Goal: Task Accomplishment & Management: Complete application form

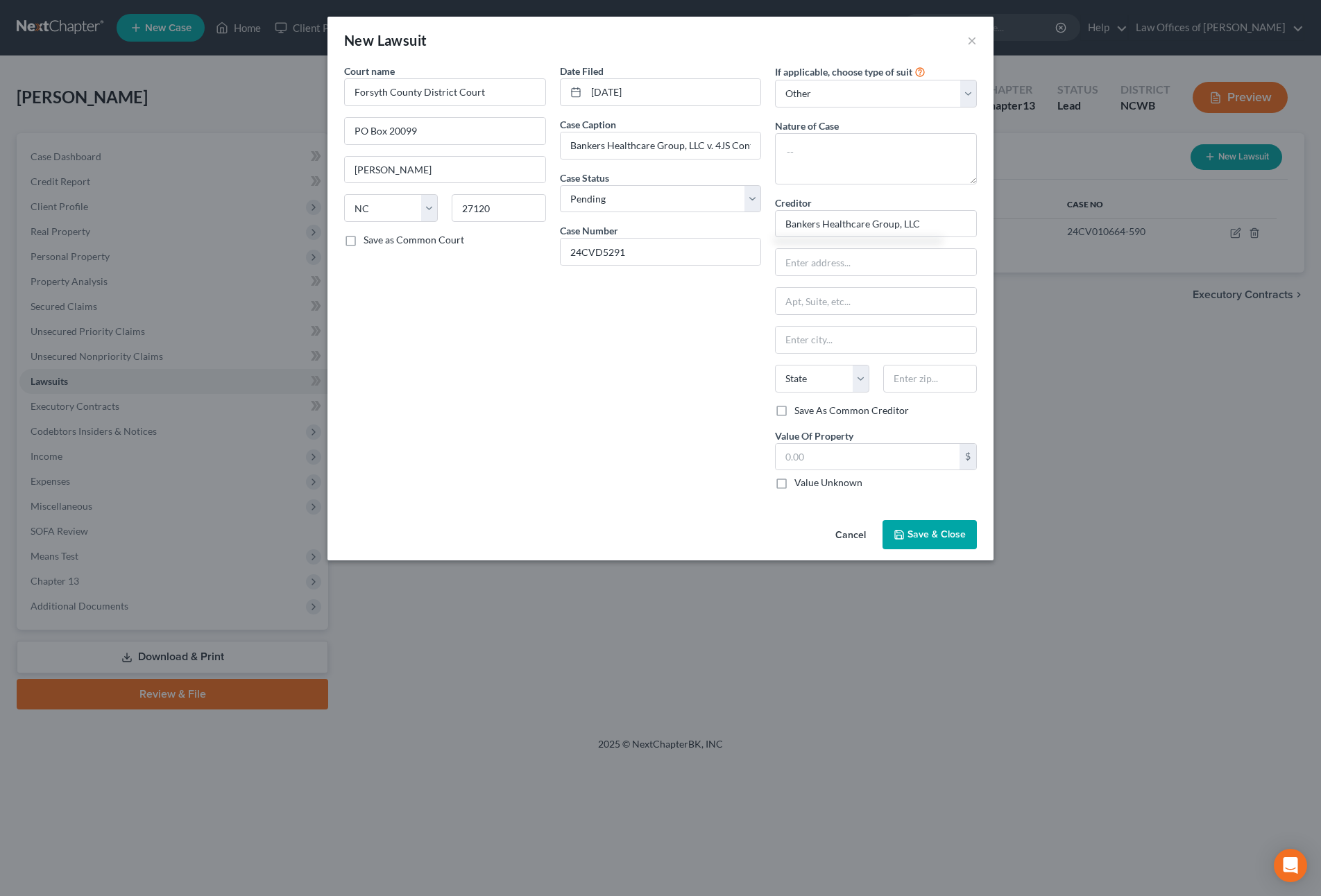
select select "28"
select select "0"
select select "4"
type input "Bankers Healthcare Group, LLC"
click at [805, 153] on textarea at bounding box center [876, 159] width 202 height 51
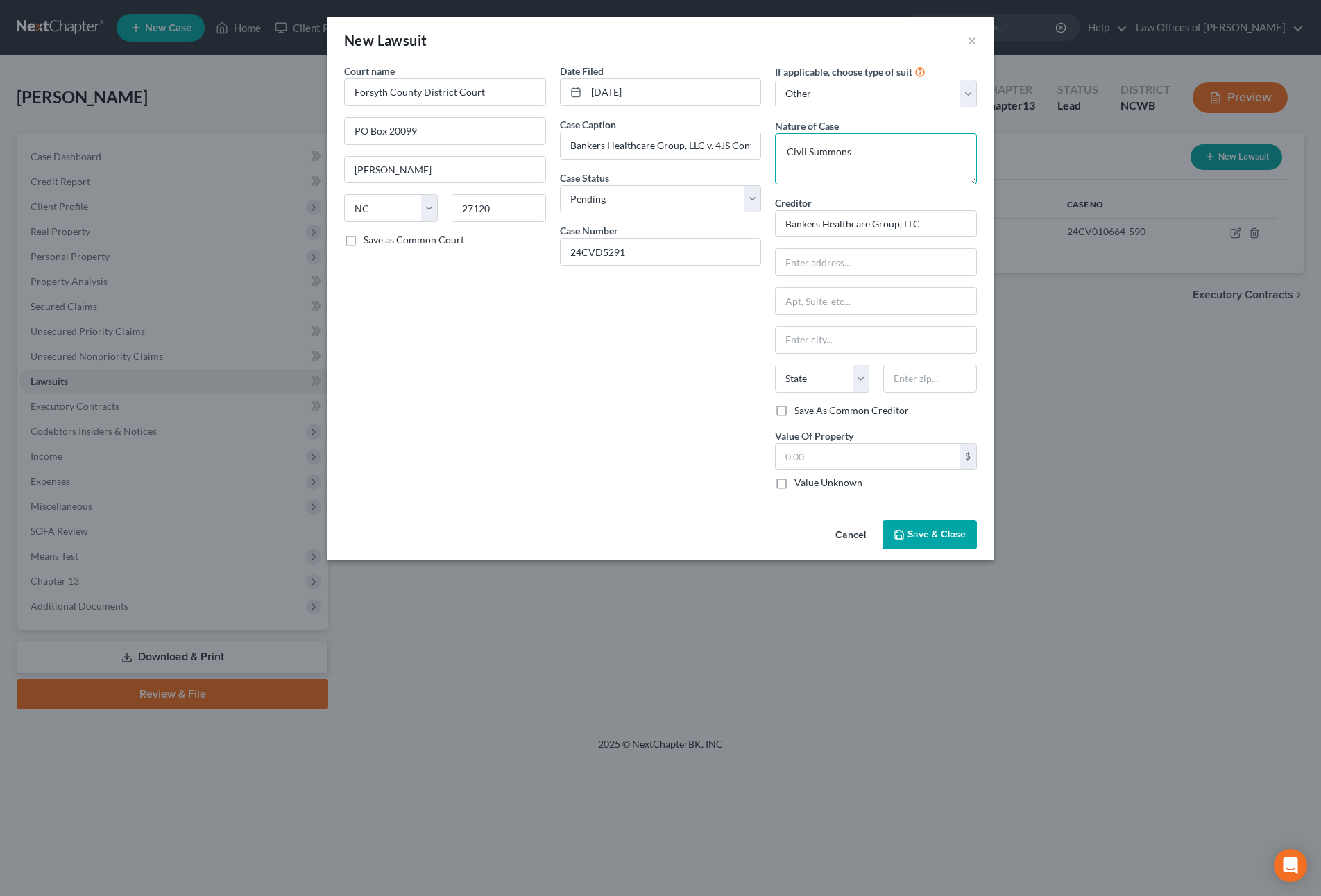
click at [889, 153] on textarea "Civil Summons" at bounding box center [876, 159] width 202 height 51
type textarea "C"
type textarea "Judgment"
click at [955, 532] on span "Save & Close" at bounding box center [936, 535] width 59 height 12
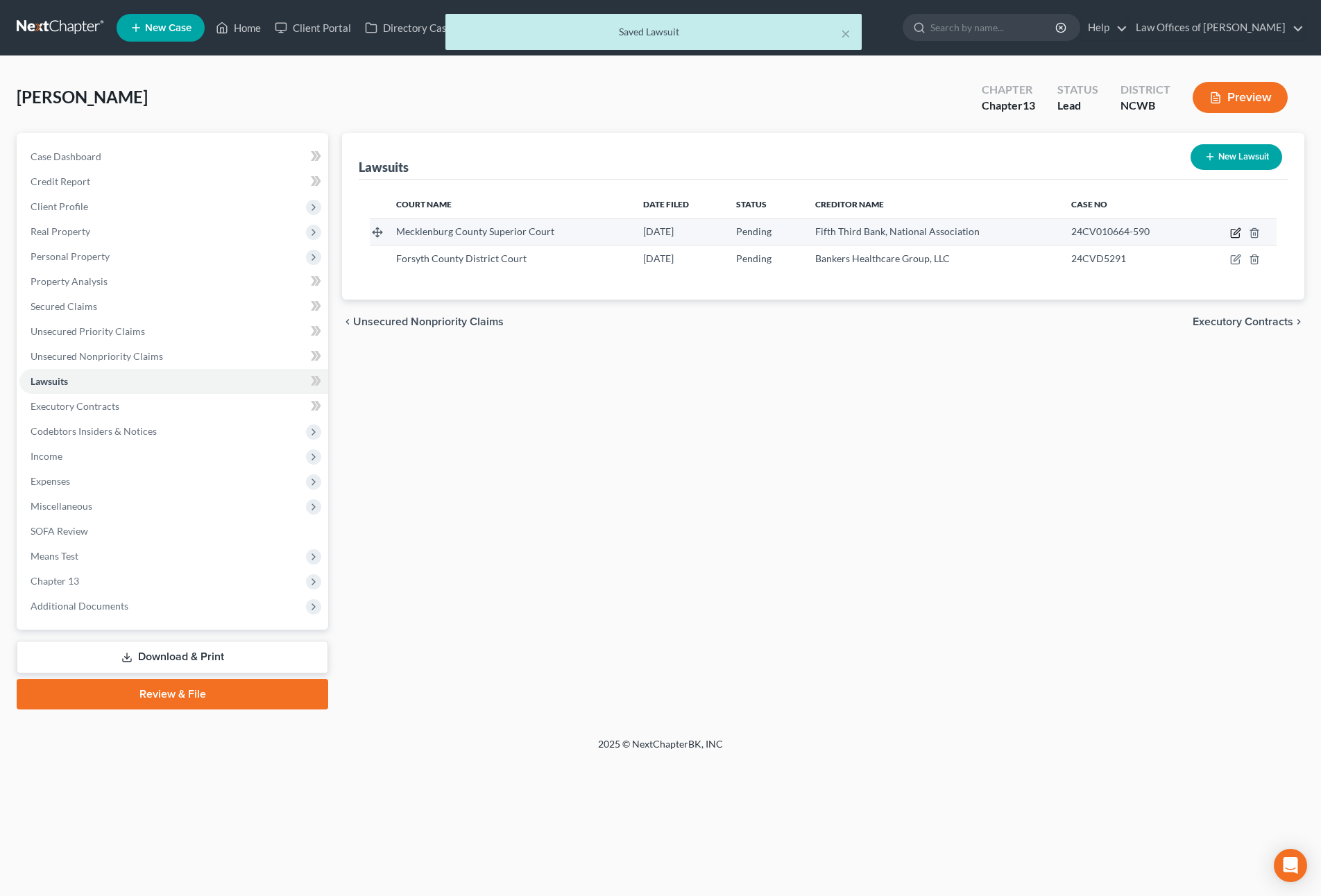
click at [1237, 228] on icon "button" at bounding box center [1235, 233] width 11 height 11
select select "28"
select select "0"
select select "4"
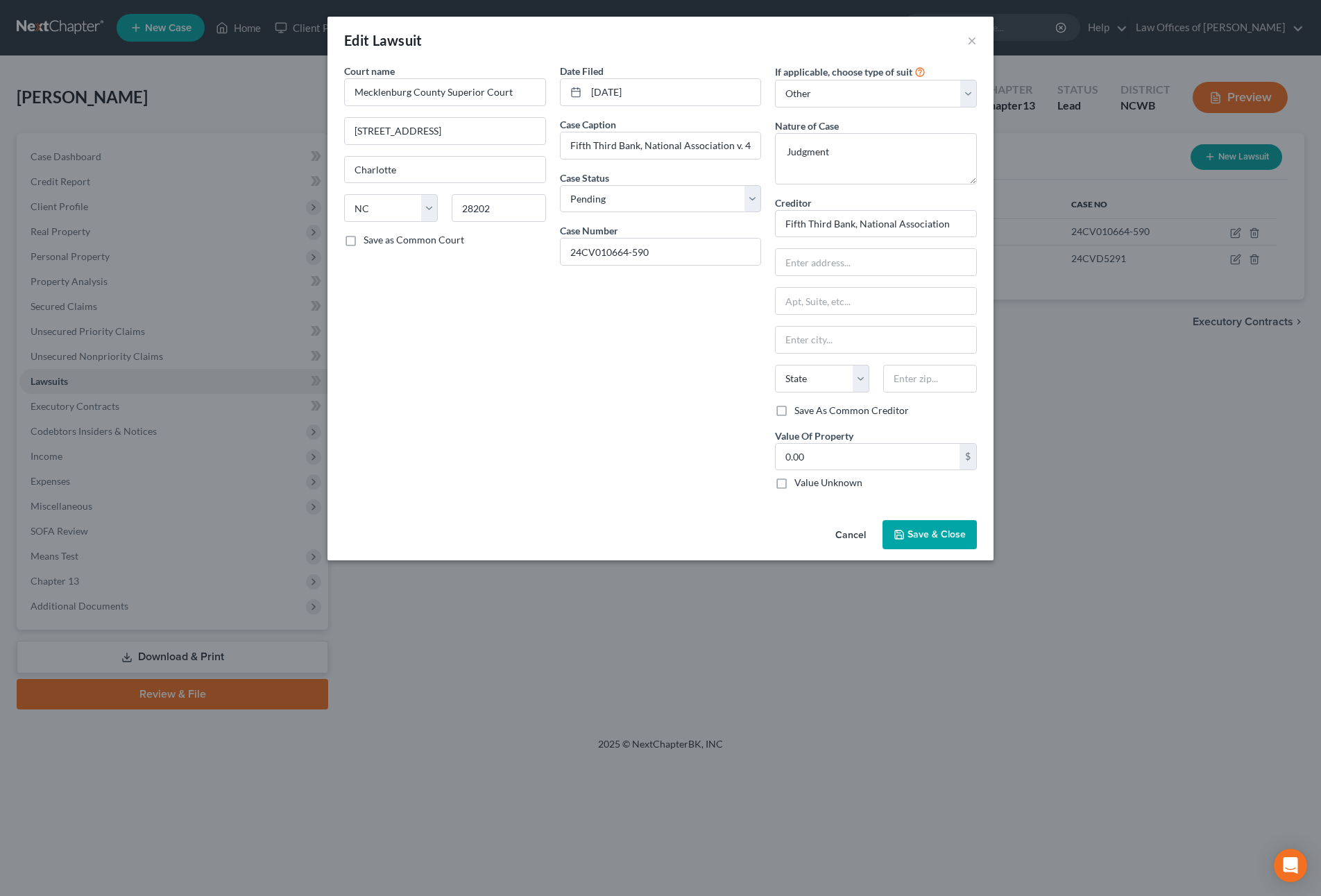
click at [1234, 258] on div "Edit Lawsuit × Court name * Mecklenburg County Superior Court [GEOGRAPHIC_DATA]…" at bounding box center [660, 448] width 1321 height 896
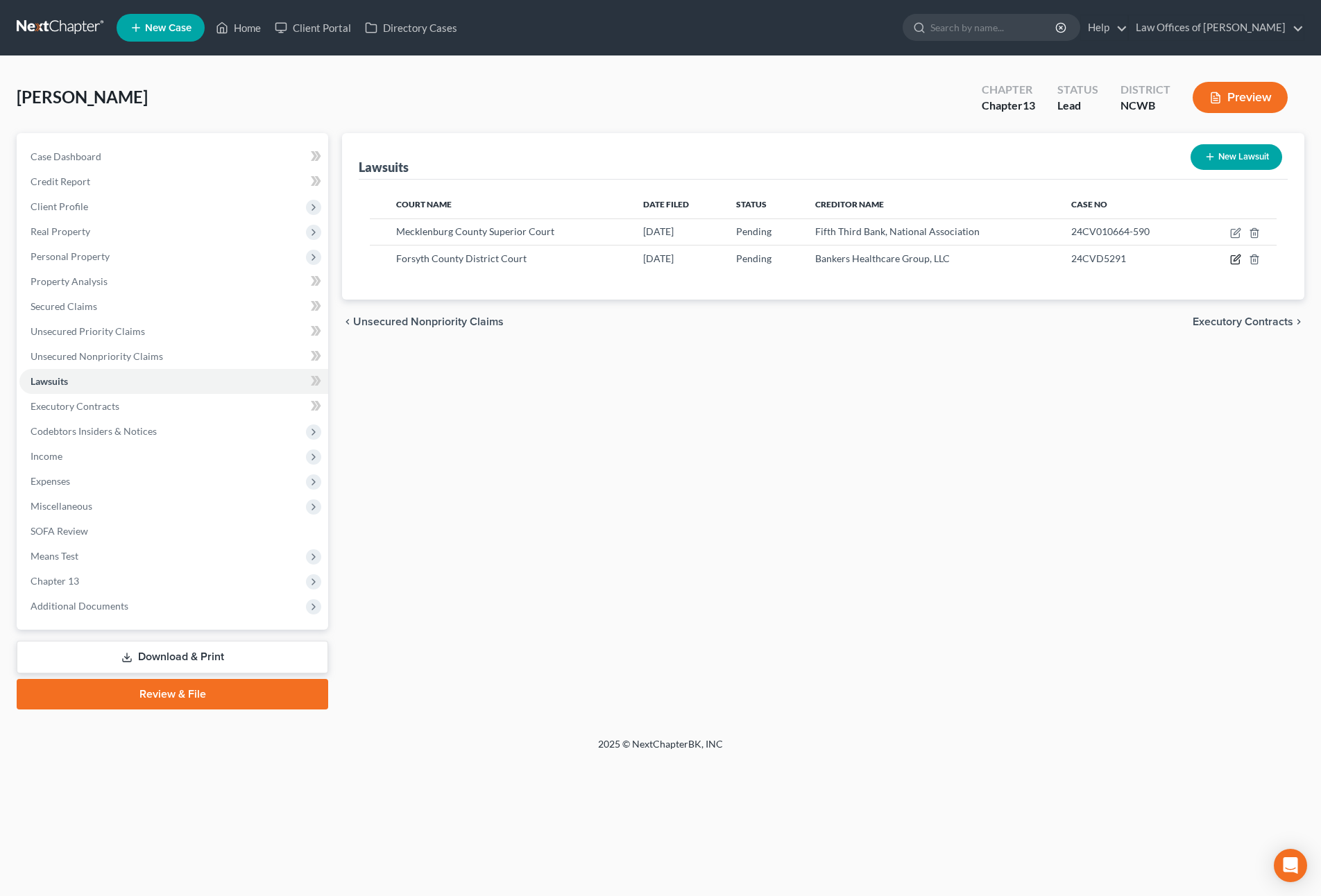
click at [1234, 258] on icon "button" at bounding box center [1235, 259] width 11 height 11
select select "28"
select select "0"
select select "4"
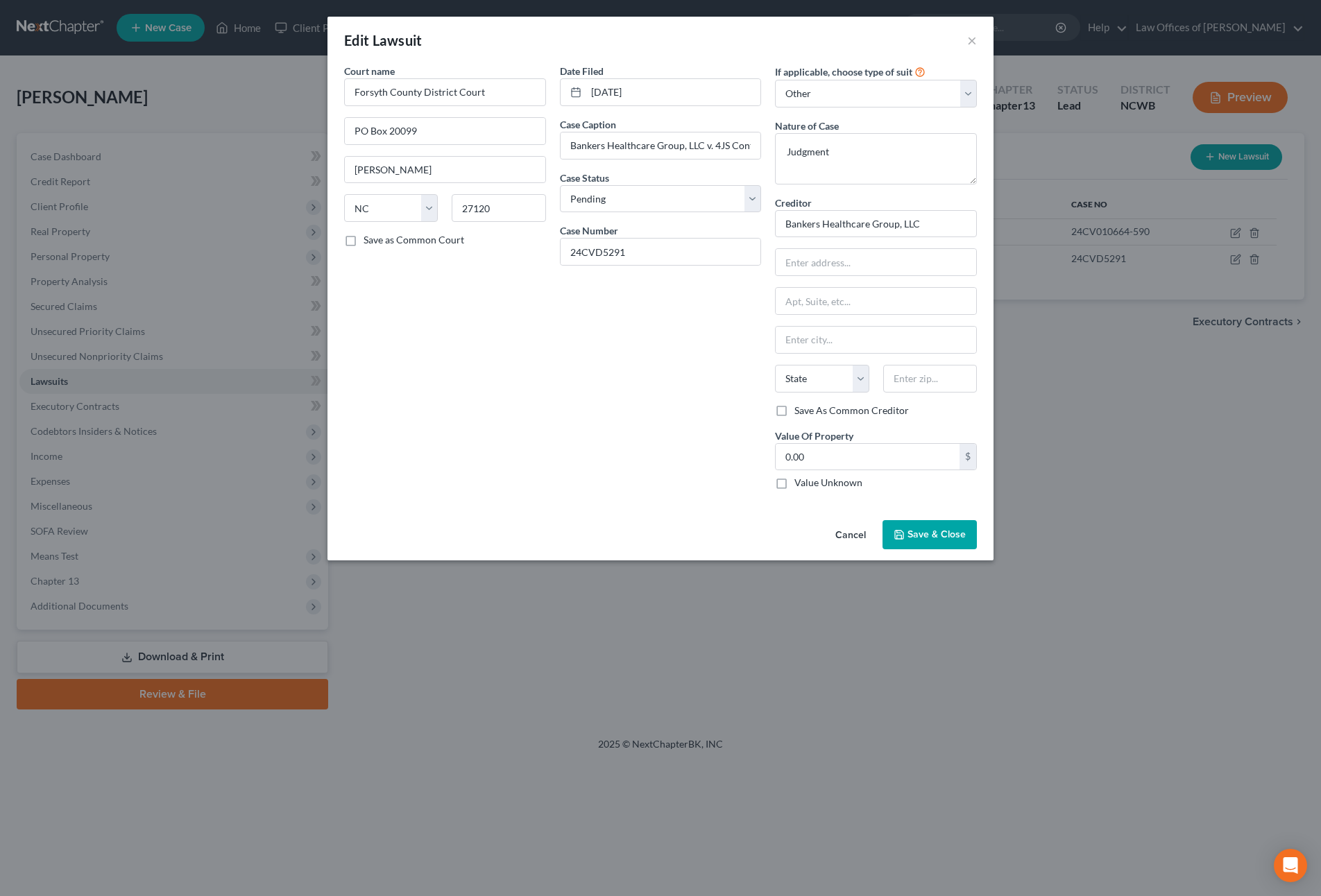
click at [1125, 480] on div "Edit Lawsuit × Court name * [GEOGRAPHIC_DATA] 20099 [GEOGRAPHIC_DATA] [US_STATE…" at bounding box center [660, 448] width 1321 height 896
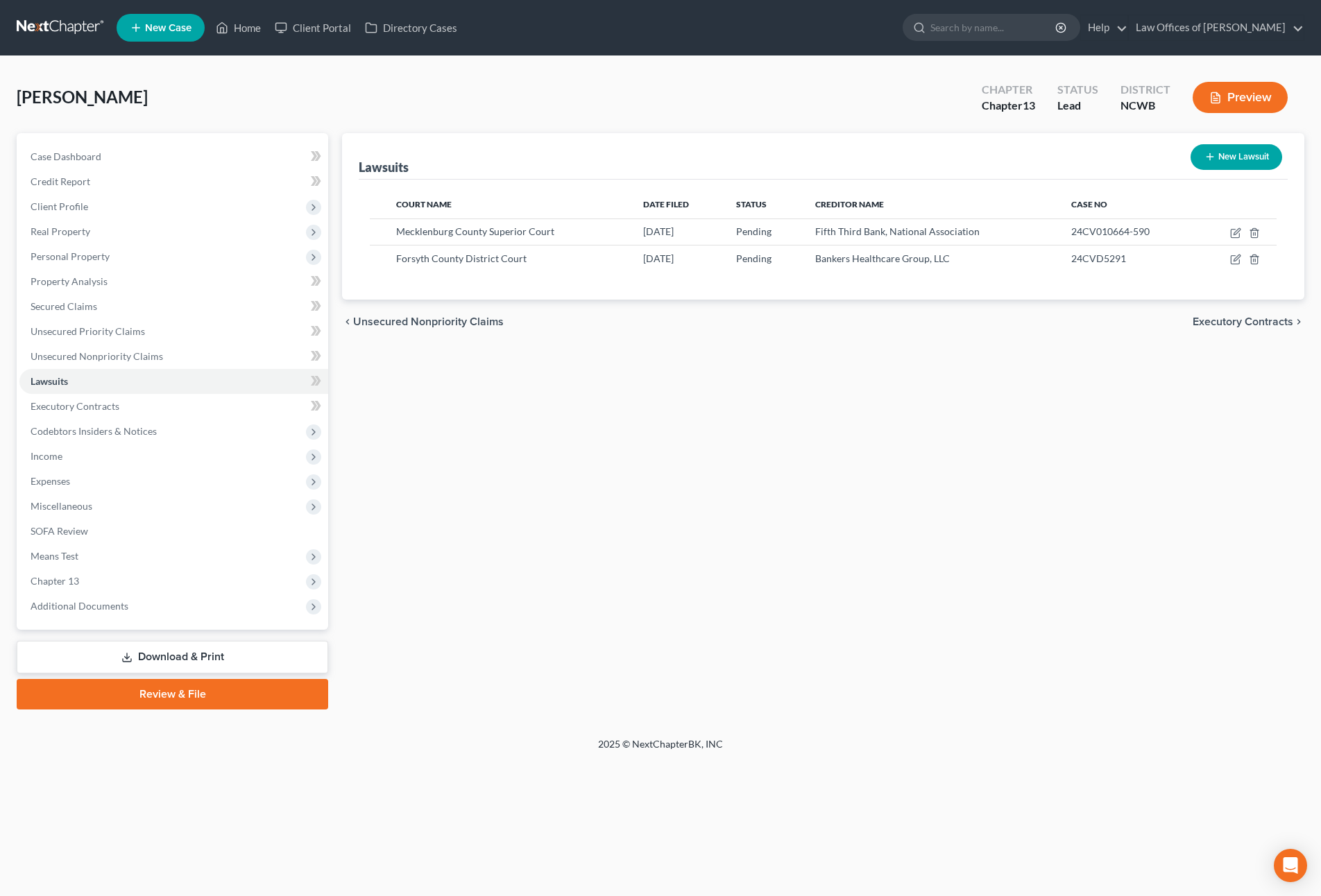
click at [1271, 164] on button "New Lawsuit" at bounding box center [1235, 157] width 91 height 26
select select "0"
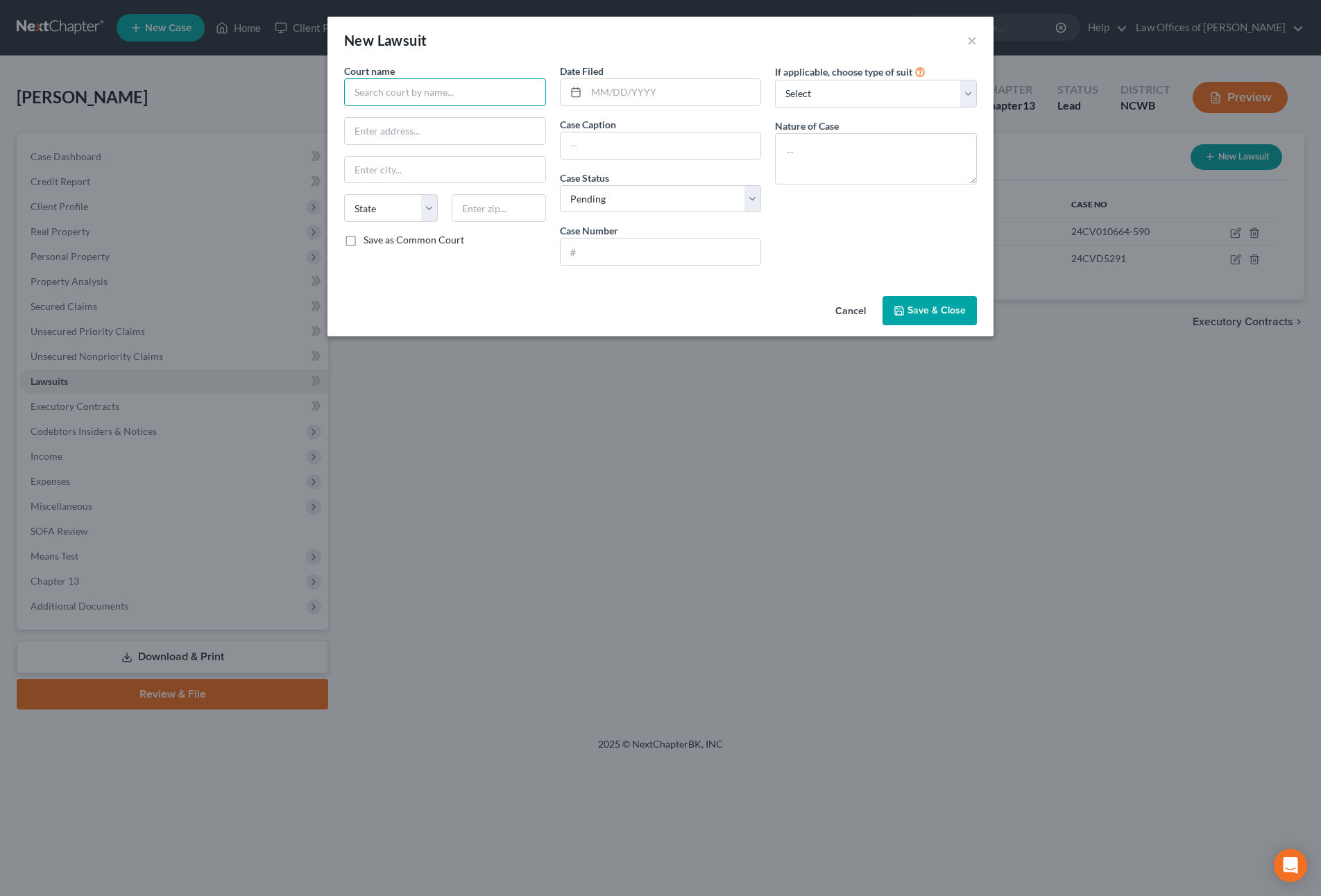
click at [465, 86] on input "text" at bounding box center [445, 92] width 202 height 28
type input "Forsyth County District Court"
click at [601, 97] on input "text" at bounding box center [673, 92] width 175 height 26
type input "[DATE]"
click at [811, 101] on select "Select Repossession Garnishment Foreclosure Attached, Seized, Or Levied Other" at bounding box center [876, 94] width 202 height 28
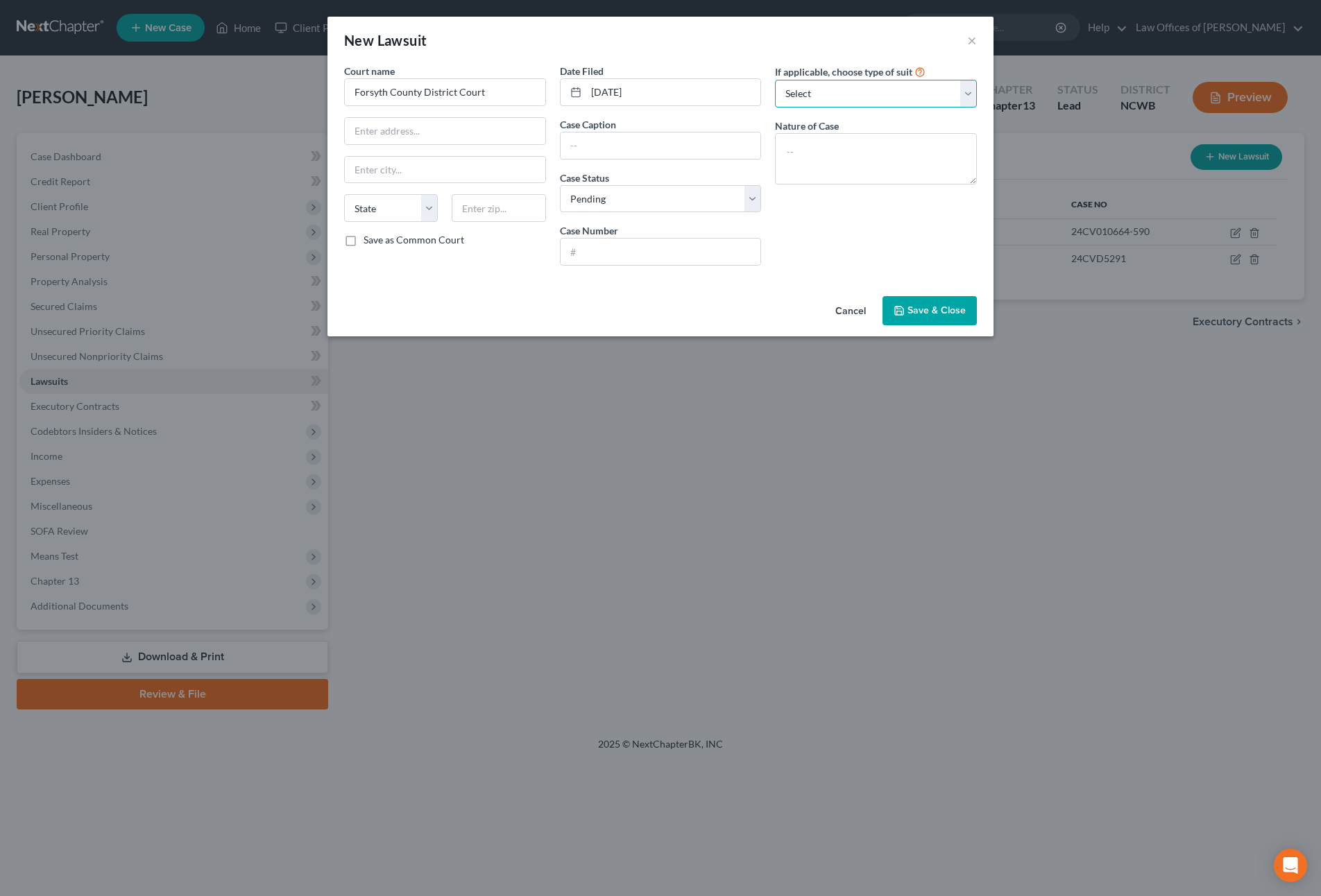
select select "4"
click at [775, 80] on select "Select Repossession Garnishment Foreclosure Attached, Seized, Or Levied Other" at bounding box center [876, 94] width 202 height 28
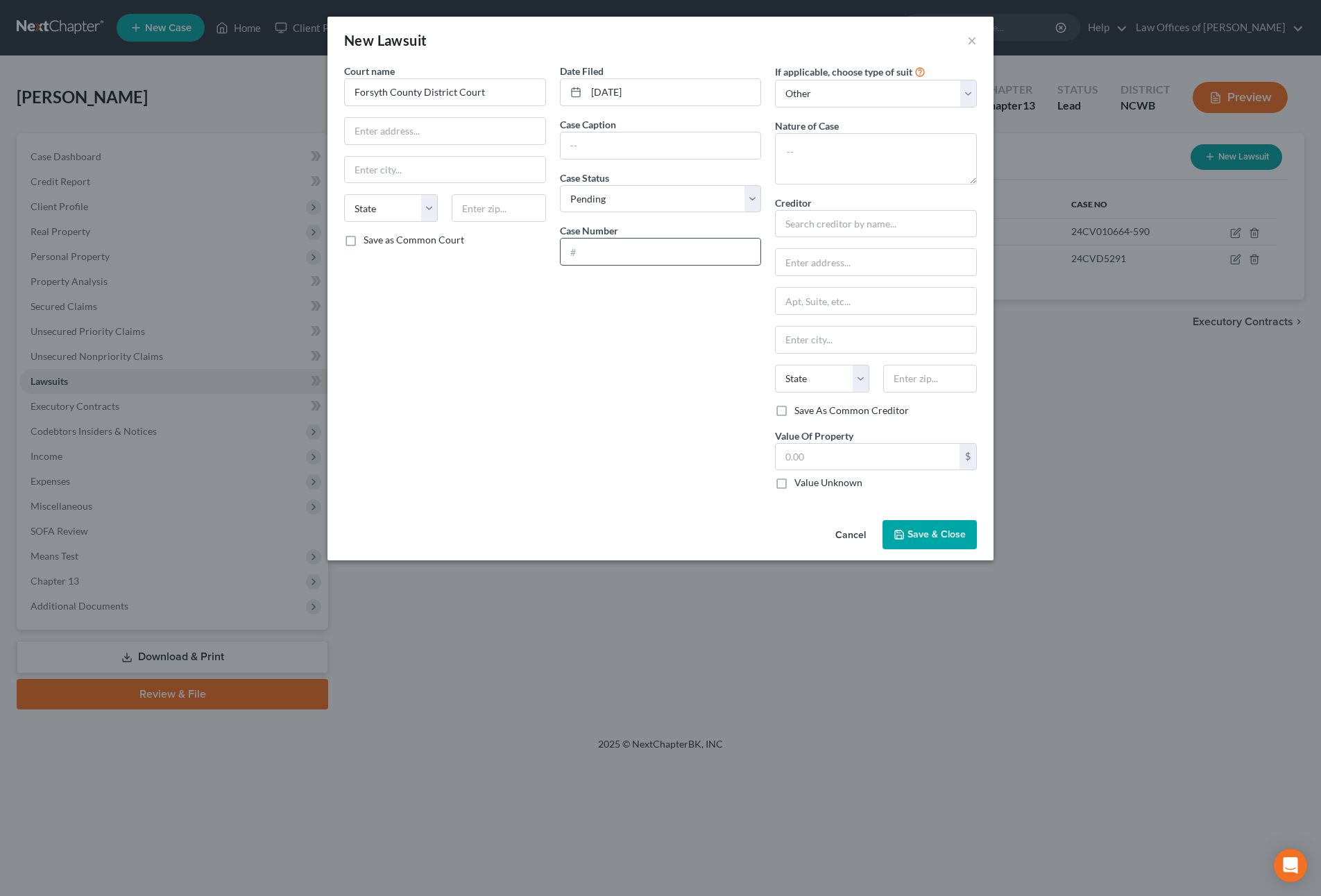
click at [683, 251] on input "text" at bounding box center [660, 252] width 200 height 26
type input "24CVD5633"
click at [951, 236] on input "text" at bounding box center [876, 224] width 202 height 28
click at [599, 150] on input "text" at bounding box center [660, 146] width 200 height 26
type input "Bankers Healthcare Group, LLC"
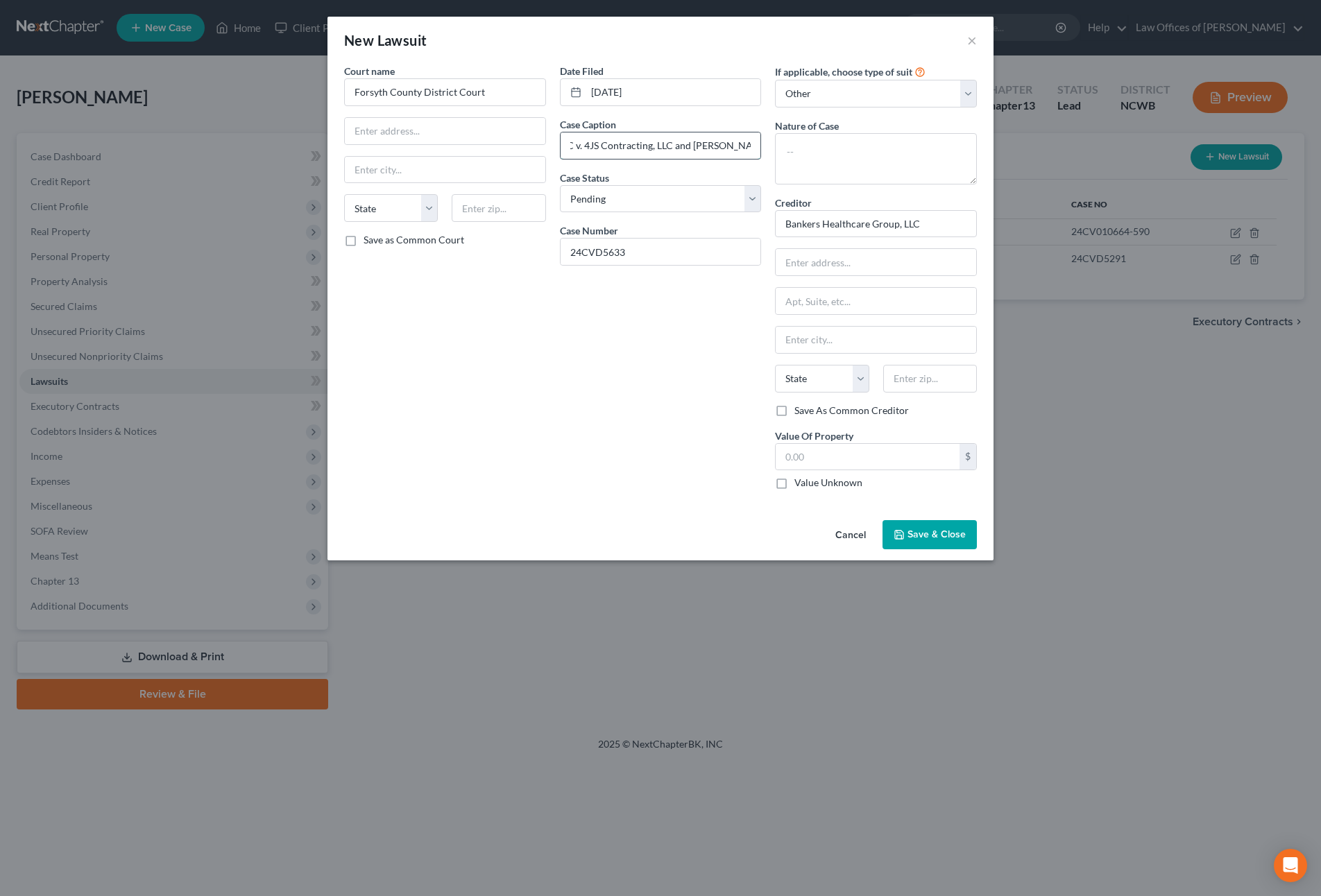
scroll to position [0, 133]
type input "Bankers Healthcare Group, LLC v. 4JS Contracting, LLC and [PERSON_NAME]"
click at [920, 140] on textarea at bounding box center [876, 159] width 202 height 51
type textarea "/"
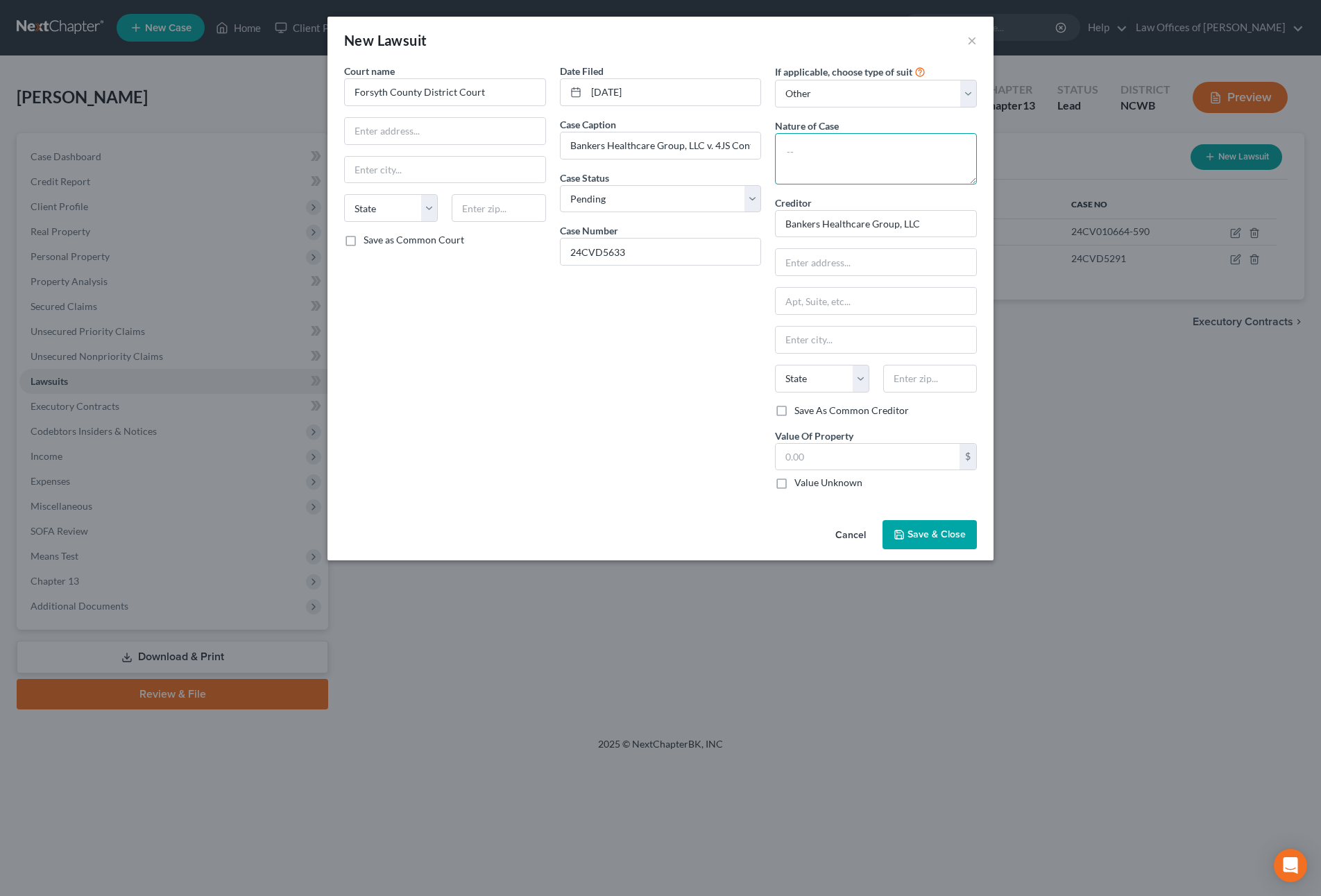
click at [861, 164] on textarea at bounding box center [876, 159] width 202 height 51
type textarea "Civil Summons / Complaint"
click at [936, 538] on span "Save & Close" at bounding box center [936, 535] width 59 height 12
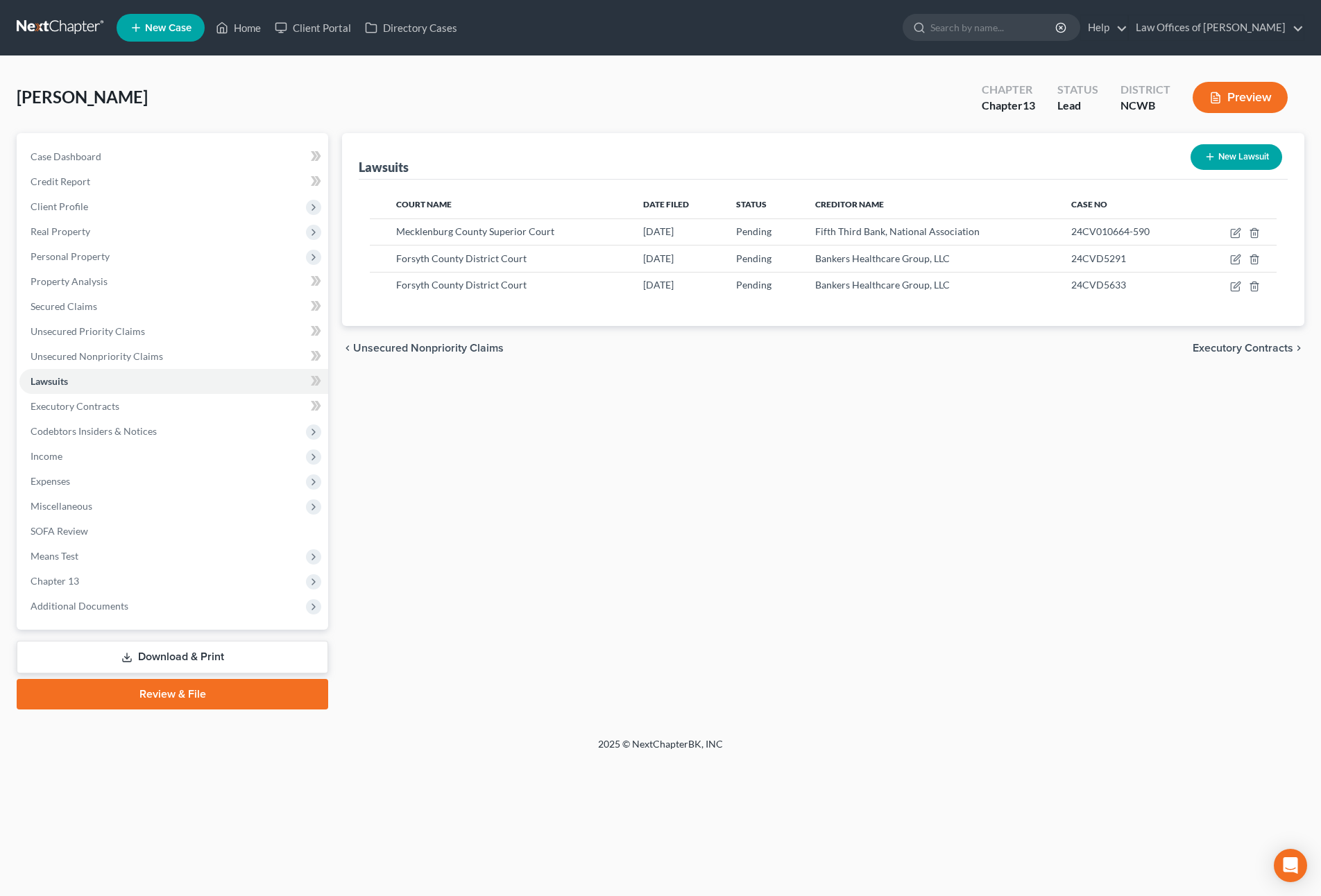
click at [1223, 161] on button "New Lawsuit" at bounding box center [1235, 157] width 91 height 26
select select "0"
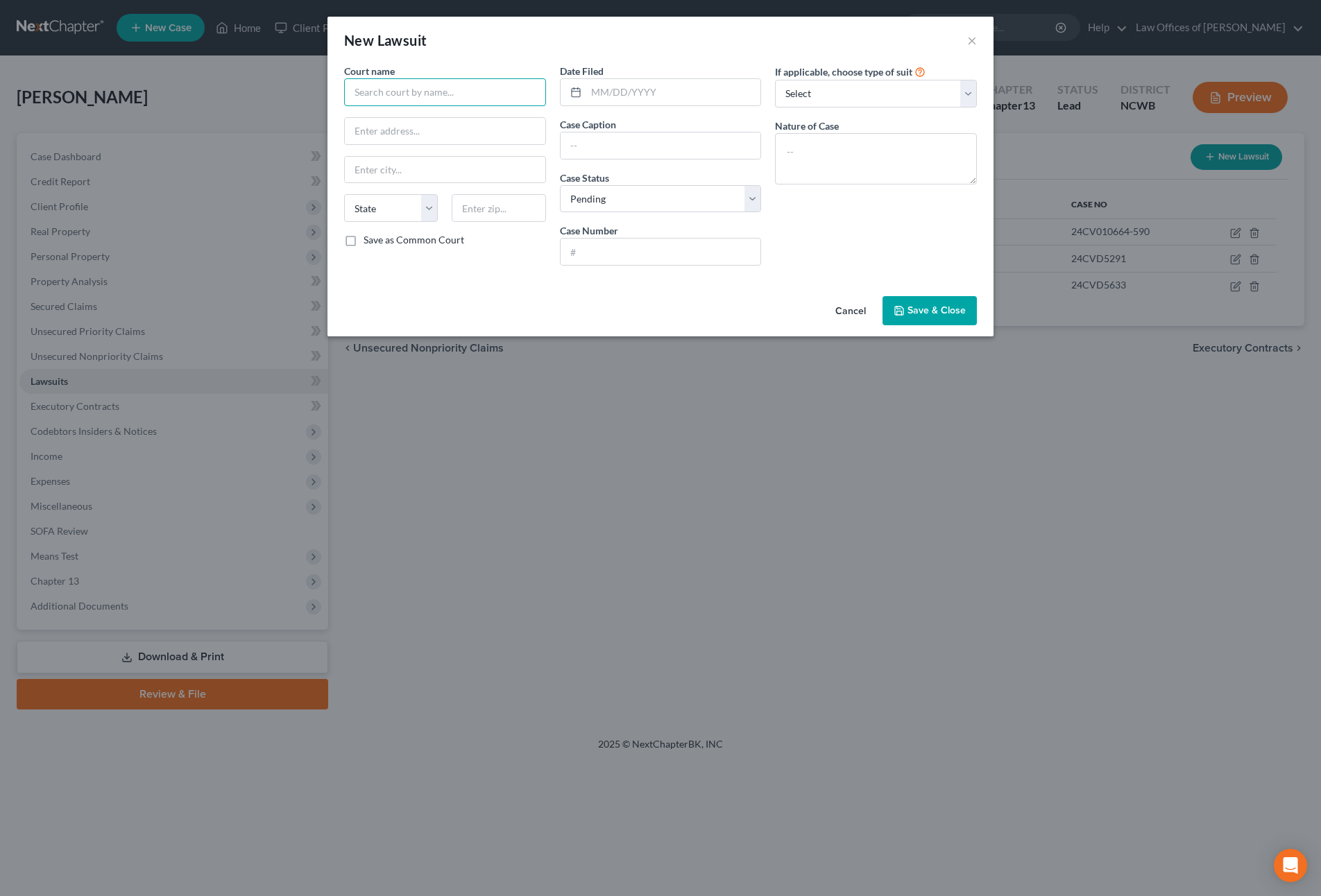
click at [366, 91] on input "text" at bounding box center [445, 92] width 202 height 28
type input "I"
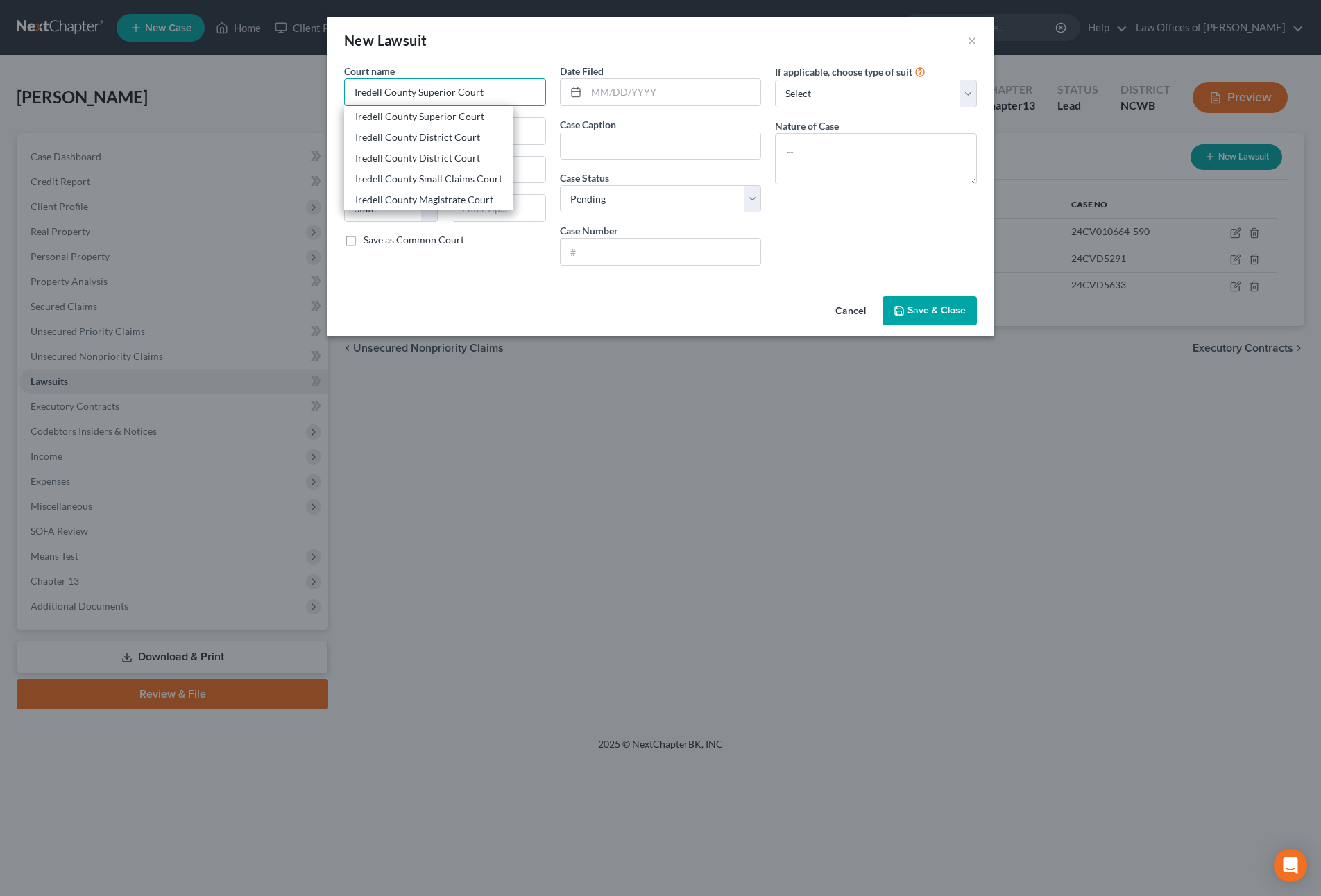
type input "Iredell County District Court"
type input "[STREET_ADDRESS]"
type input "[GEOGRAPHIC_DATA]"
select select "28"
type input "28677"
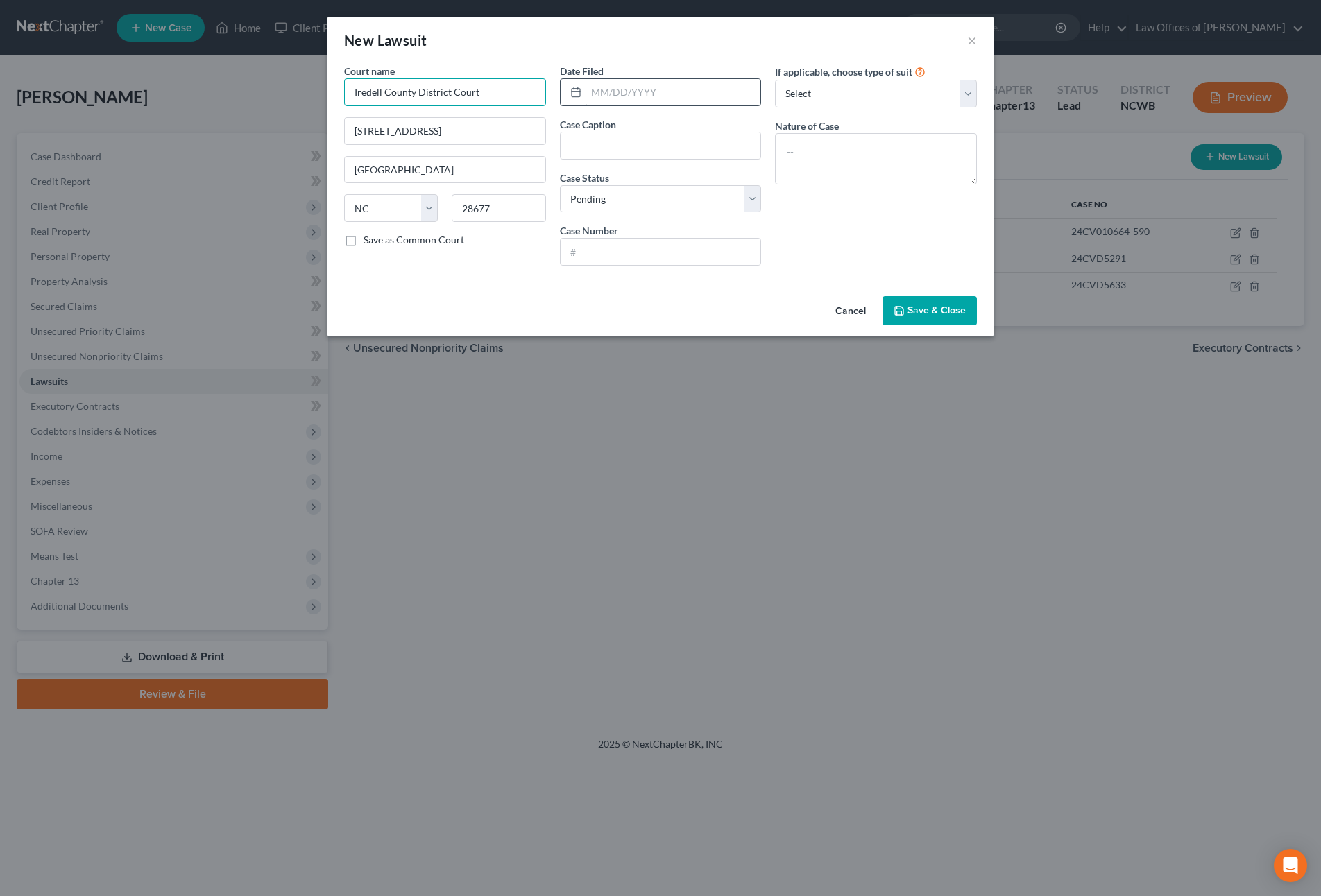
type input "Iredell County District Court"
click at [651, 91] on input "text" at bounding box center [673, 92] width 175 height 26
type input "[DATE]"
click at [592, 140] on input "text" at bounding box center [660, 146] width 200 height 26
type input "Capital One, NA v. [PERSON_NAME]"
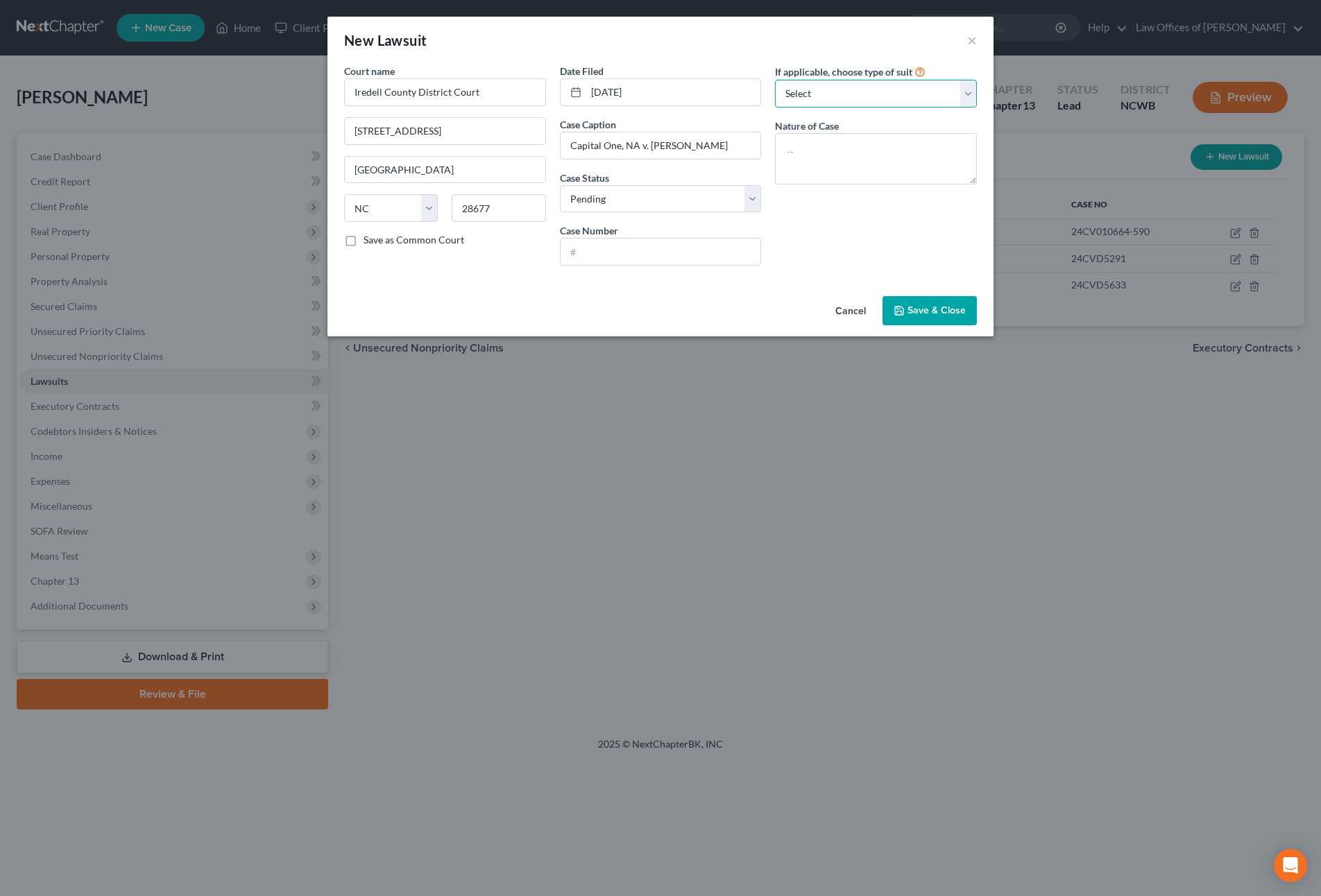
click at [856, 102] on select "Select Repossession Garnishment Foreclosure Attached, Seized, Or Levied Other" at bounding box center [876, 94] width 202 height 28
select select "4"
click at [775, 80] on select "Select Repossession Garnishment Foreclosure Attached, Seized, Or Levied Other" at bounding box center [876, 94] width 202 height 28
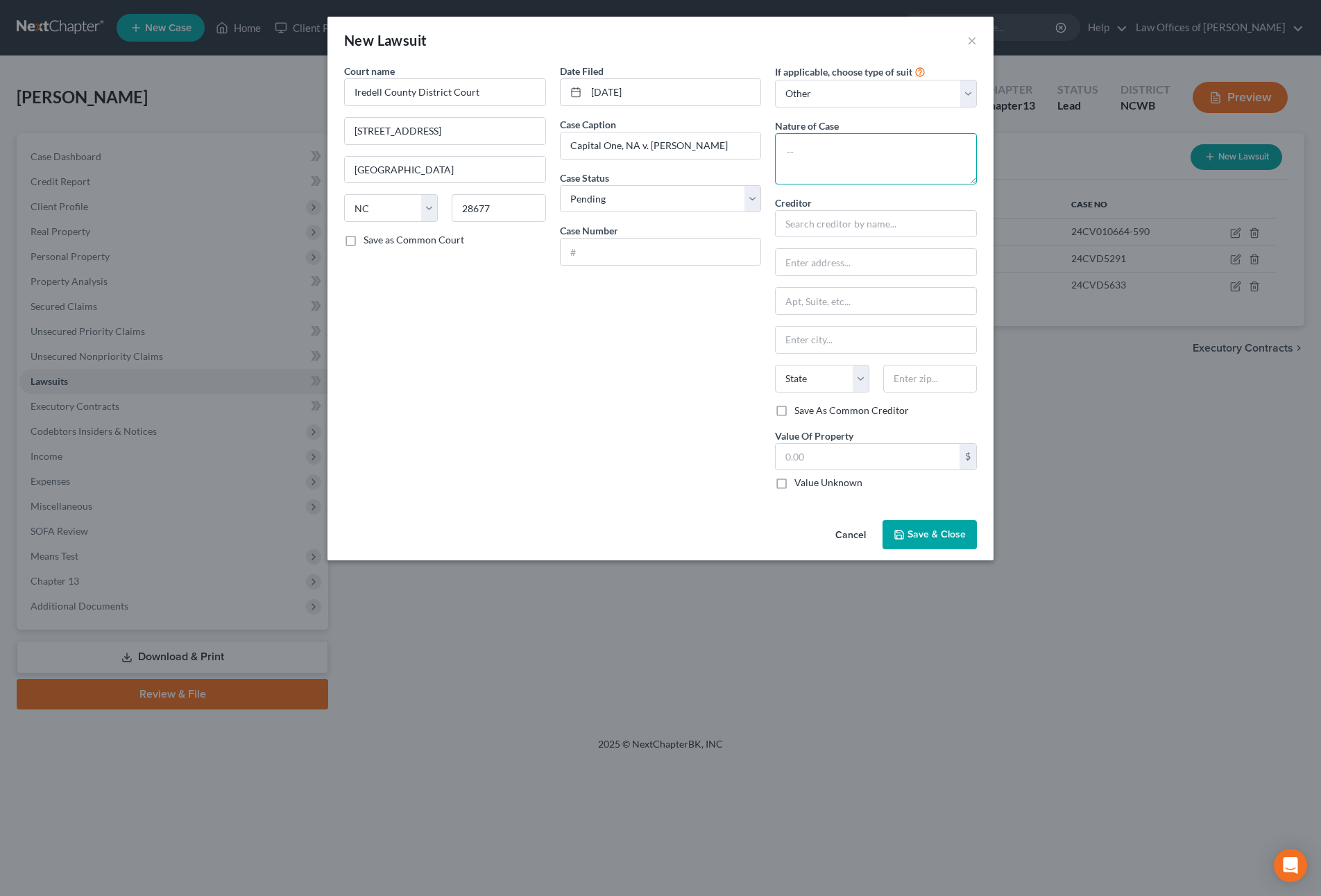
click at [830, 146] on textarea at bounding box center [876, 159] width 202 height 51
type textarea "Civil Summons / Complaint"
click at [578, 254] on input "text" at bounding box center [660, 252] width 200 height 26
type input "Capital One, N.A."
type input "25CVD1154"
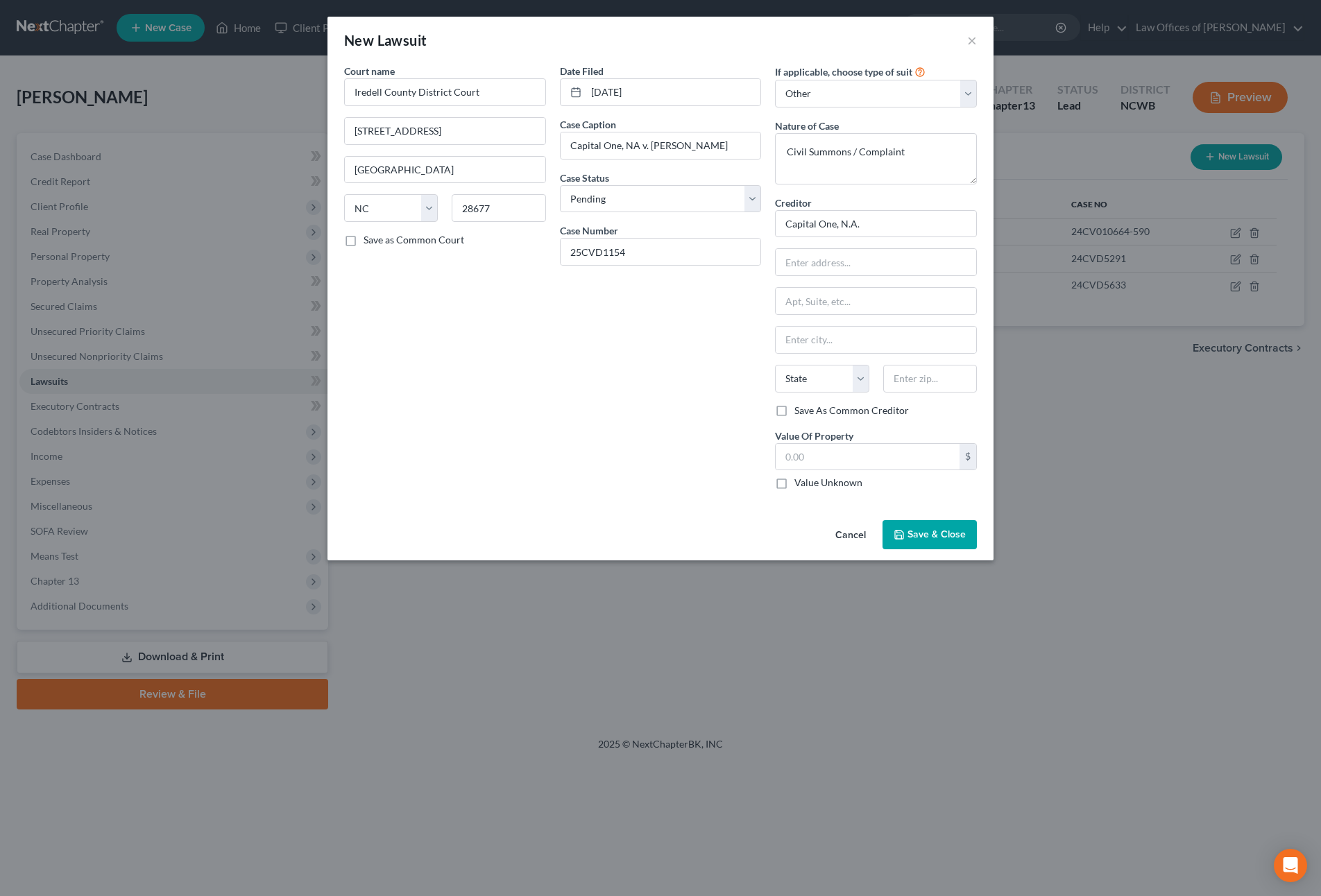
click at [910, 532] on span "Save & Close" at bounding box center [936, 535] width 59 height 12
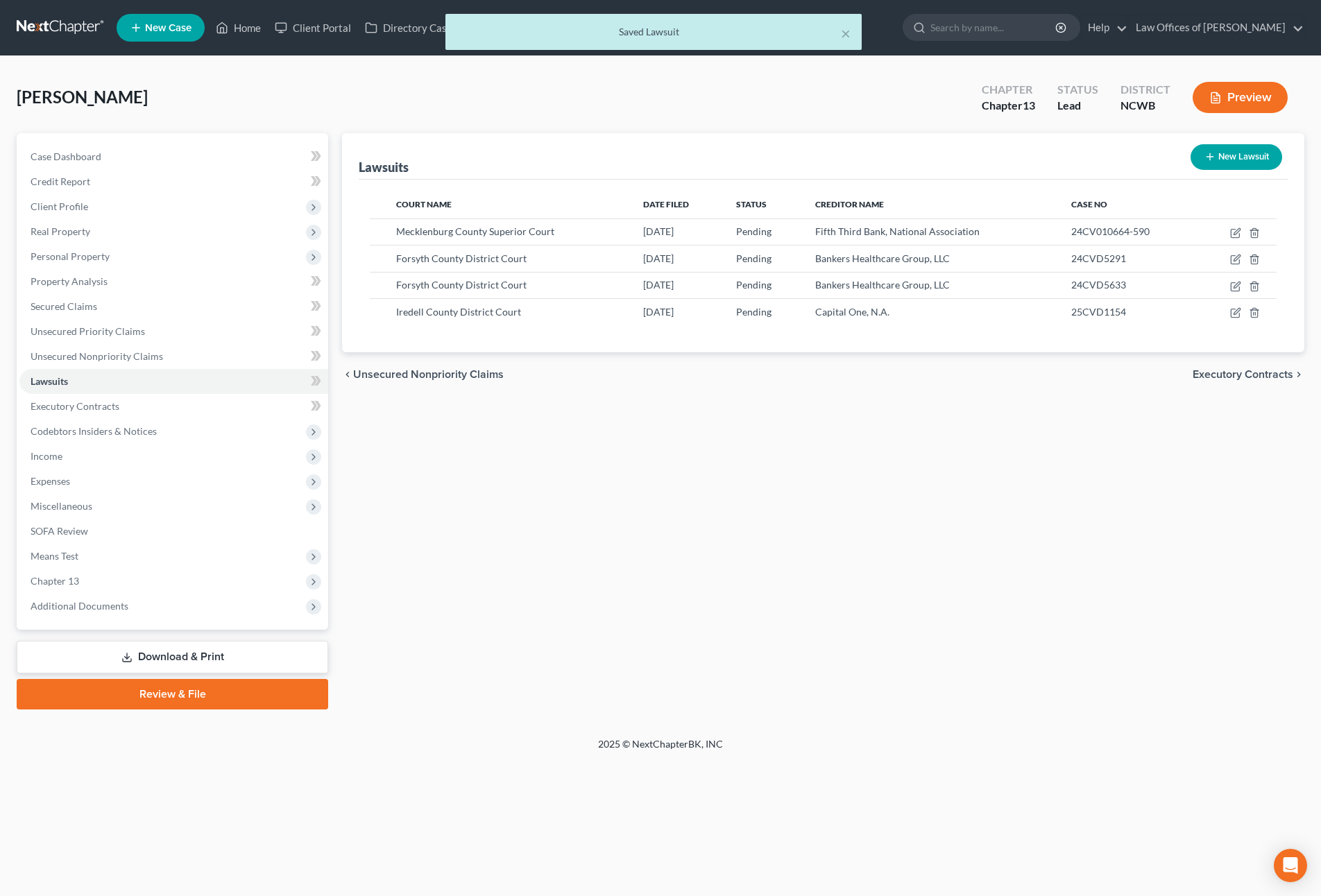
click at [1248, 151] on button "New Lawsuit" at bounding box center [1235, 157] width 91 height 26
select select "0"
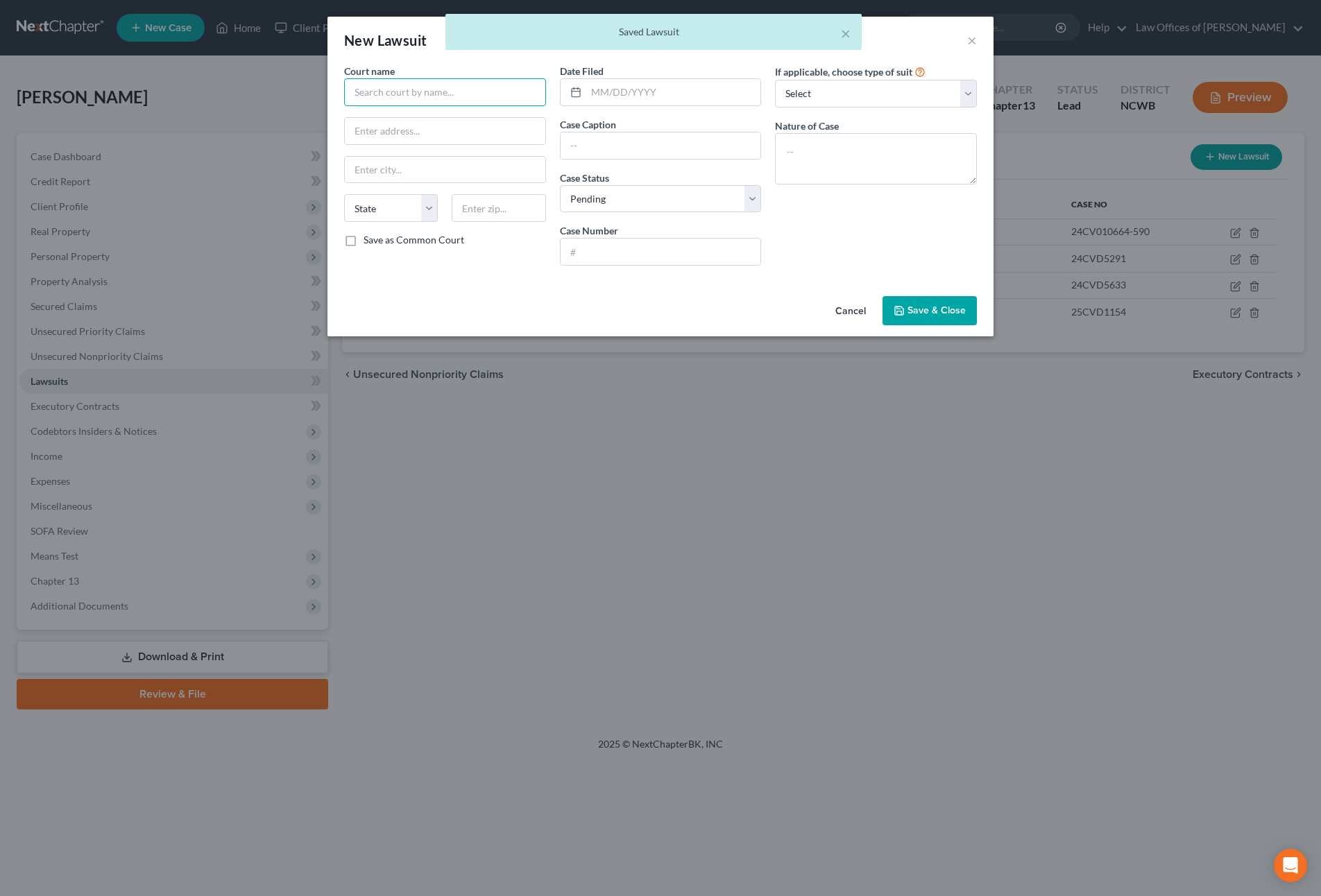
click at [459, 97] on input "text" at bounding box center [445, 92] width 202 height 28
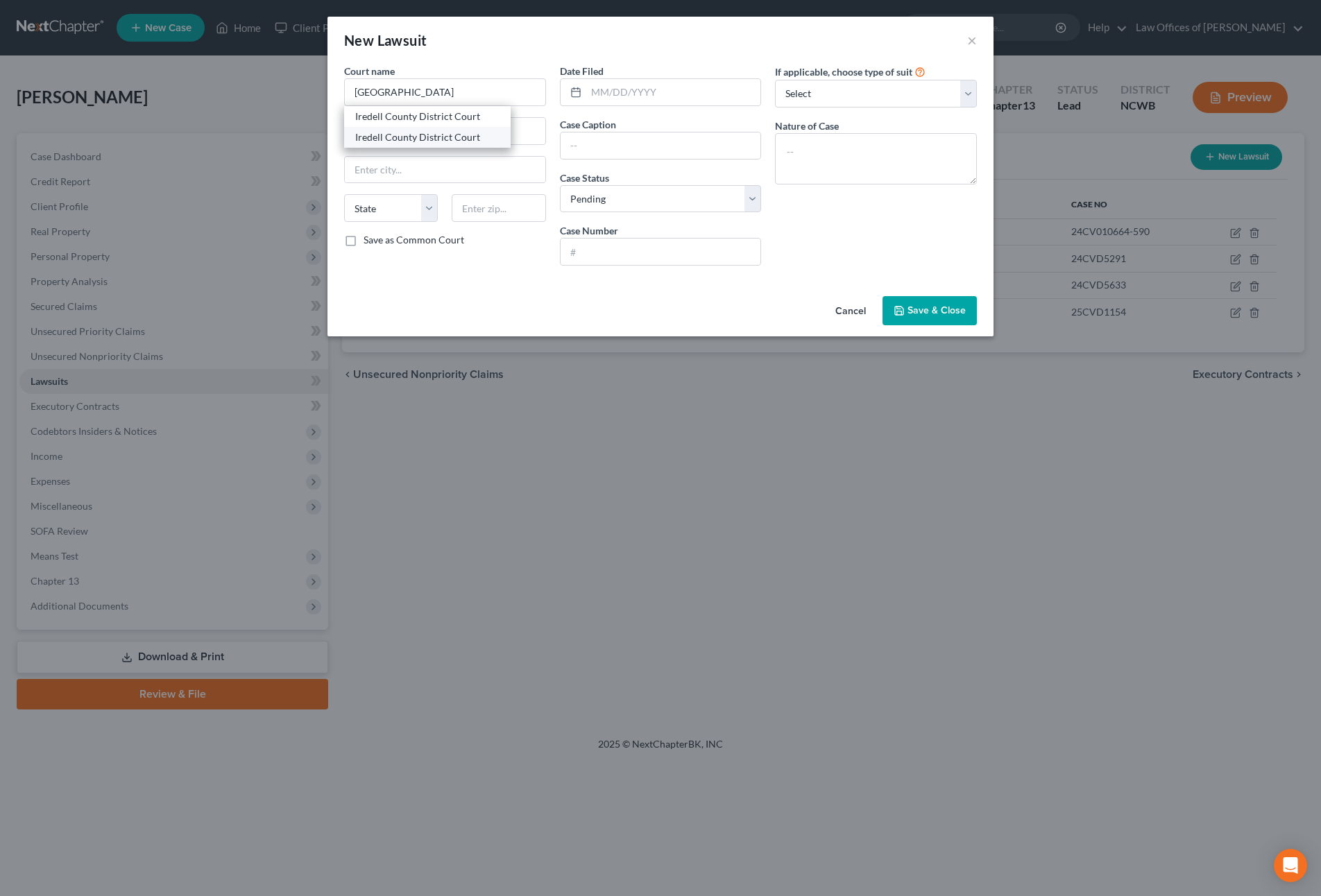
click at [444, 139] on div "Iredell County District Court" at bounding box center [427, 137] width 144 height 14
type input "Iredell County District Court"
type input "[STREET_ADDRESS]"
type input "[GEOGRAPHIC_DATA]"
select select "28"
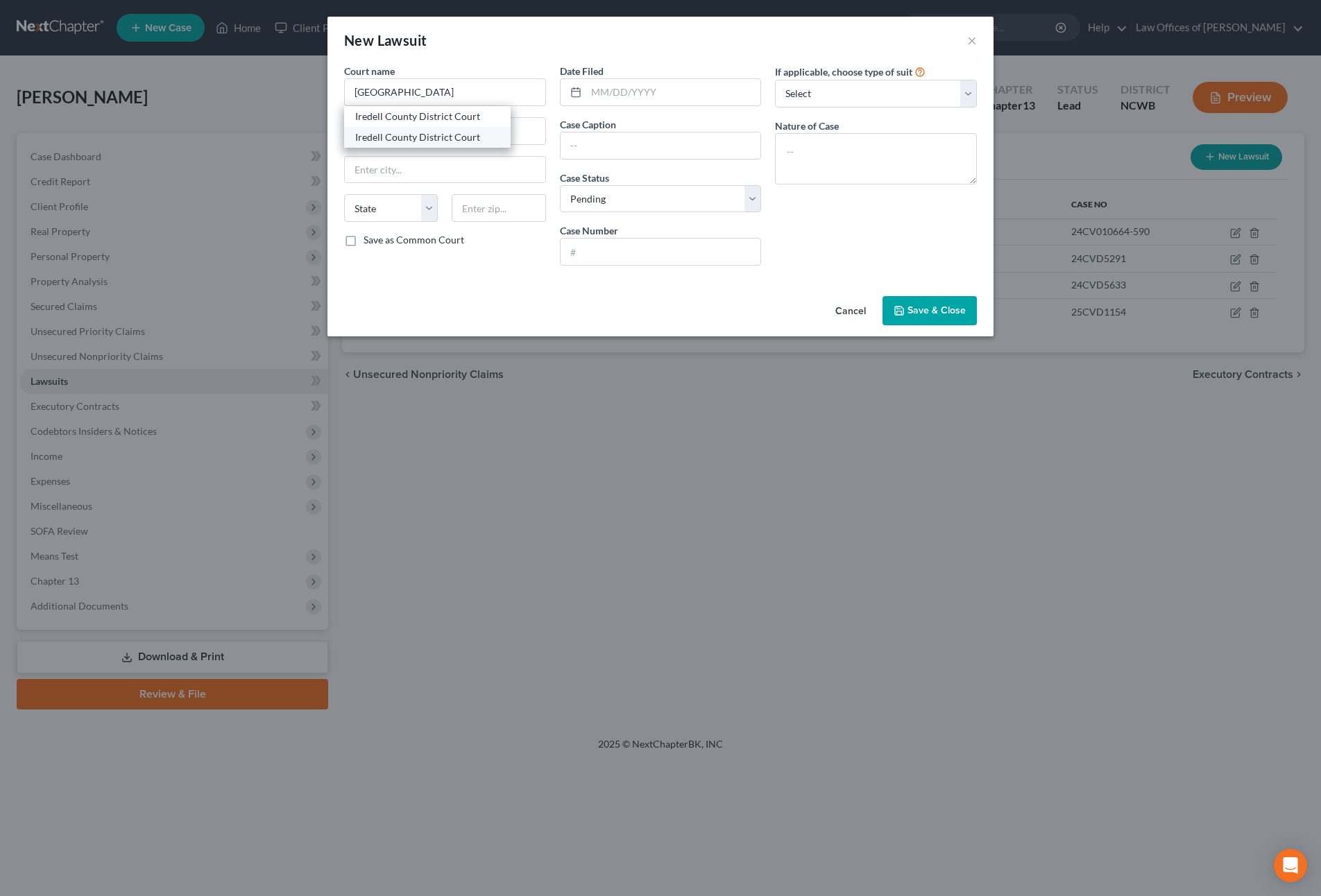
type input "28677"
click at [624, 87] on input "text" at bounding box center [673, 92] width 175 height 26
type input "[DATE]"
click at [611, 154] on input "text" at bounding box center [660, 146] width 200 height 26
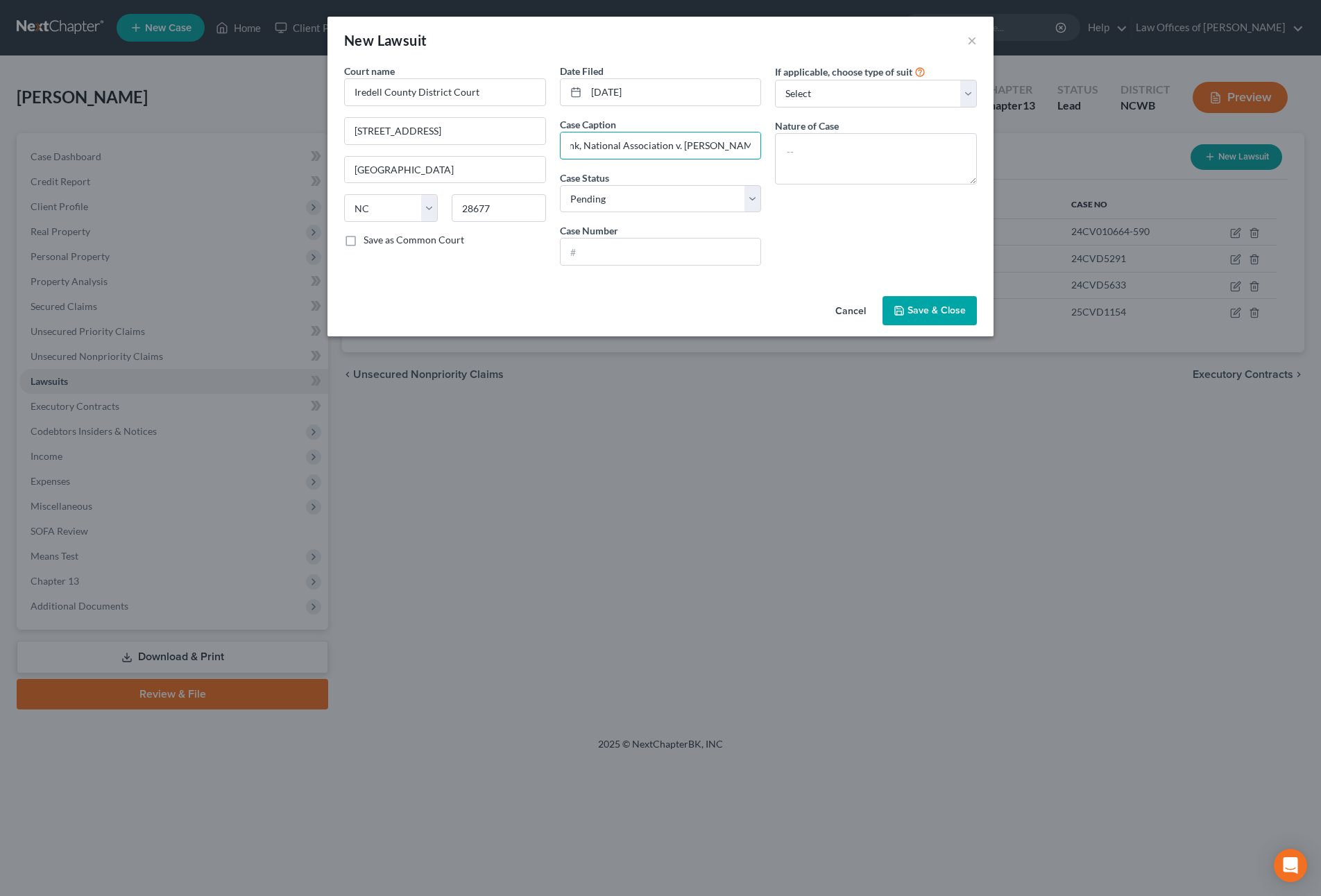
scroll to position [0, 63]
type input "Fifth Third Bank, National Association v. [PERSON_NAME]"
click at [622, 263] on input "text" at bounding box center [660, 252] width 200 height 26
type input "24CVD3408"
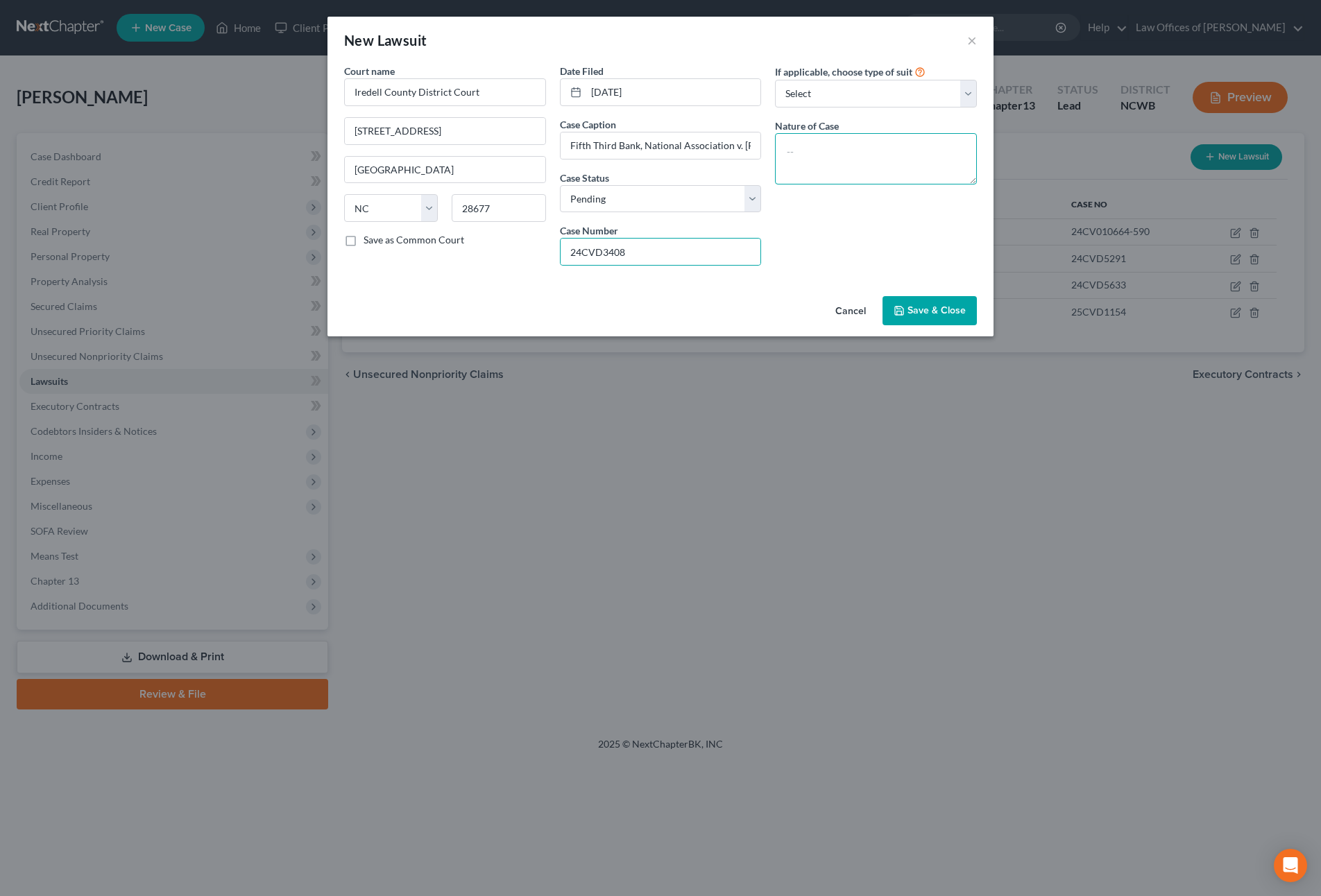
click at [851, 157] on textarea at bounding box center [876, 159] width 202 height 51
type textarea "Civil Summons / Complaint"
click at [944, 317] on button "Save & Close" at bounding box center [929, 311] width 94 height 29
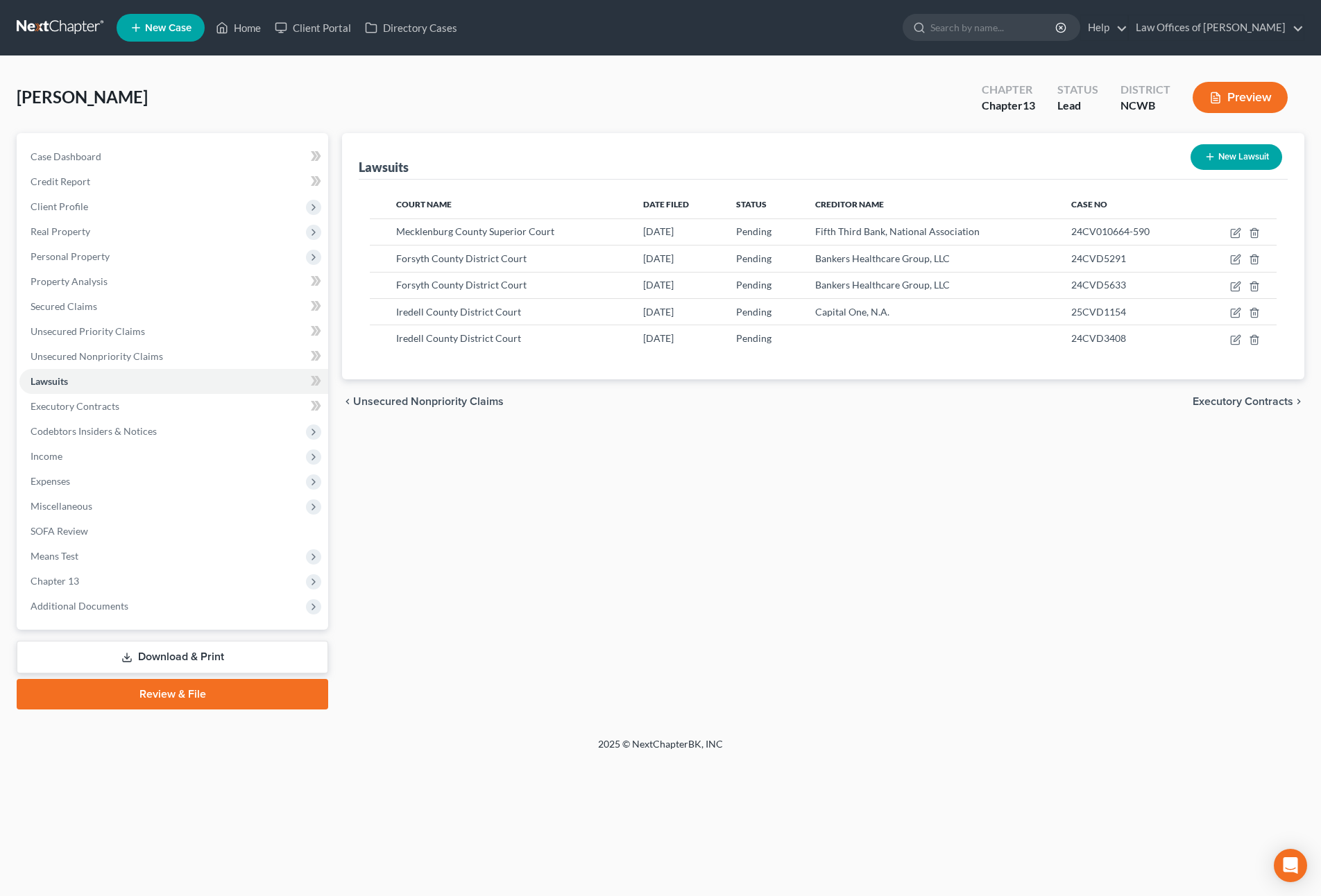
click at [1214, 166] on button "New Lawsuit" at bounding box center [1235, 157] width 91 height 26
select select "0"
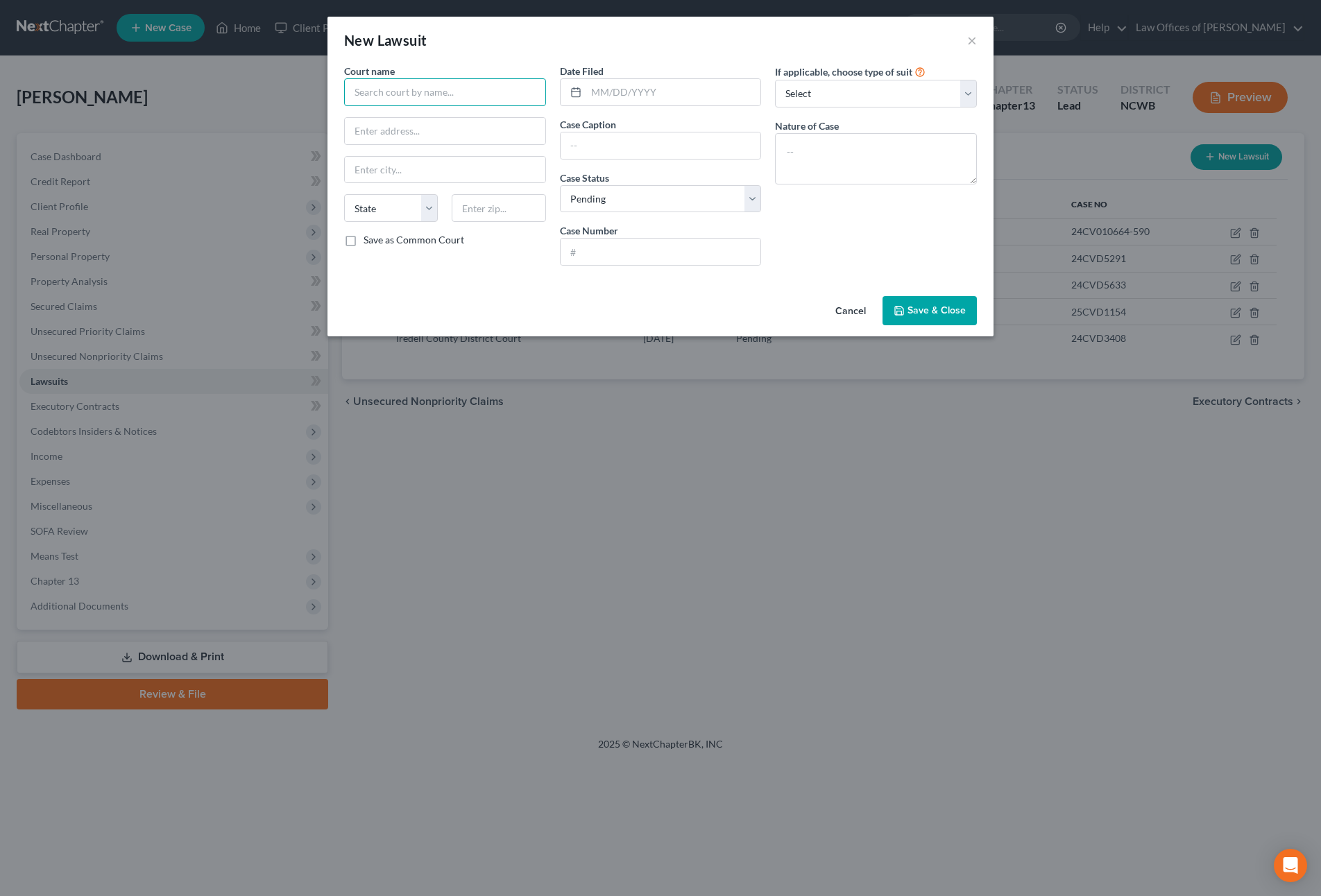
click at [421, 97] on input "text" at bounding box center [445, 92] width 202 height 28
click at [421, 116] on div "Iredell County District Court" at bounding box center [427, 116] width 144 height 14
type input "Iredell County District Court"
type input "[STREET_ADDRESS]"
type input "[GEOGRAPHIC_DATA]"
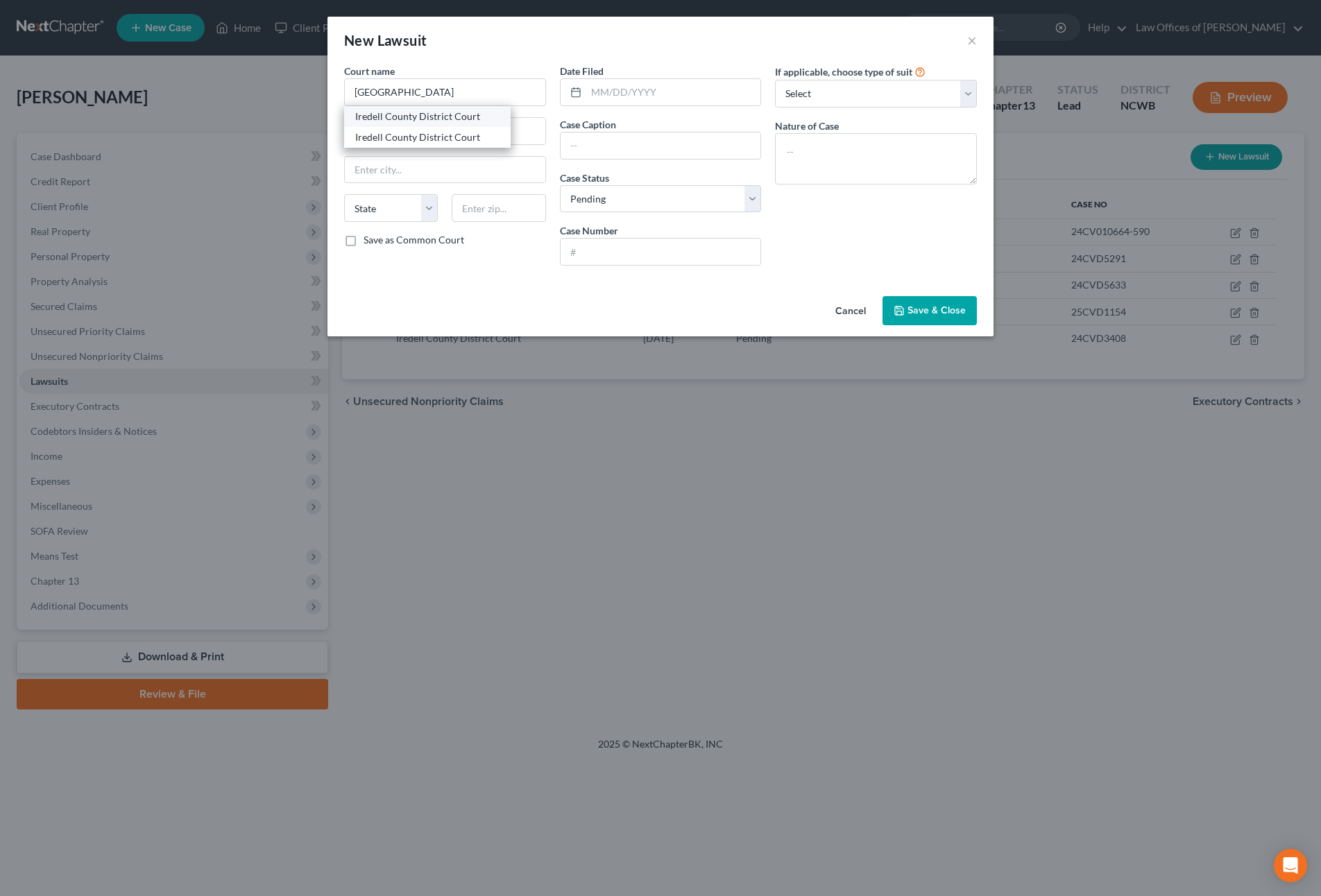
select select "28"
type input "28677"
click at [619, 99] on input "text" at bounding box center [673, 92] width 175 height 26
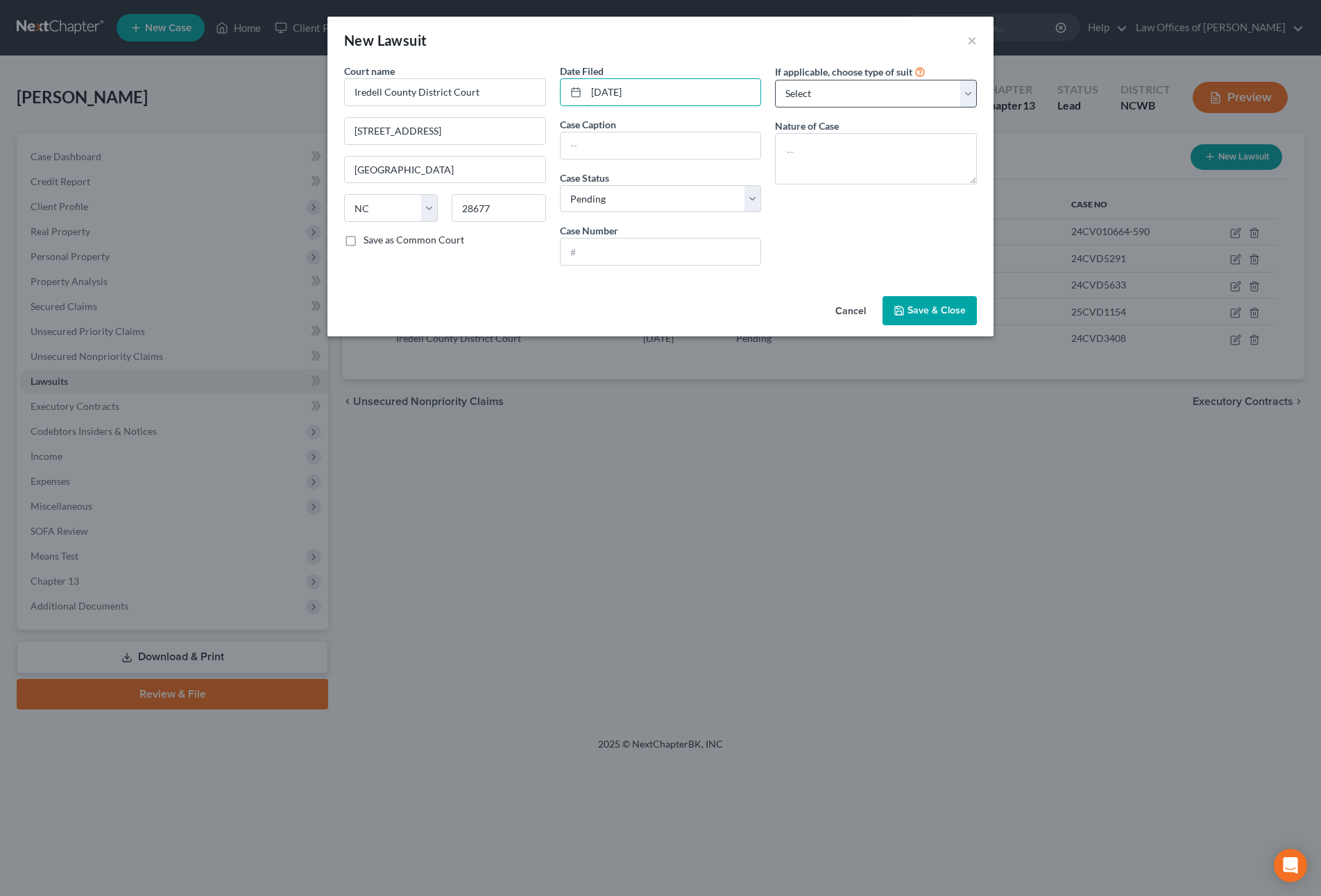
type input "[DATE]"
click at [861, 94] on select "Select Repossession Garnishment Foreclosure Attached, Seized, Or Levied Other" at bounding box center [876, 94] width 202 height 28
select select "4"
click at [775, 80] on select "Select Repossession Garnishment Foreclosure Attached, Seized, Or Levied Other" at bounding box center [876, 94] width 202 height 28
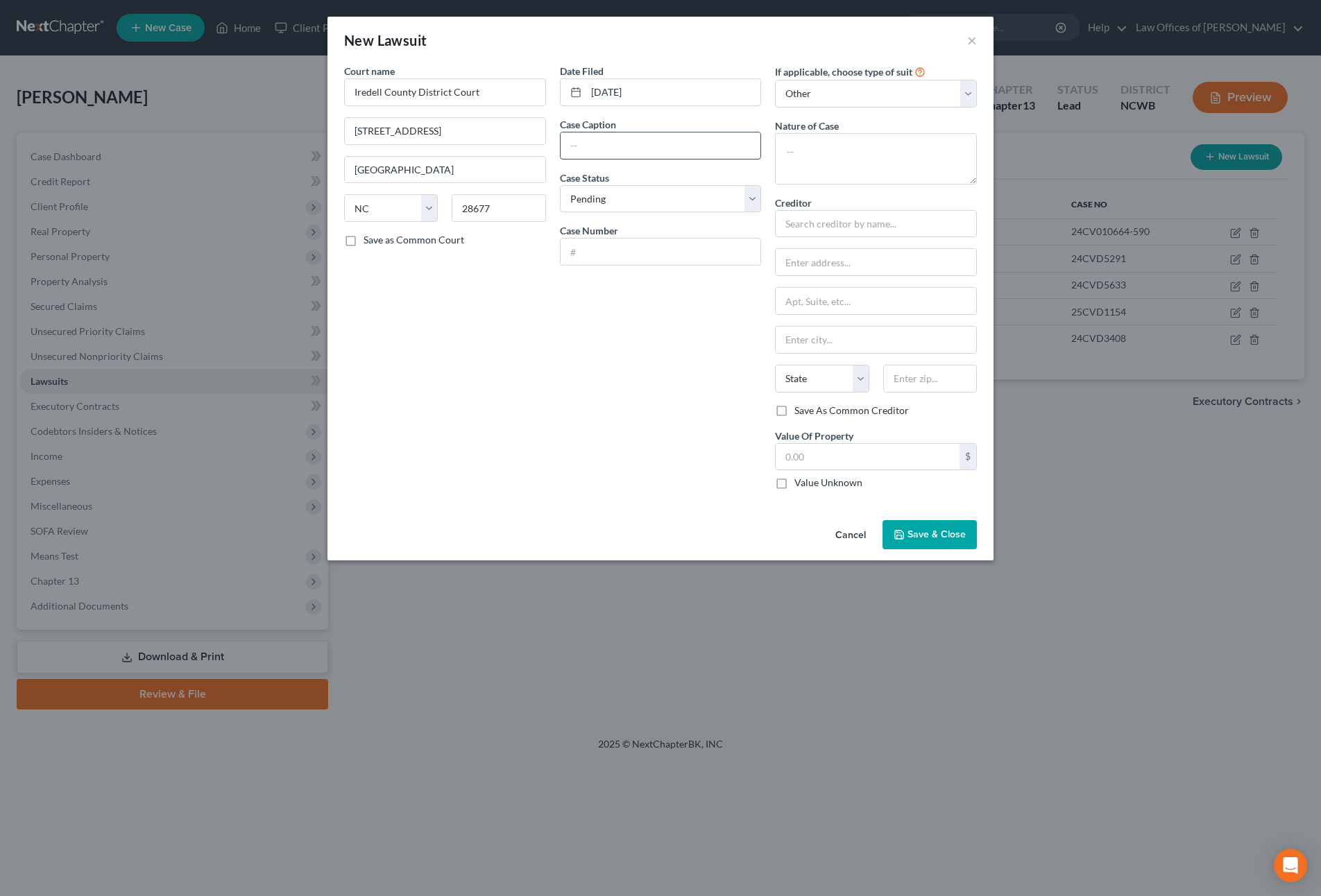
click at [596, 144] on input "text" at bounding box center [660, 146] width 200 height 26
type input "Pool Builders Supply of the Carolinas, Inc."
click at [603, 257] on input "text" at bounding box center [660, 252] width 200 height 26
type input "24CVD3193"
click at [687, 156] on input "Pool Builders Supply of the Carolinas, Inc." at bounding box center [660, 146] width 200 height 26
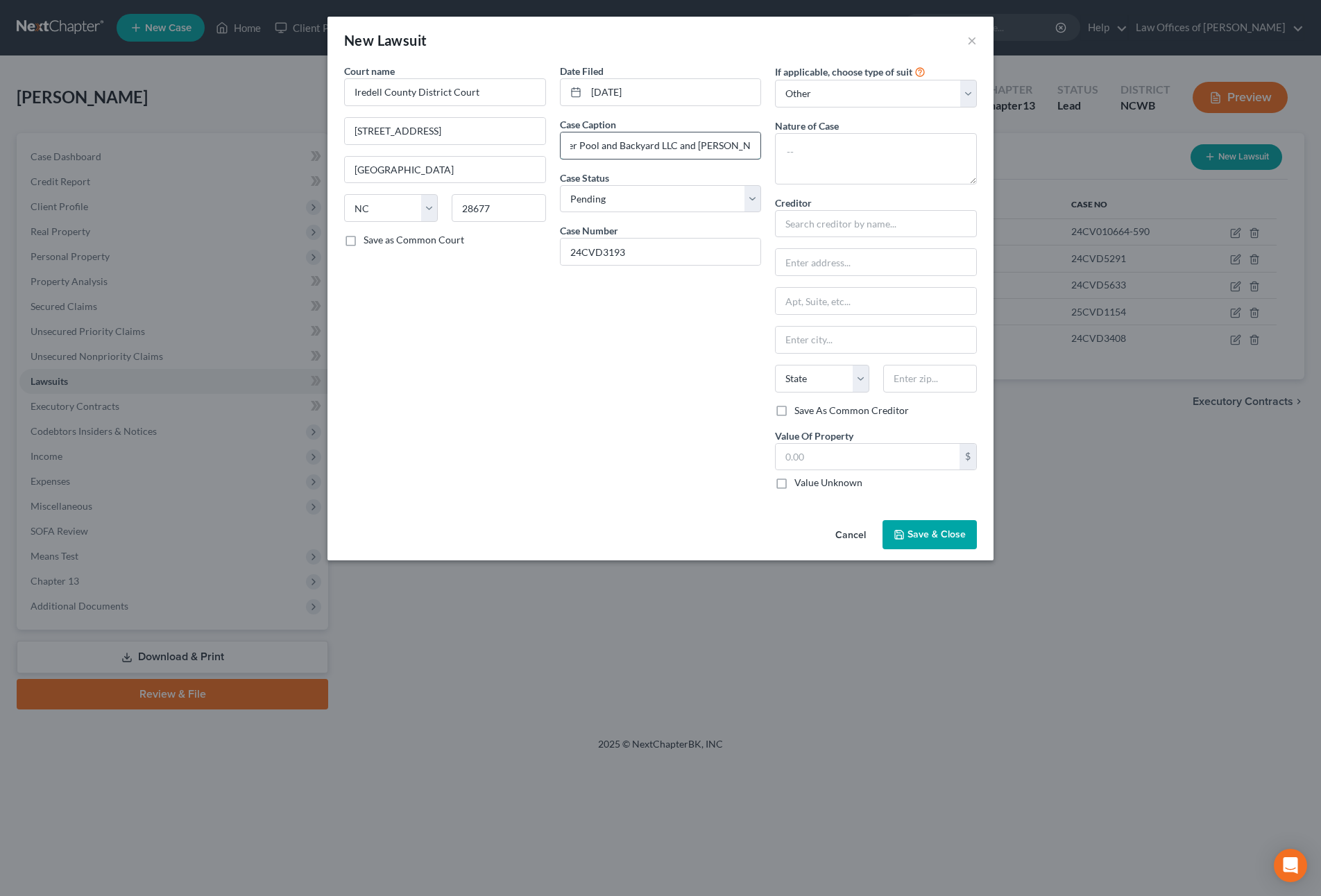
scroll to position [0, 235]
type input "Pool Builders Supply of the Carolinas, Inc. v. Crosswater Pool and Backyard LLC…"
click at [799, 148] on textarea at bounding box center [876, 159] width 202 height 51
type textarea "Civil Summons / Complaint"
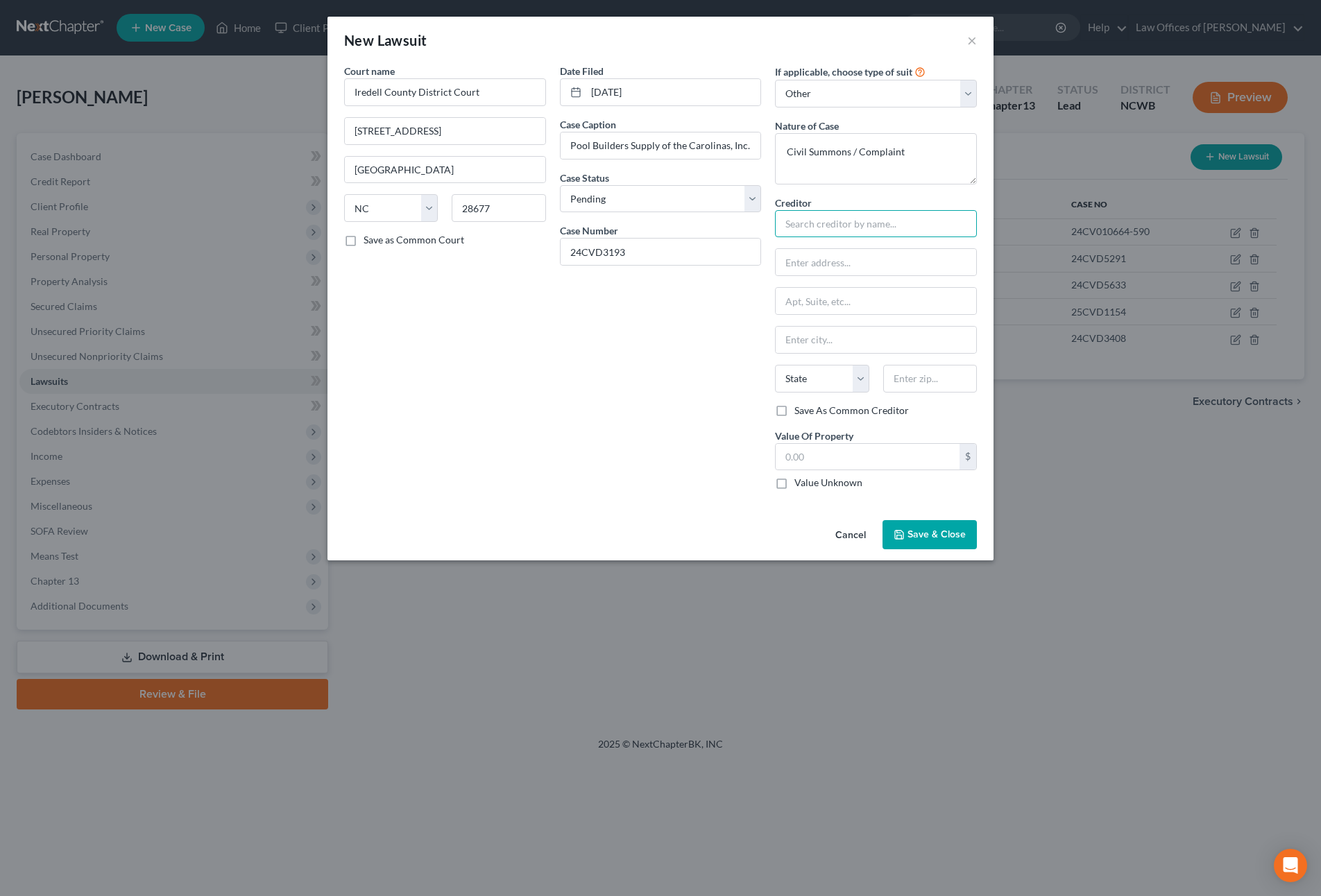
click at [808, 217] on input "text" at bounding box center [876, 224] width 202 height 28
click at [705, 146] on input "Pool Builders Supply of the Carolinas, Inc. v. Crosswater Pool and Backyard LLC…" at bounding box center [660, 146] width 200 height 26
type input "Pool Builders Supply of the Carolinas, Inc."
click at [908, 538] on span "Save & Close" at bounding box center [936, 535] width 59 height 12
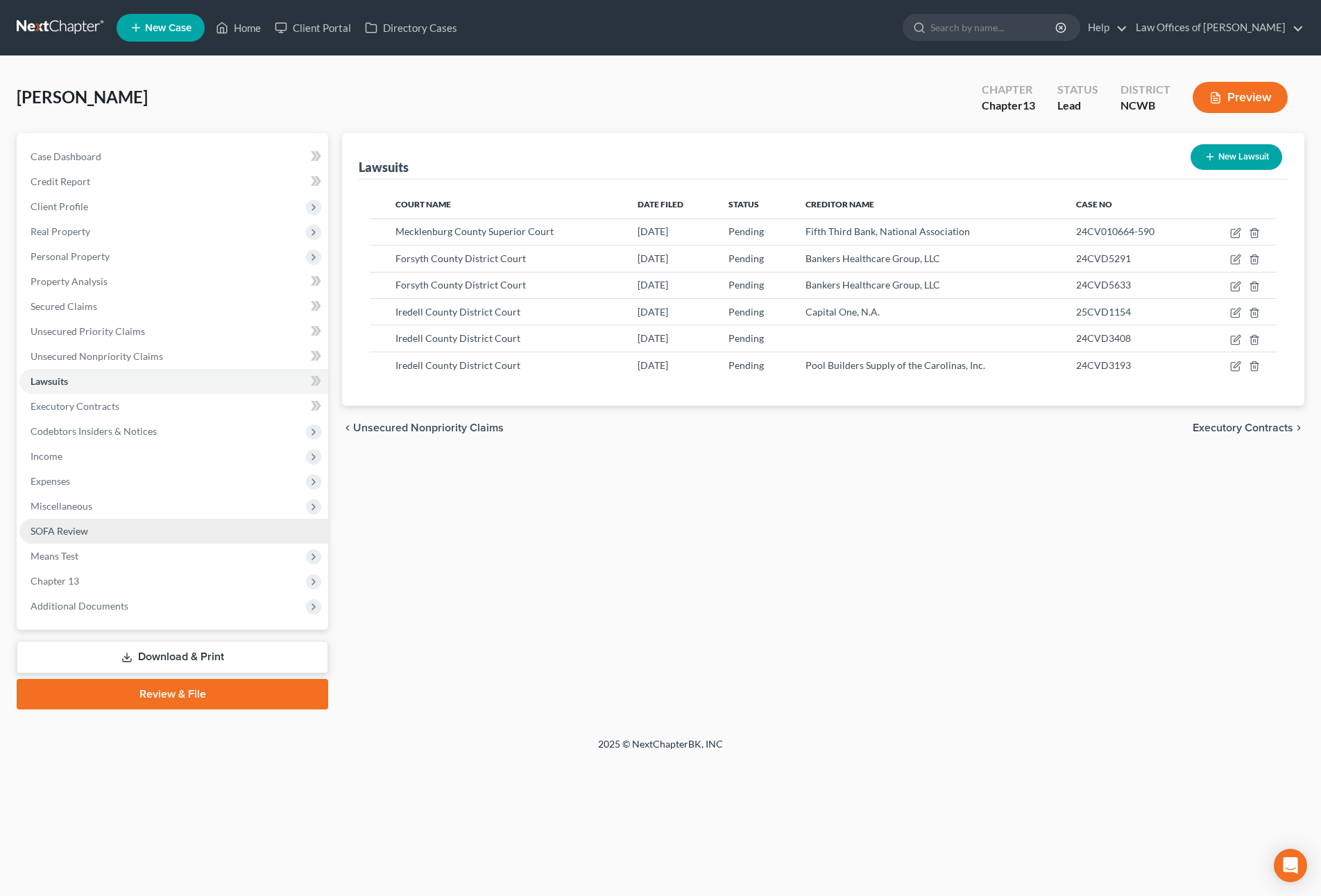
click at [56, 528] on span "SOFA Review" at bounding box center [59, 531] width 58 height 12
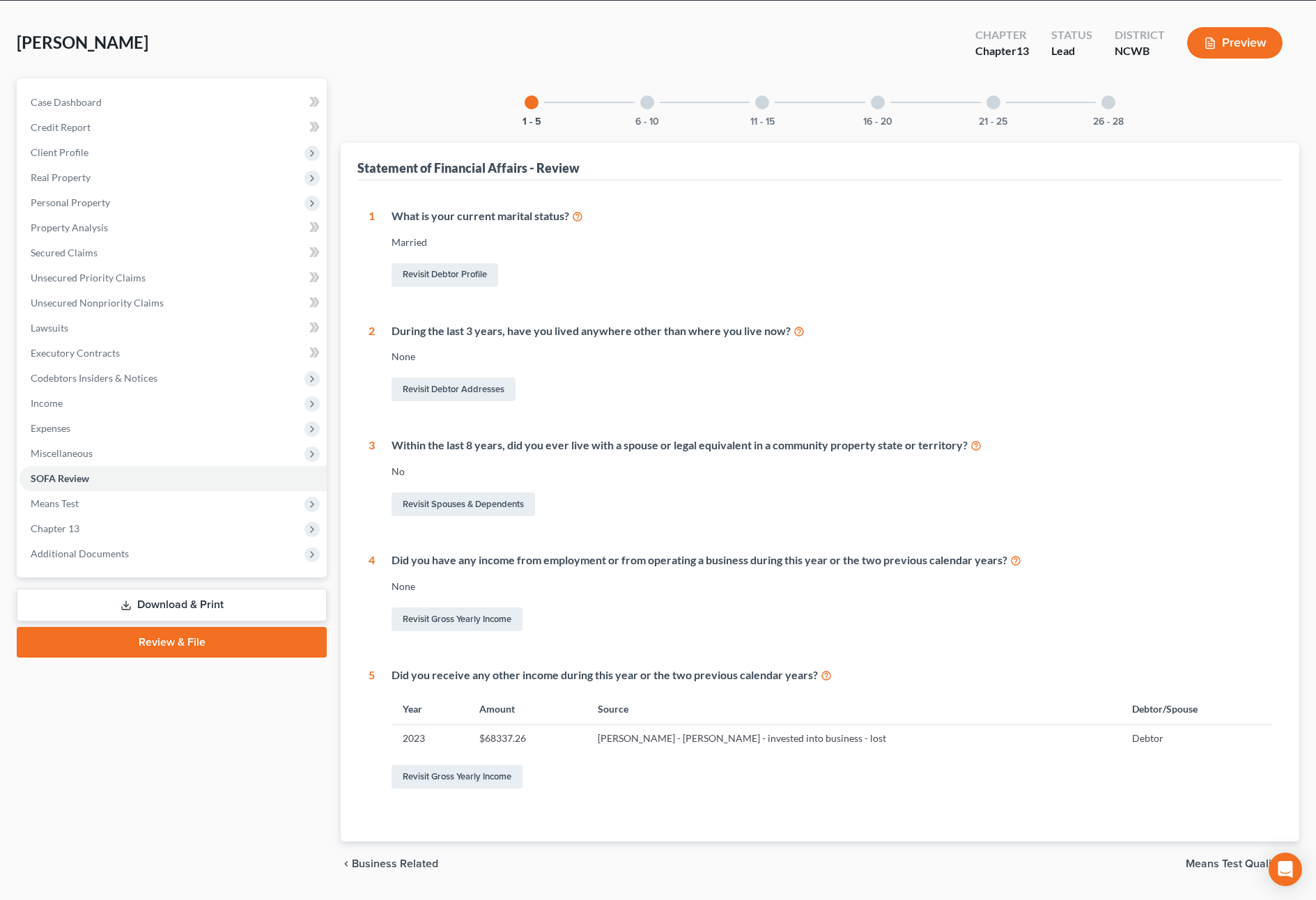
scroll to position [94, 0]
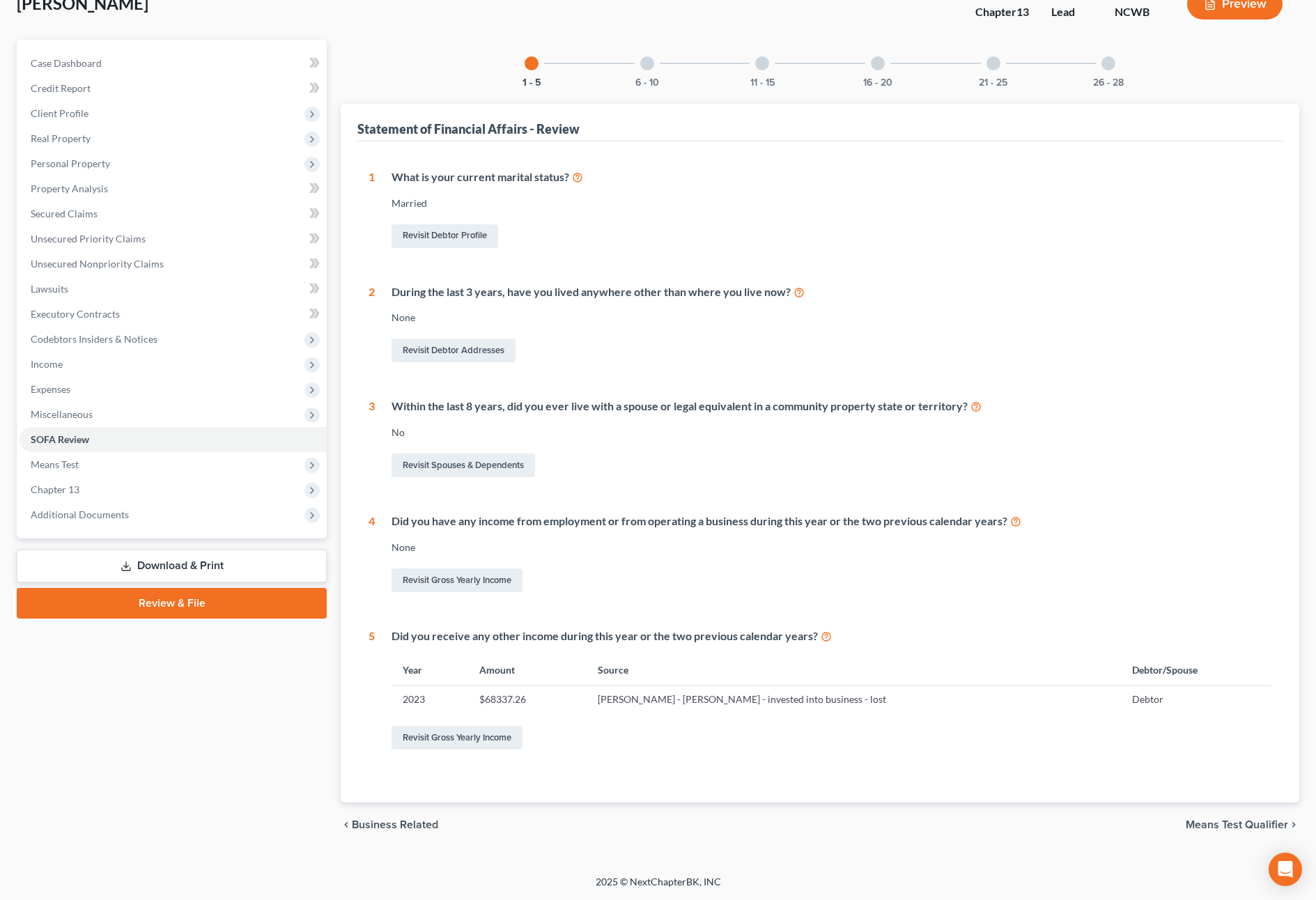
click at [647, 67] on div at bounding box center [647, 63] width 14 height 14
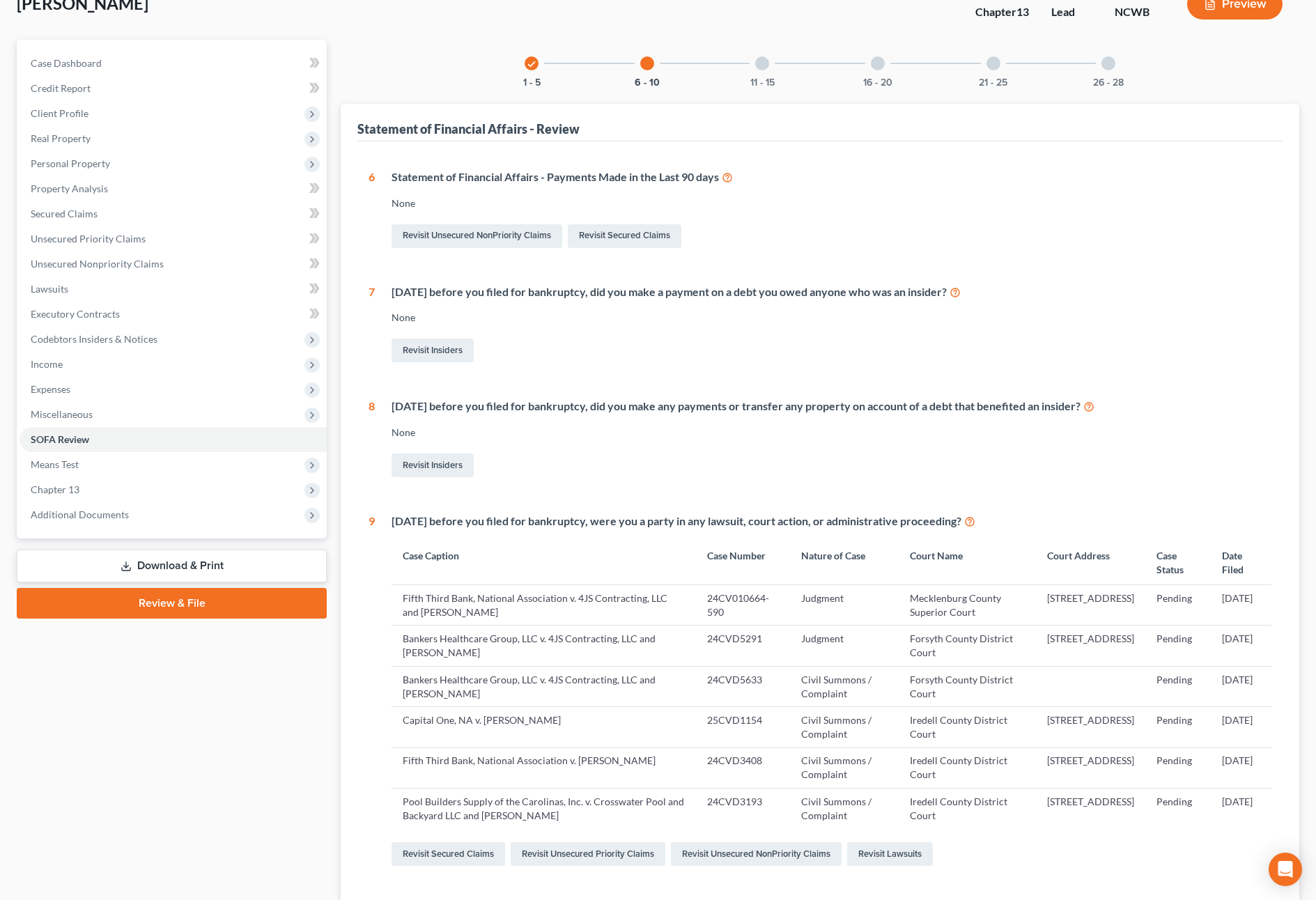
click at [765, 66] on div at bounding box center [762, 63] width 14 height 14
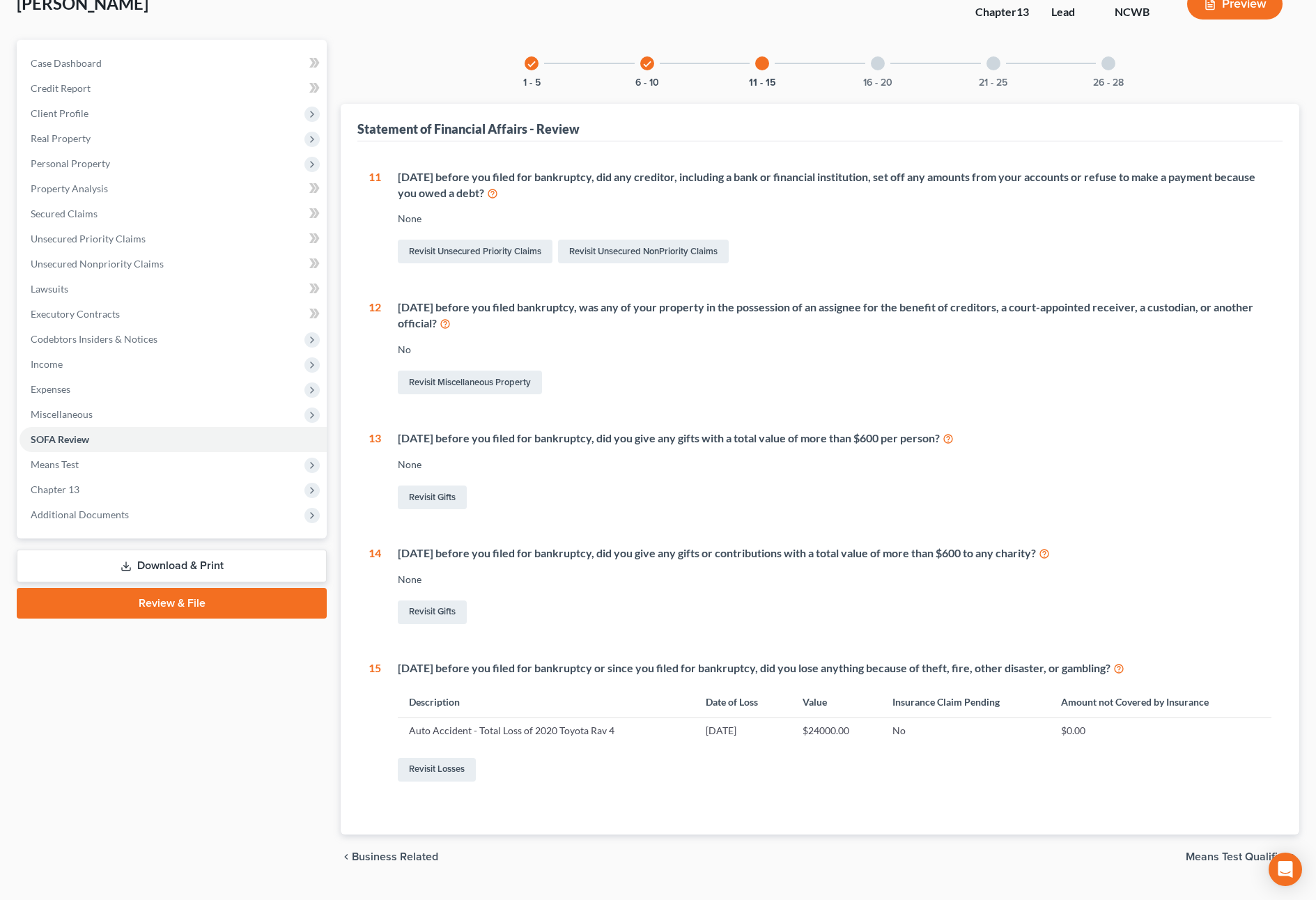
click at [882, 70] on div "16 - 20" at bounding box center [878, 63] width 47 height 47
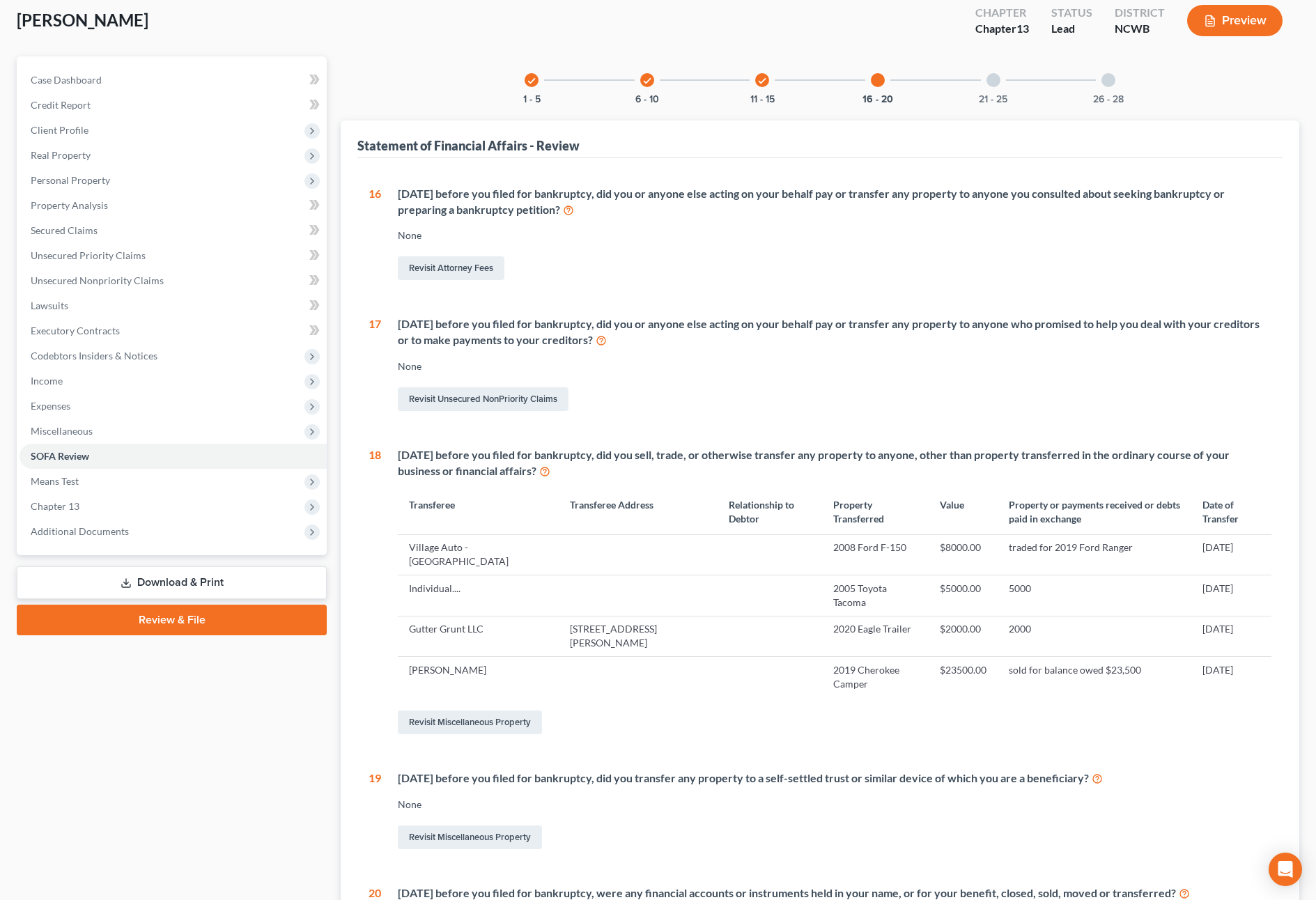
scroll to position [13, 0]
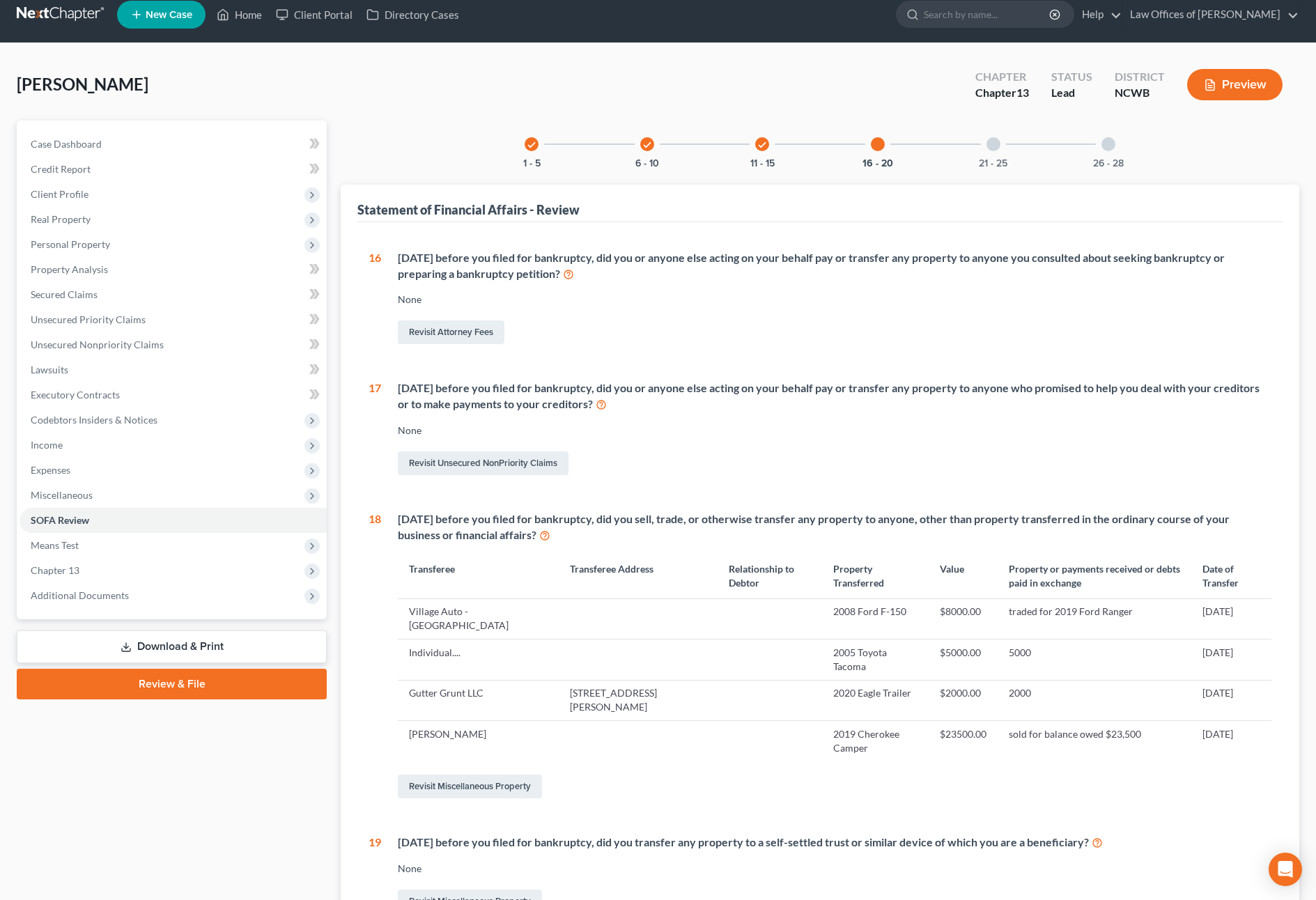
click at [991, 147] on div at bounding box center [993, 144] width 14 height 14
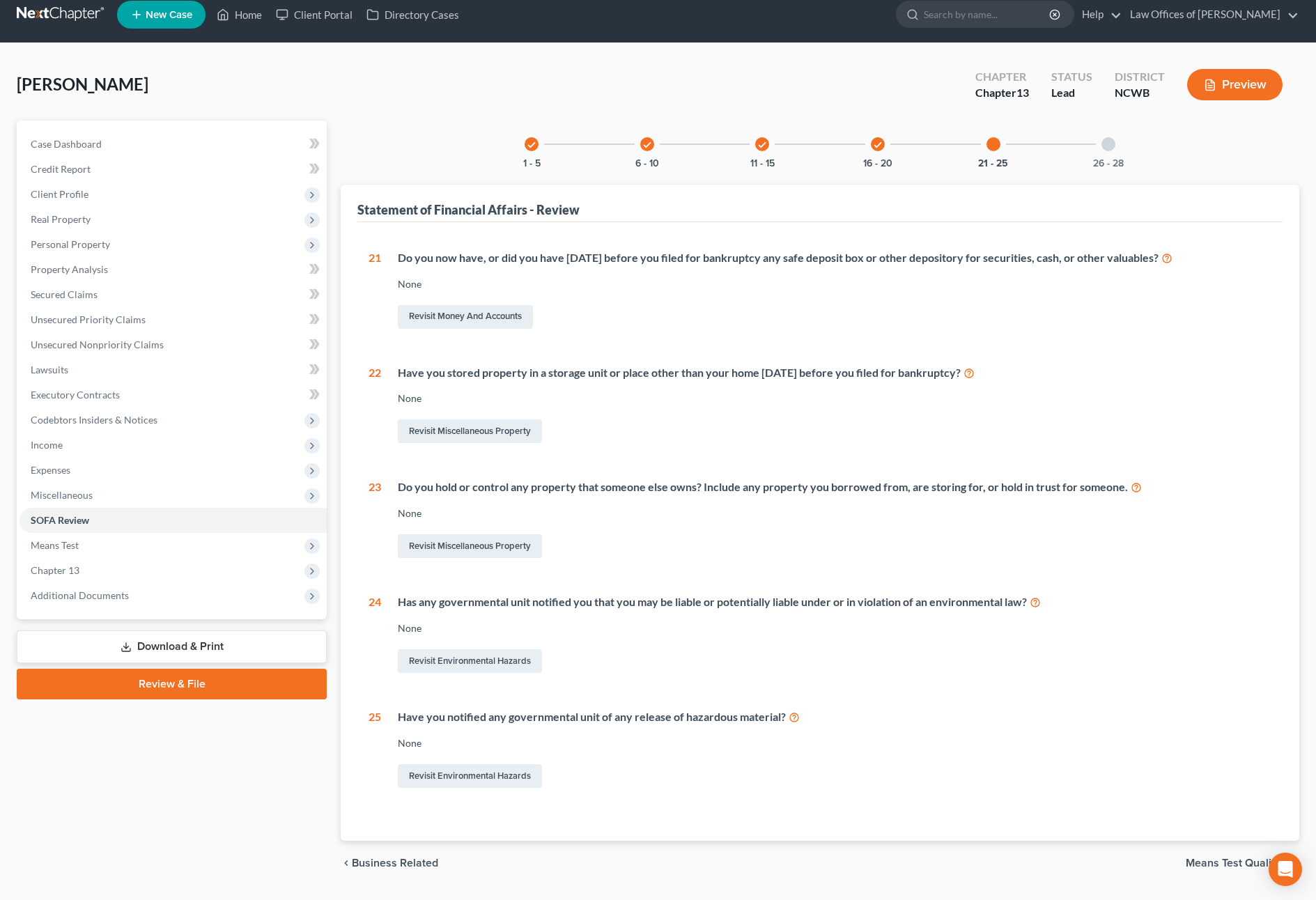
click at [1111, 147] on div at bounding box center [1108, 144] width 14 height 14
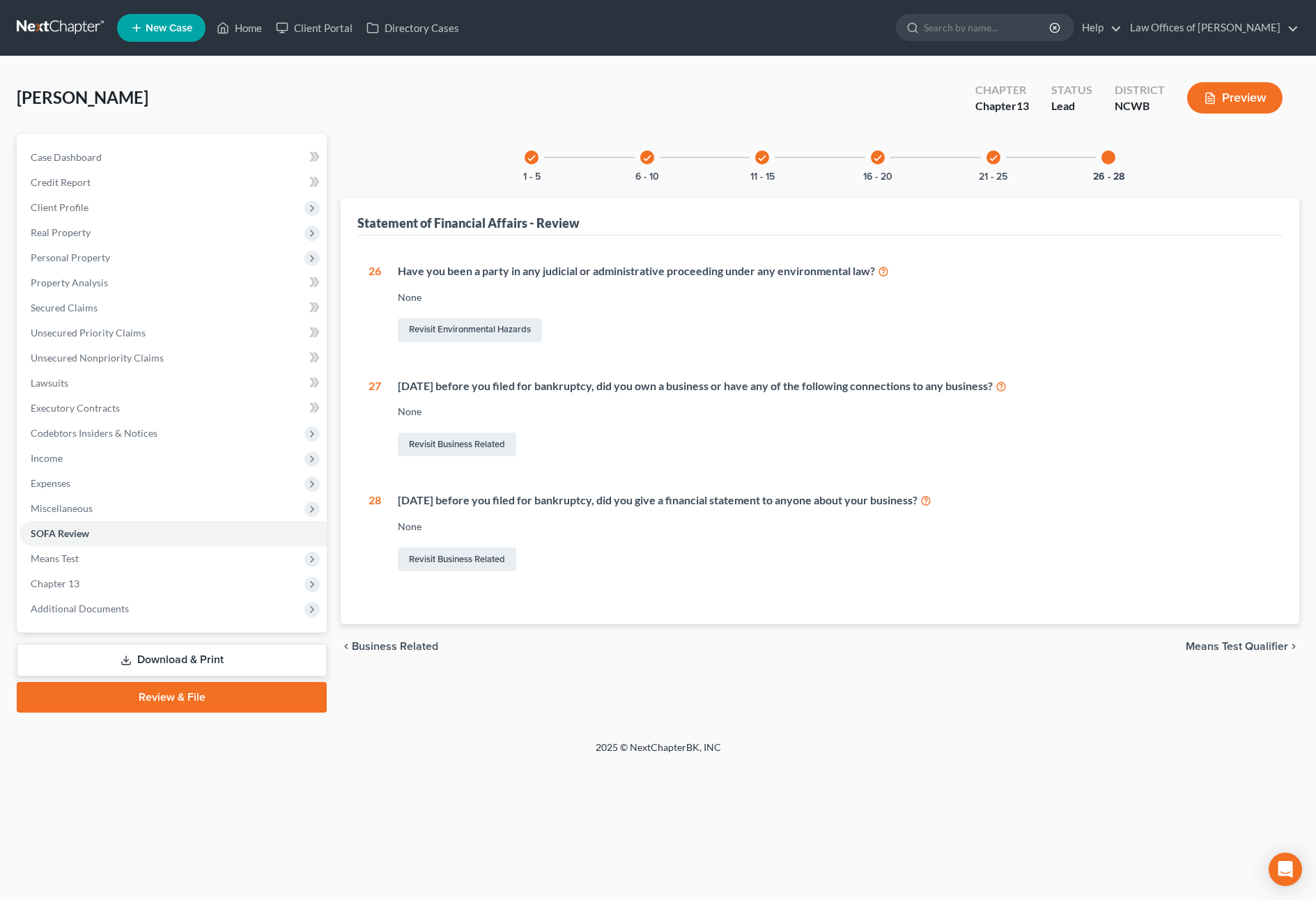
scroll to position [0, 0]
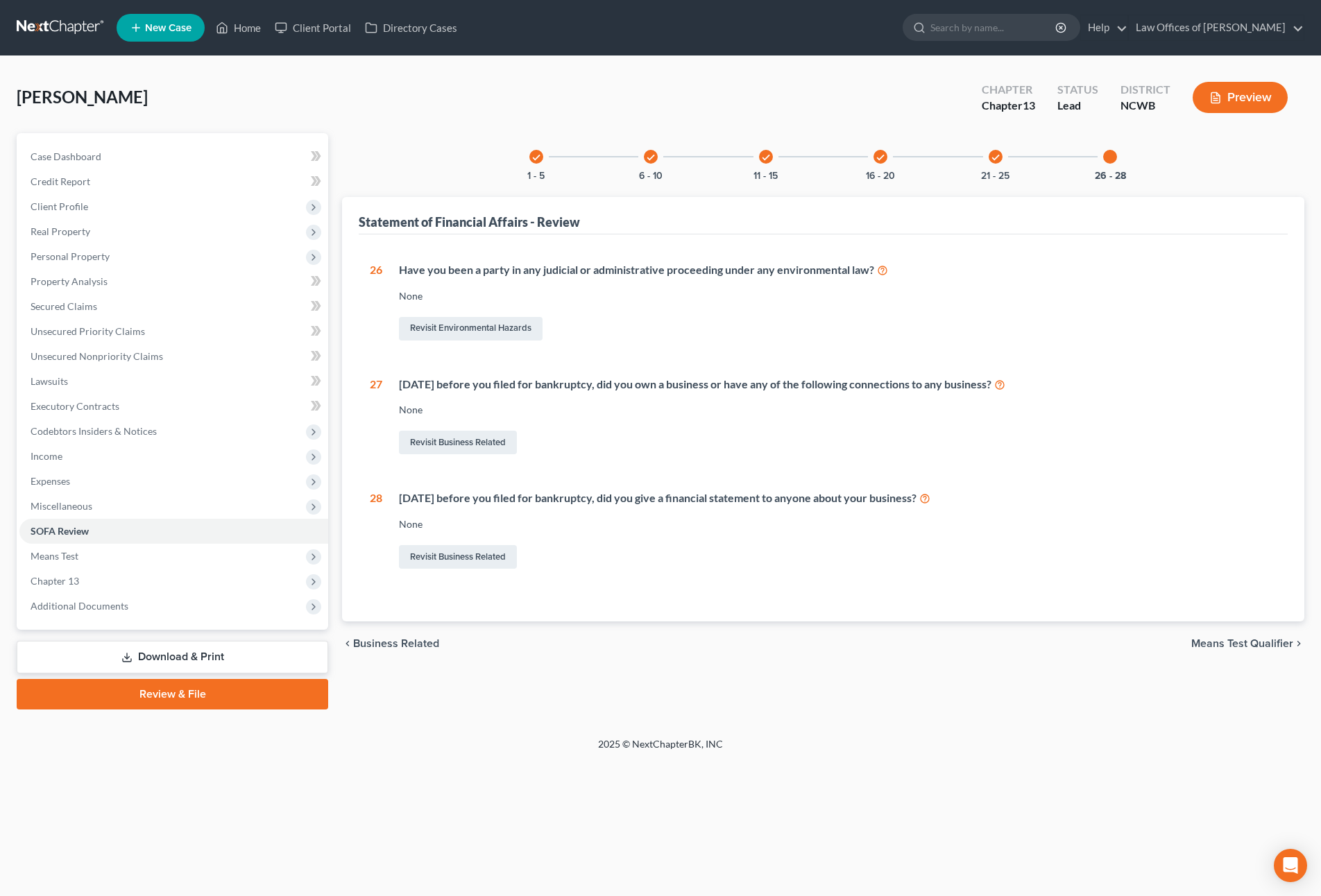
click at [537, 159] on icon "check" at bounding box center [535, 157] width 10 height 10
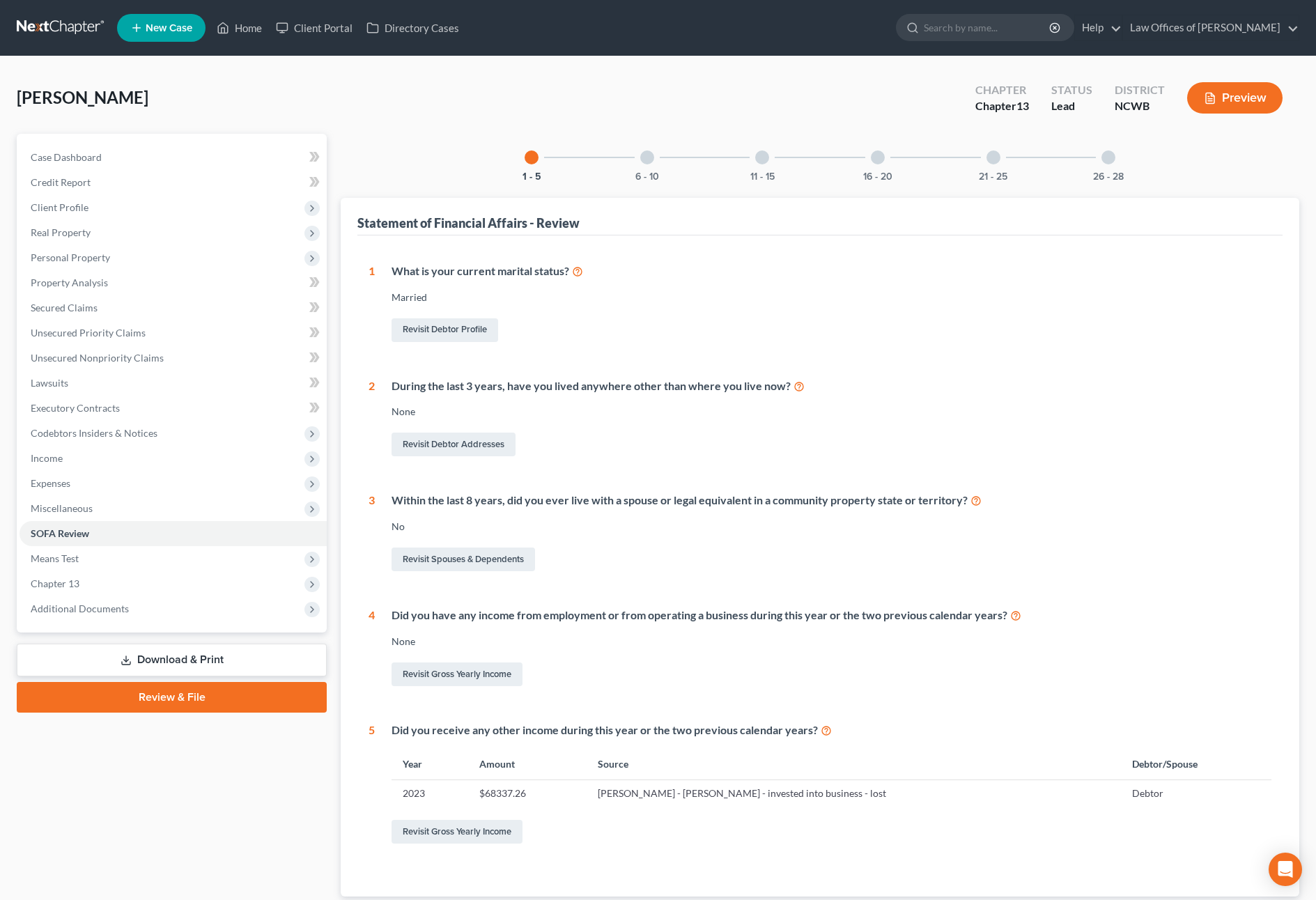
click at [649, 163] on div at bounding box center [647, 157] width 14 height 14
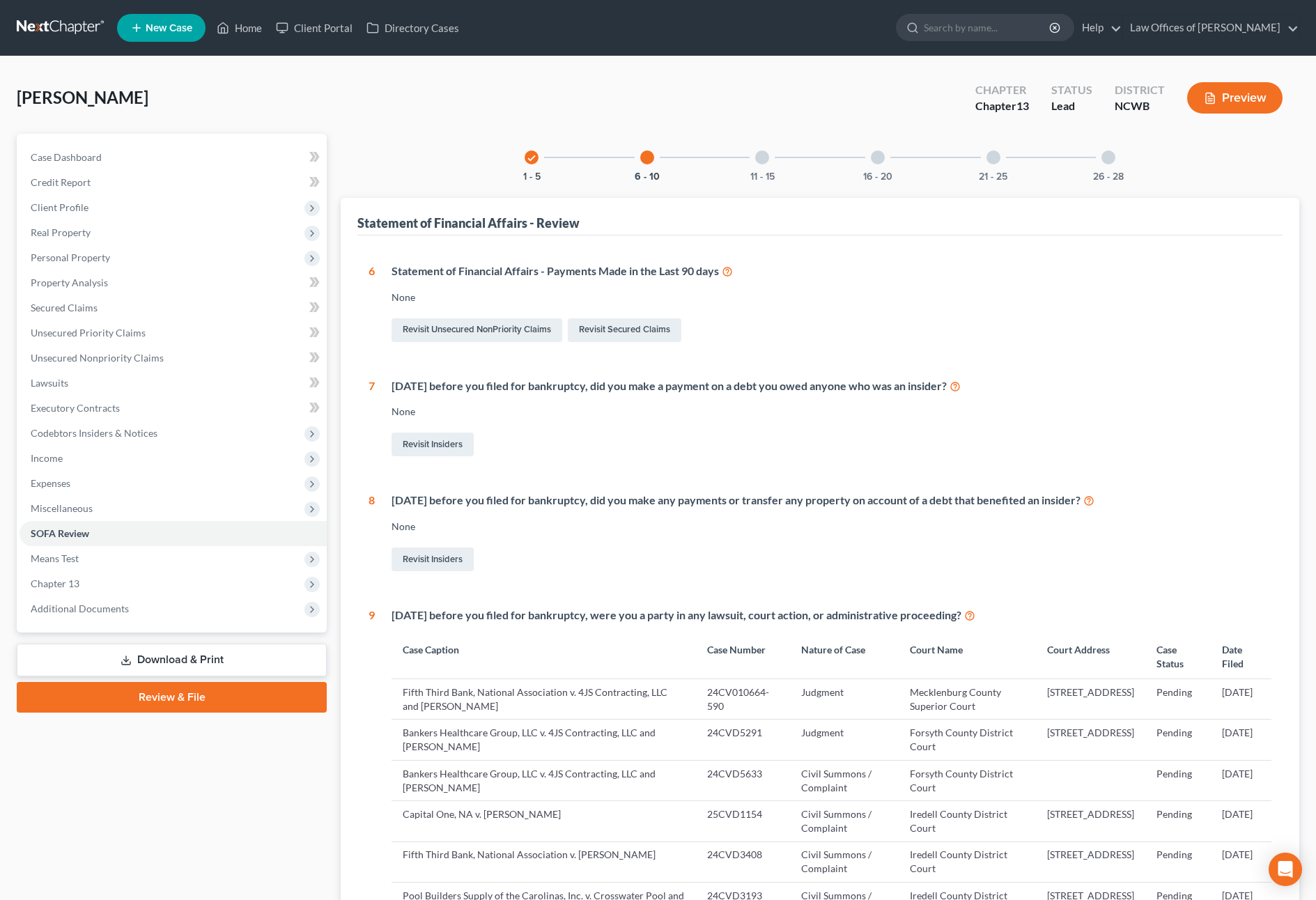
click at [766, 156] on div at bounding box center [762, 157] width 14 height 14
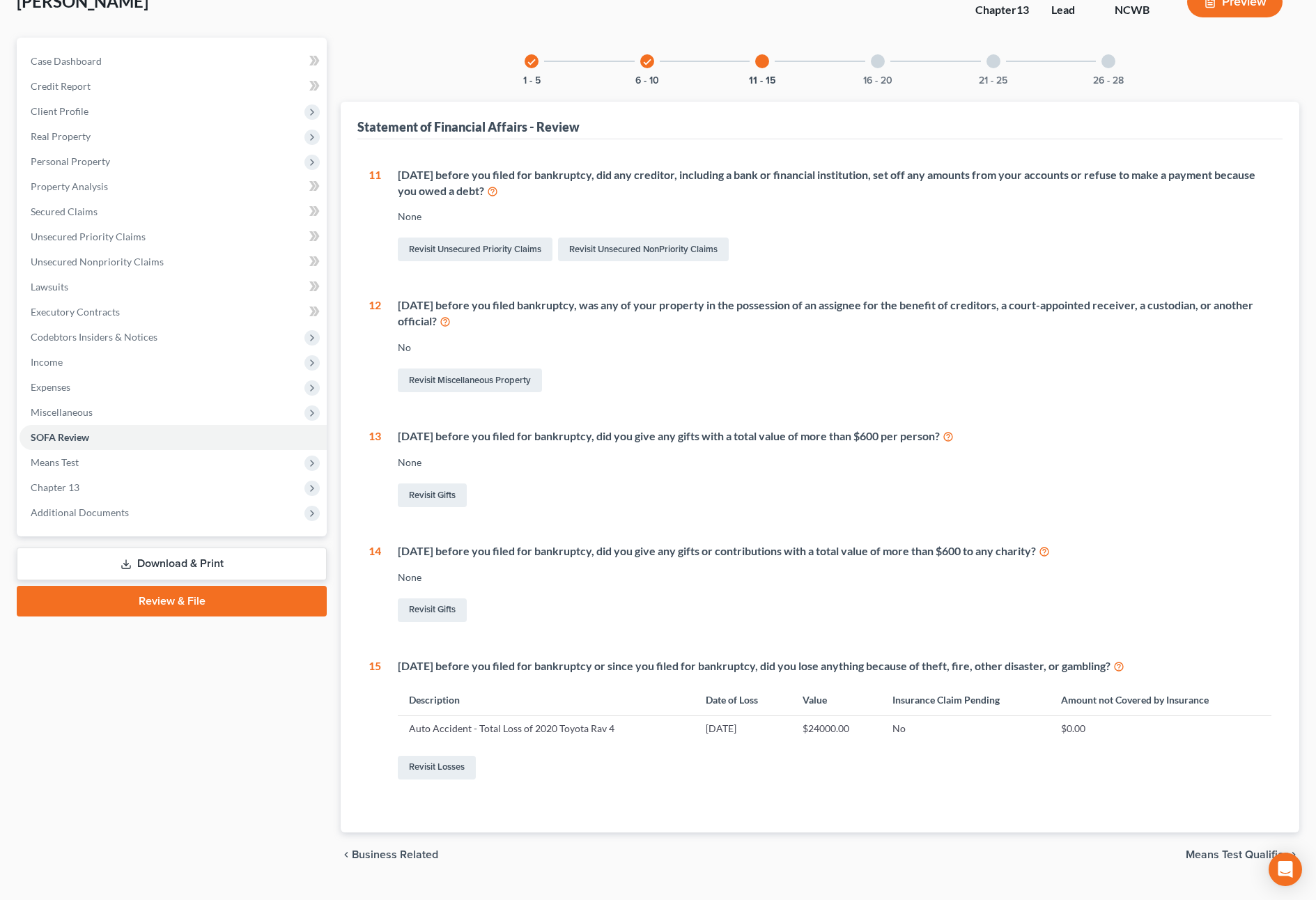
scroll to position [126, 0]
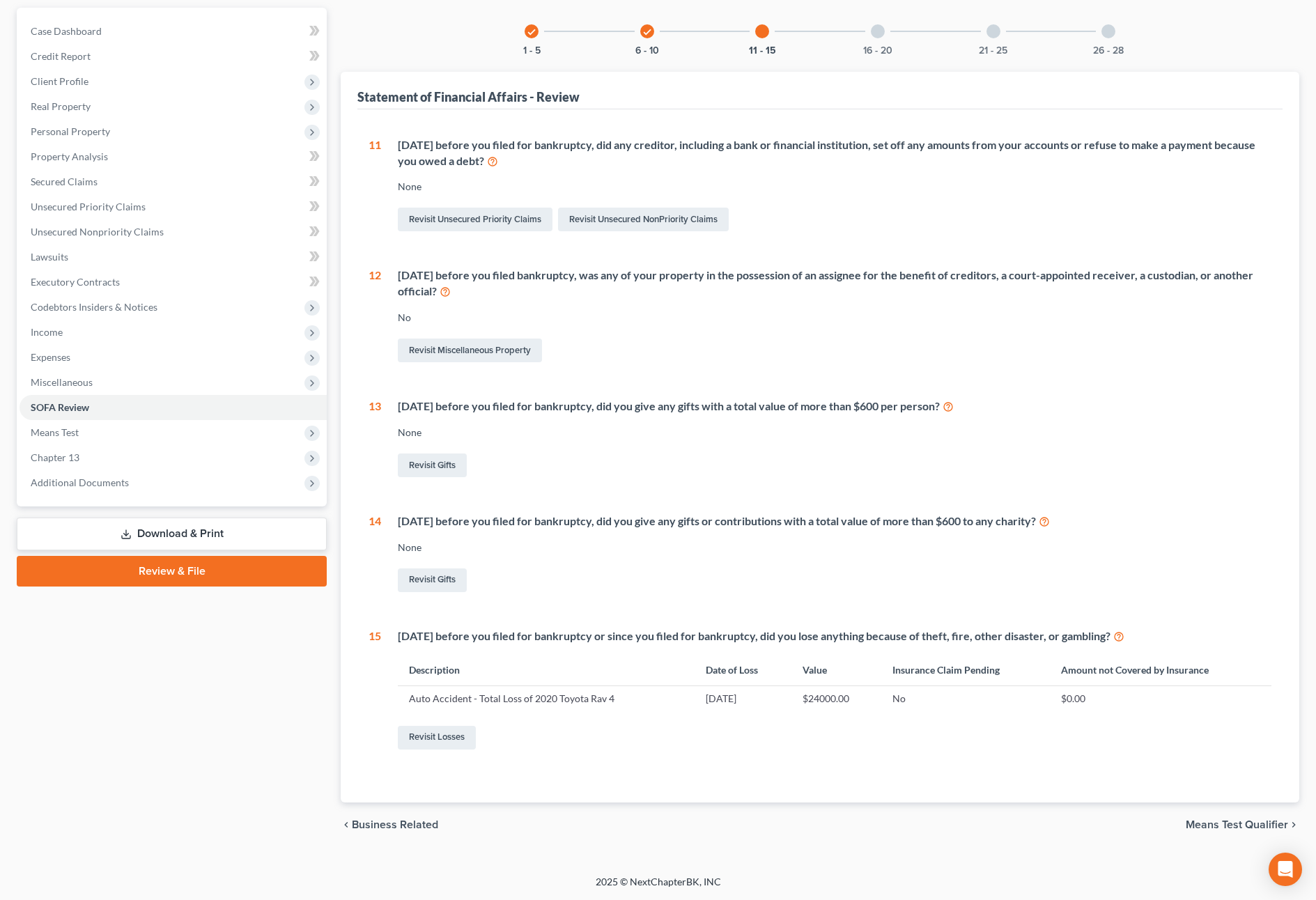
click at [873, 35] on div at bounding box center [877, 31] width 14 height 14
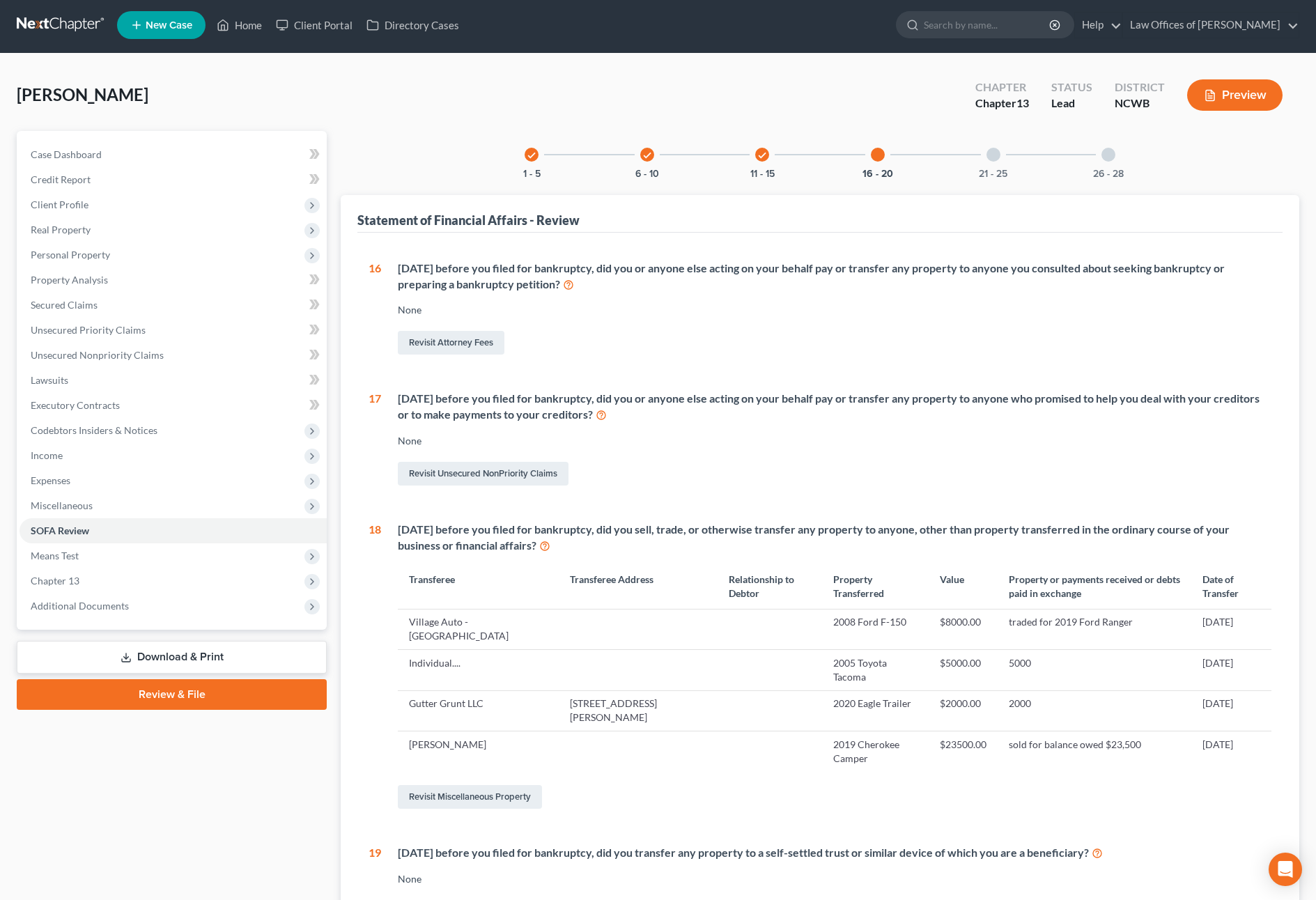
scroll to position [0, 0]
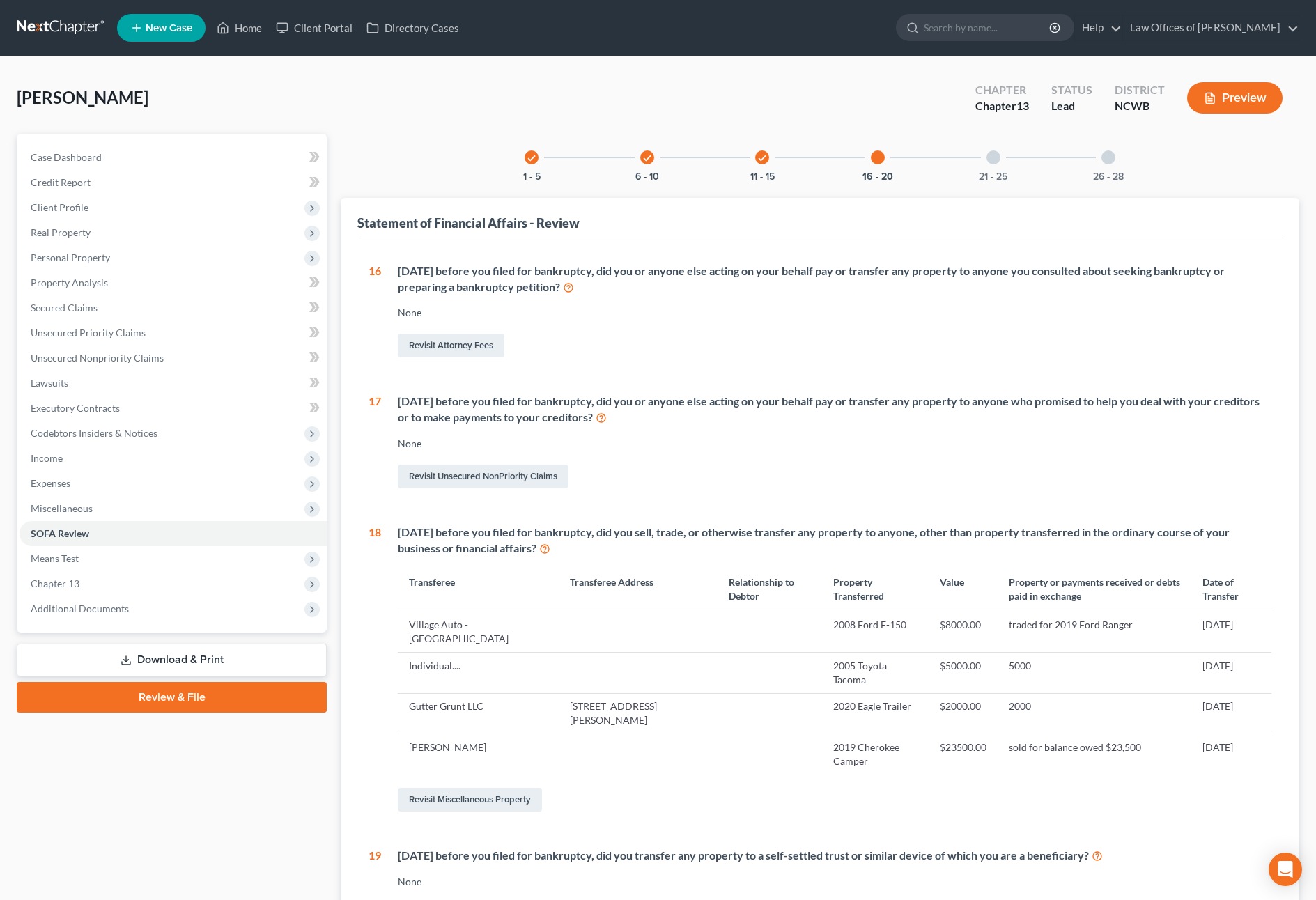
click at [994, 156] on div at bounding box center [993, 157] width 14 height 14
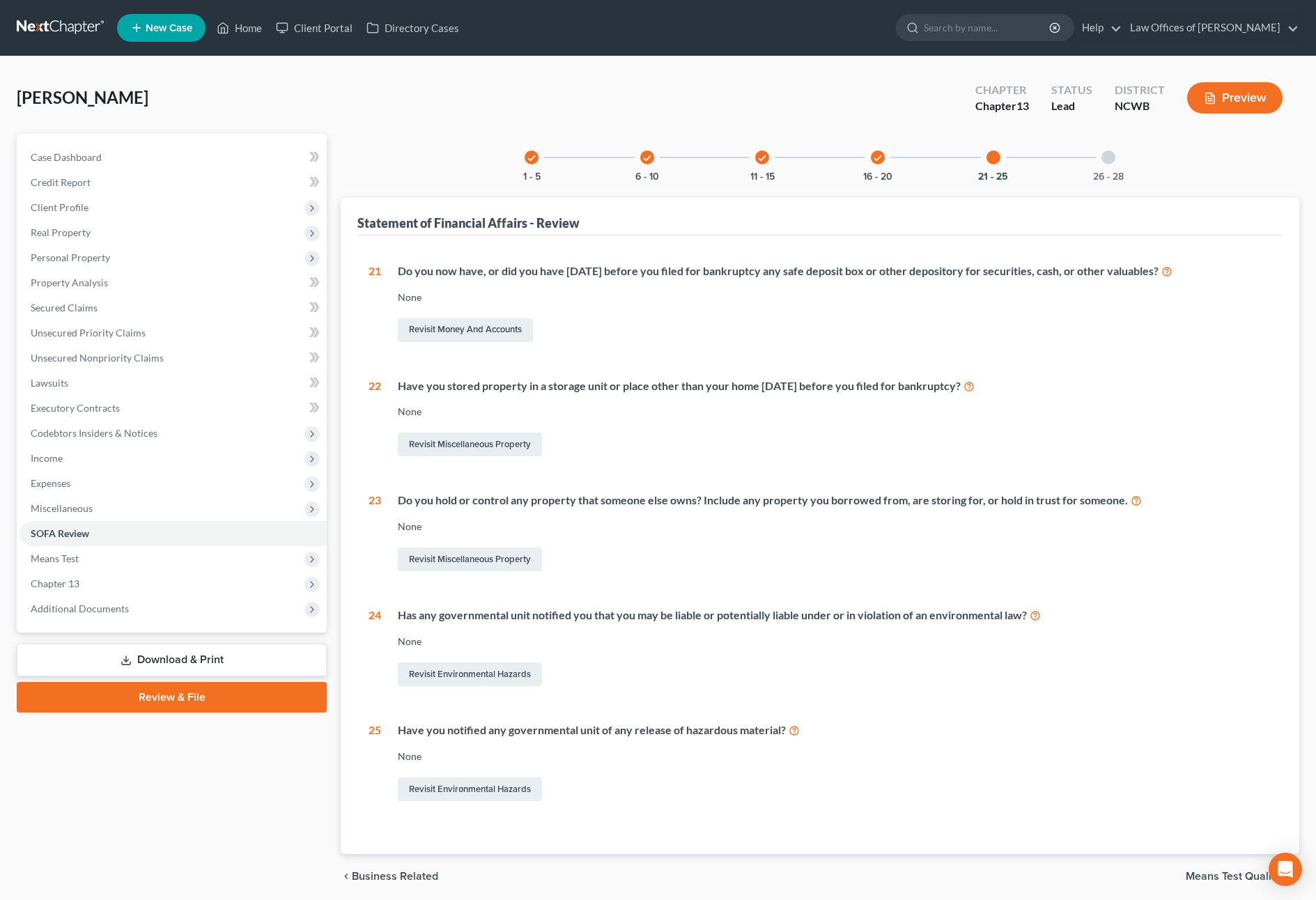
click at [1107, 163] on div at bounding box center [1108, 157] width 14 height 14
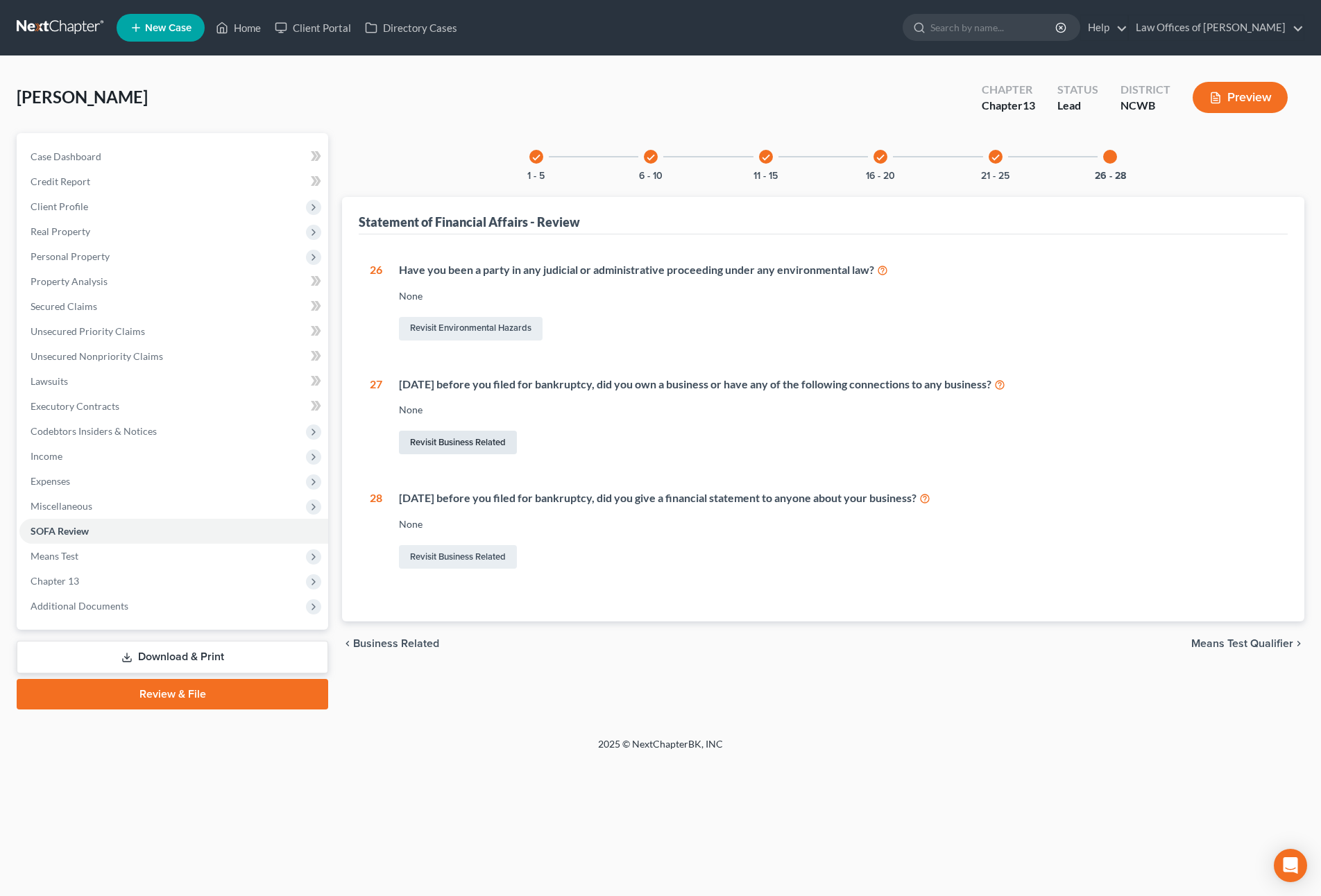
click at [485, 440] on link "Revisit Business Related" at bounding box center [457, 443] width 118 height 23
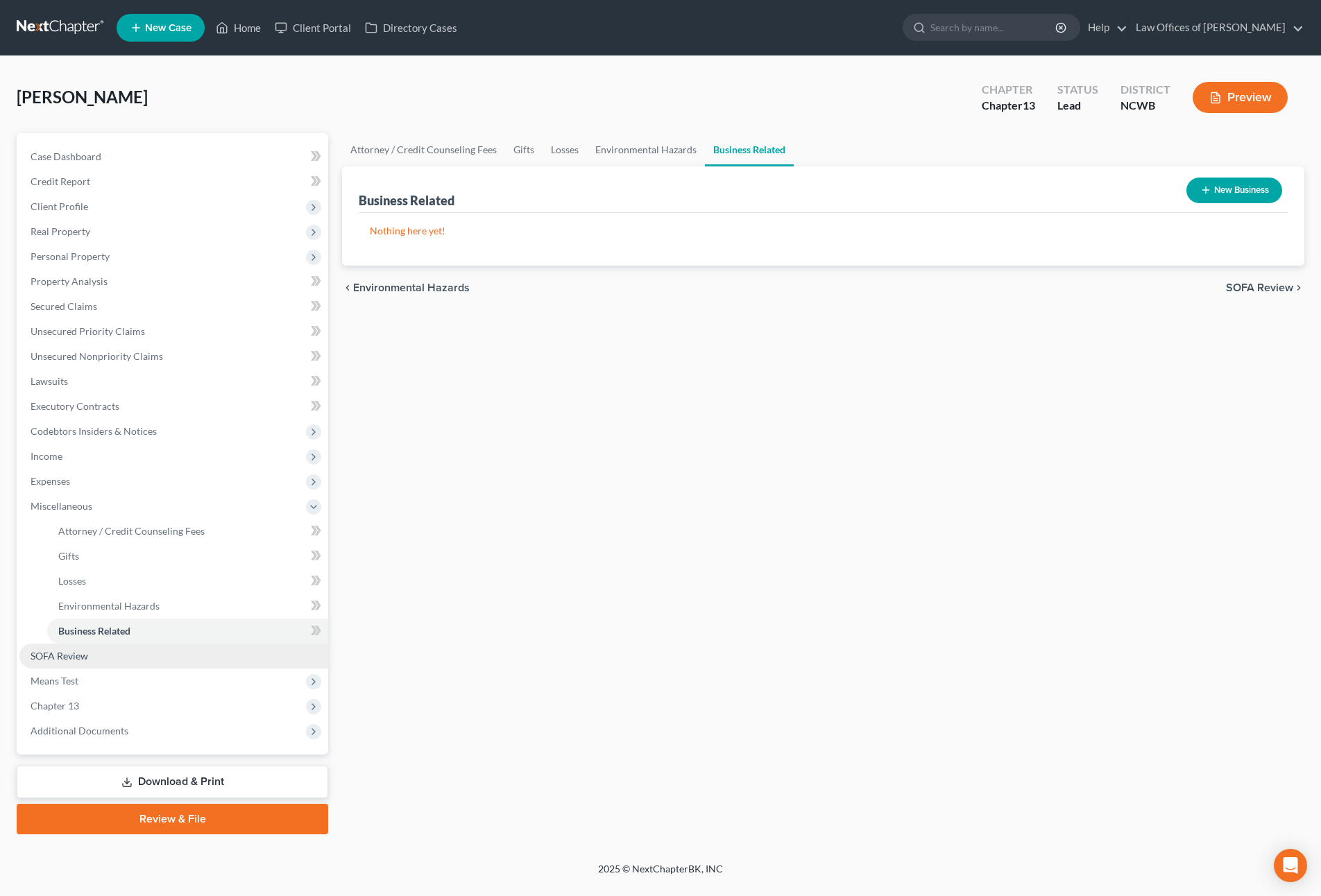
click at [59, 657] on span "SOFA Review" at bounding box center [59, 656] width 58 height 12
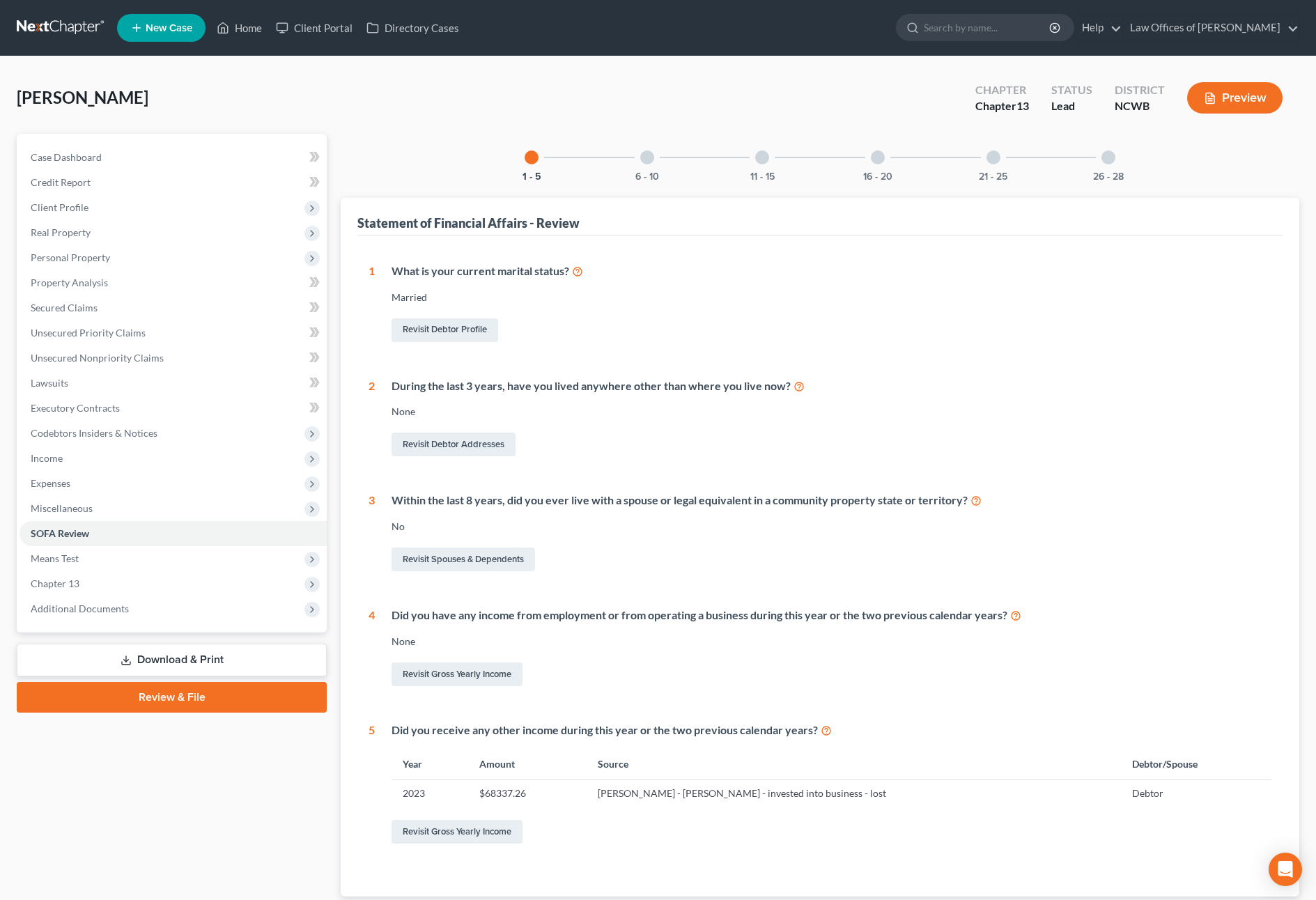
click at [1107, 153] on div at bounding box center [1108, 157] width 14 height 14
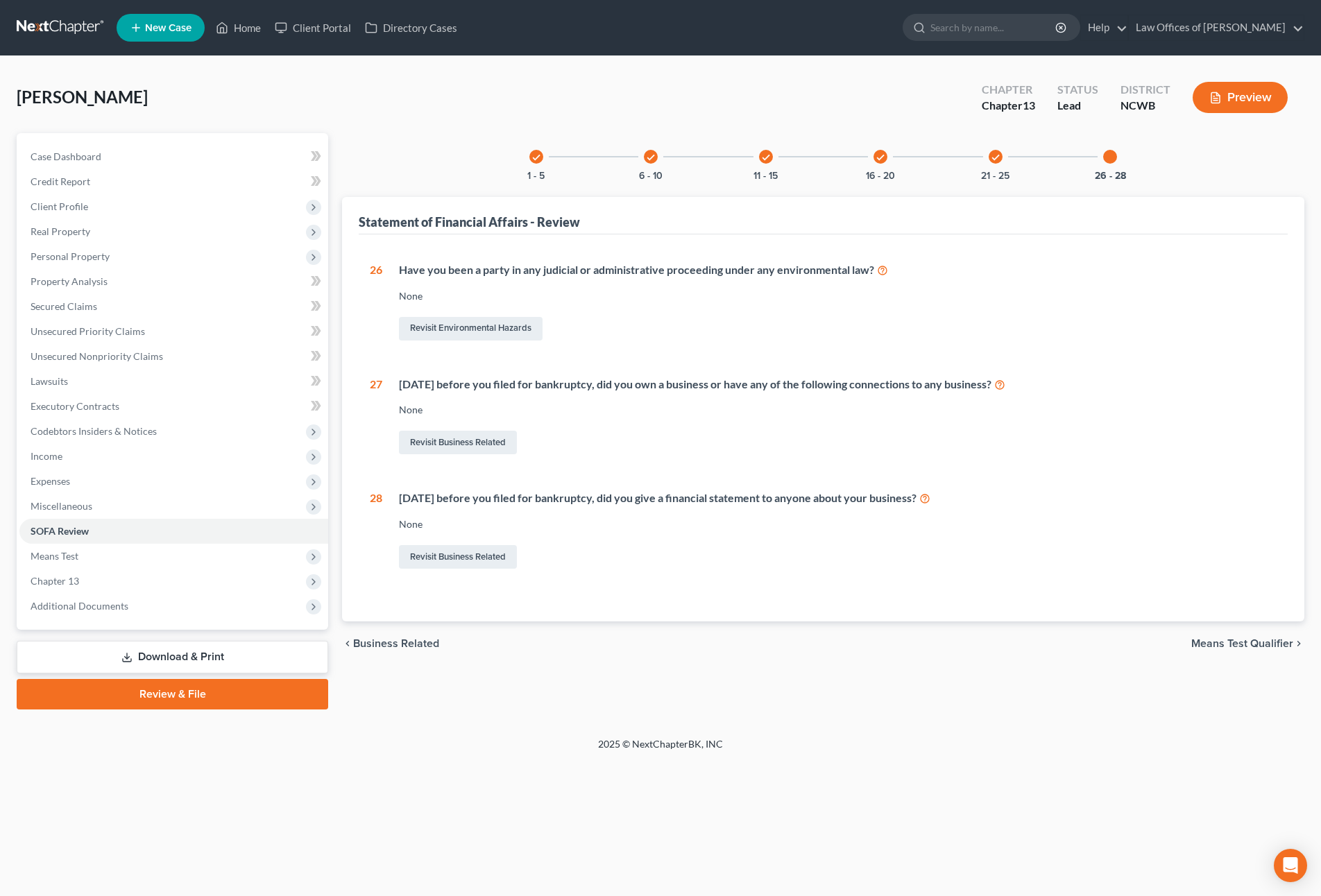
click at [535, 158] on icon "check" at bounding box center [535, 157] width 10 height 10
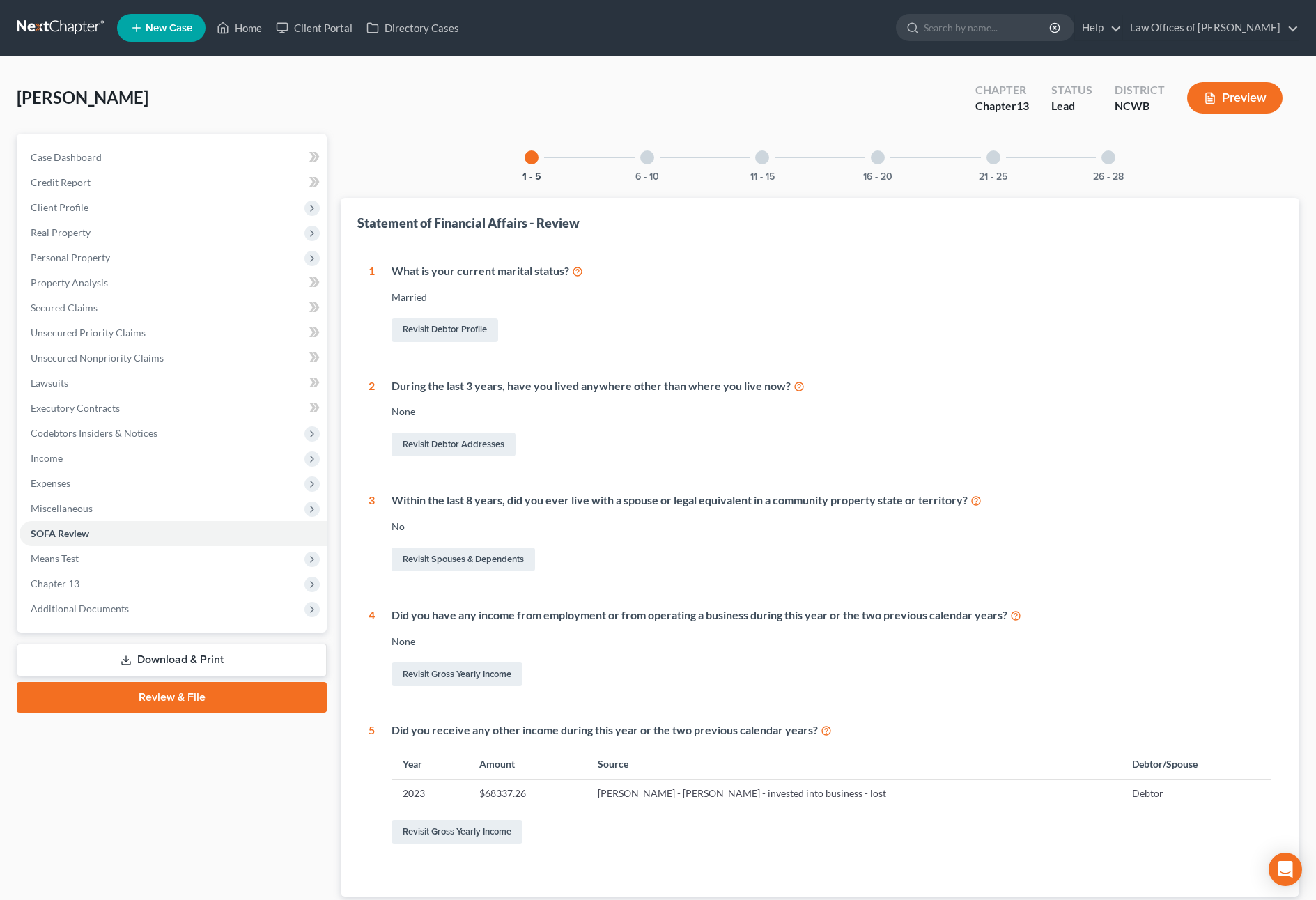
click at [650, 162] on div at bounding box center [647, 157] width 14 height 14
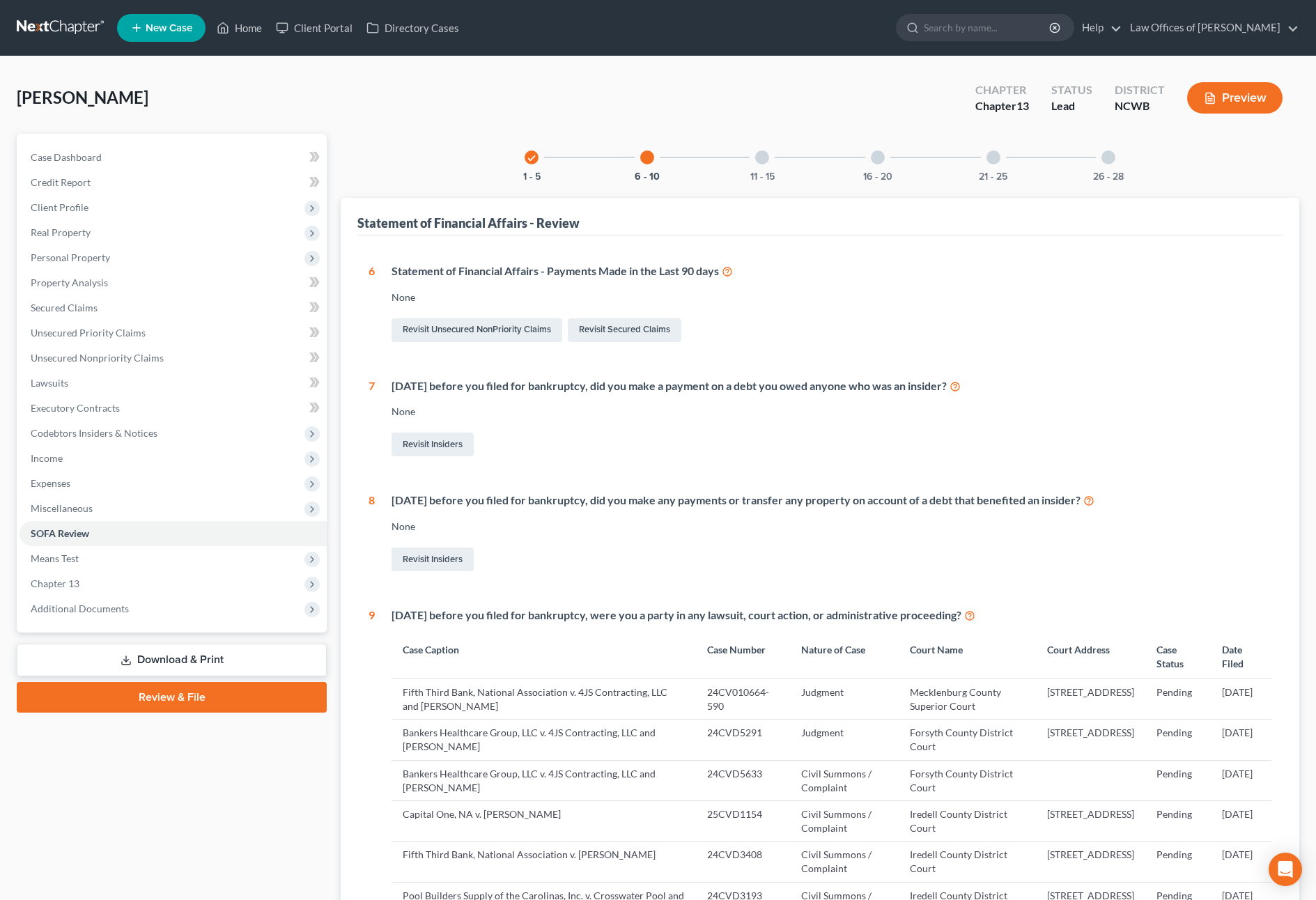
click at [766, 159] on div at bounding box center [762, 157] width 14 height 14
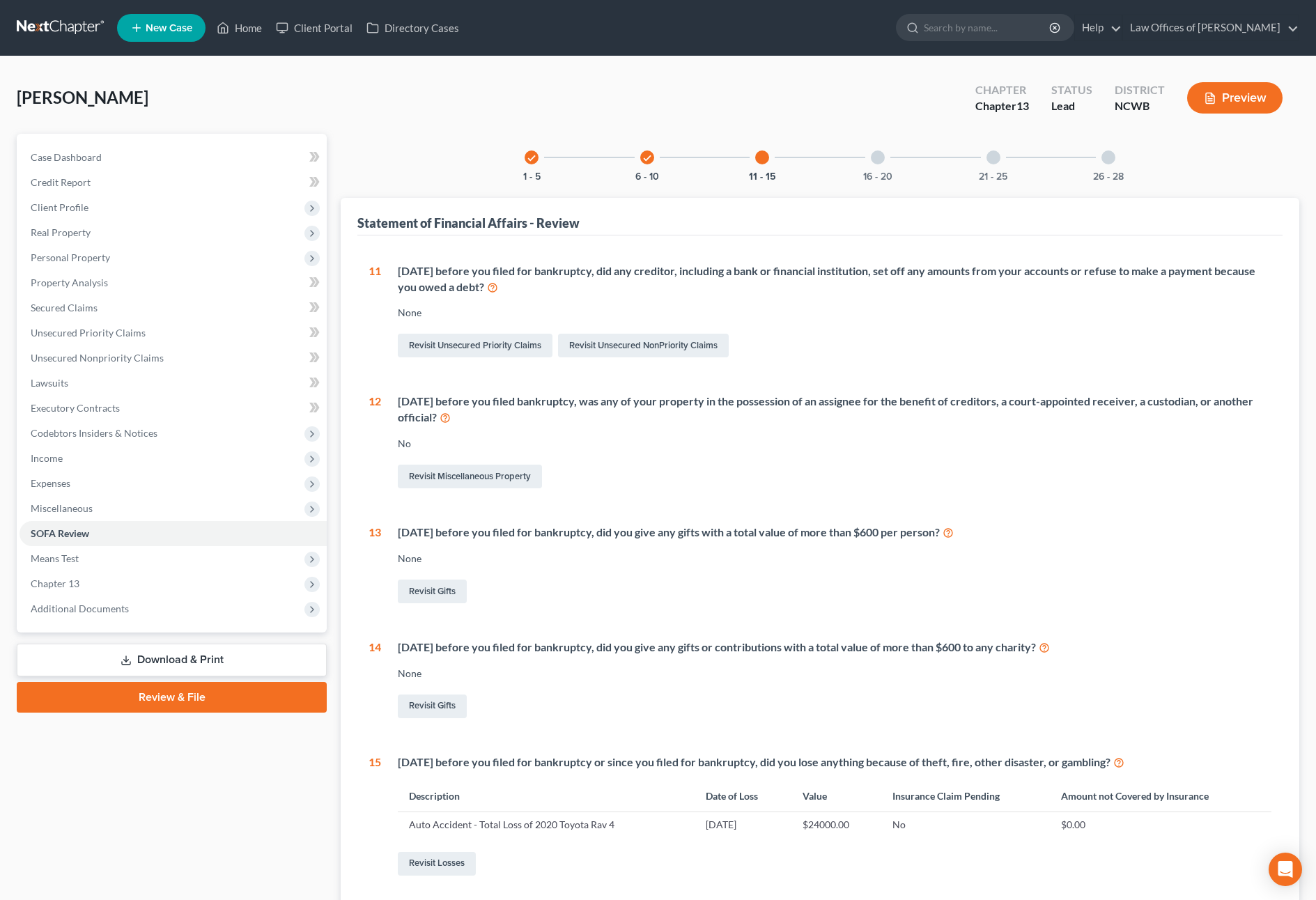
click at [880, 154] on div at bounding box center [877, 157] width 14 height 14
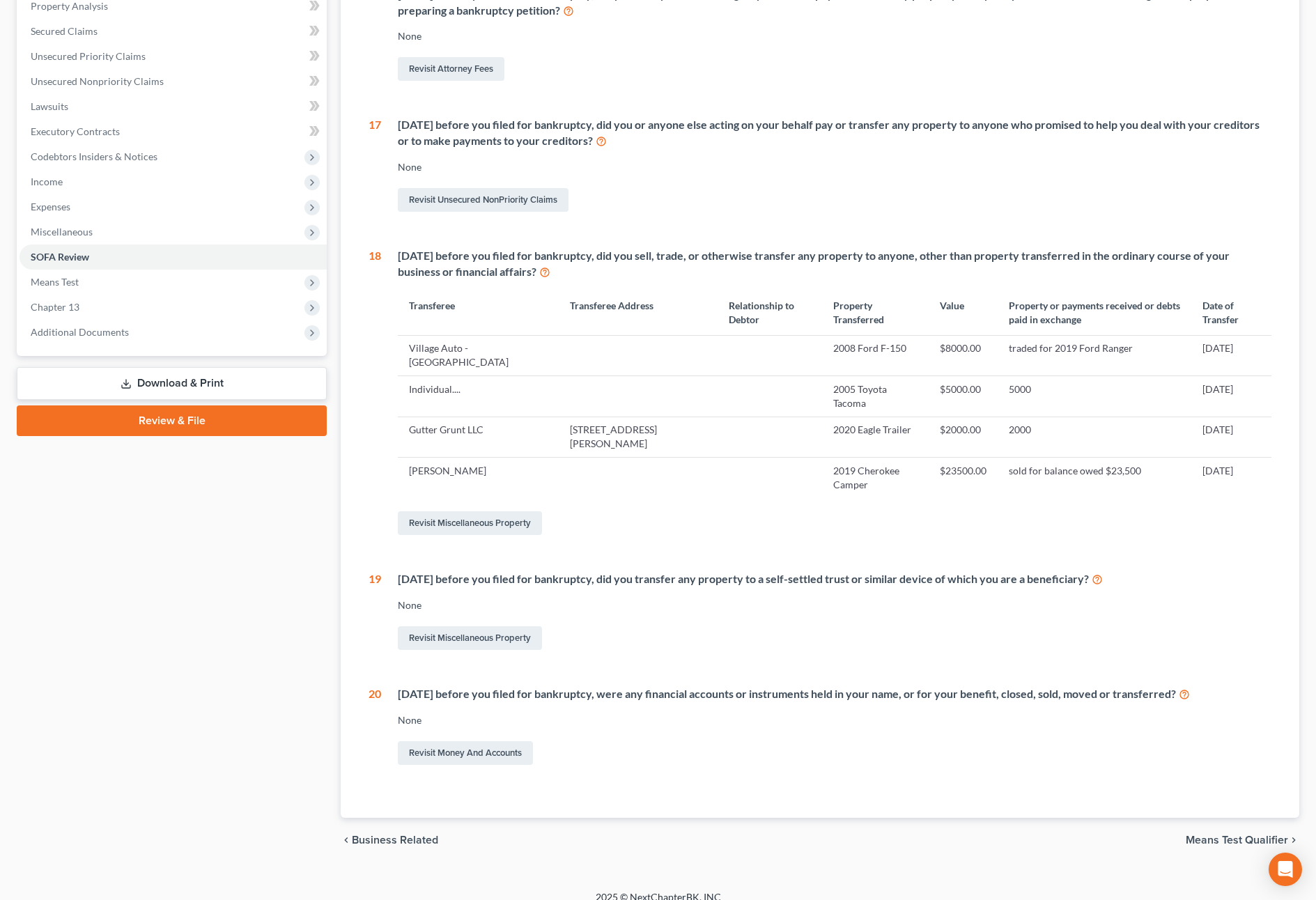
scroll to position [278, 0]
click at [494, 751] on link "Revisit Money and Accounts" at bounding box center [465, 751] width 135 height 24
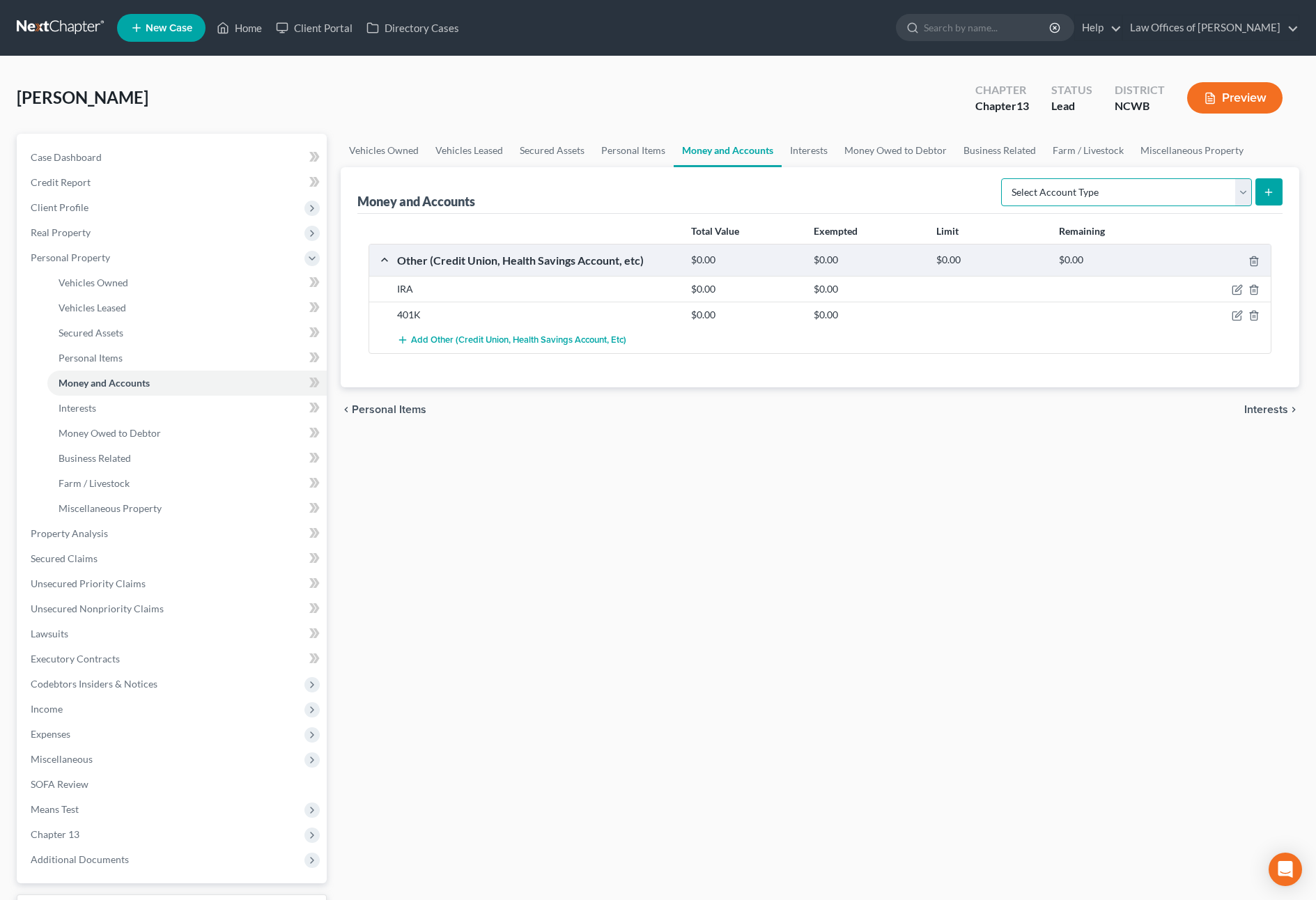
click at [1048, 190] on select "Select Account Type Brokerage Cash on Hand Certificates of Deposit Checking Acc…" at bounding box center [1126, 192] width 251 height 28
select select "checking"
click at [1004, 179] on select "Select Account Type Brokerage Cash on Hand Certificates of Deposit Checking Acc…" at bounding box center [1126, 192] width 251 height 28
click at [1268, 193] on icon "submit" at bounding box center [1268, 192] width 11 height 11
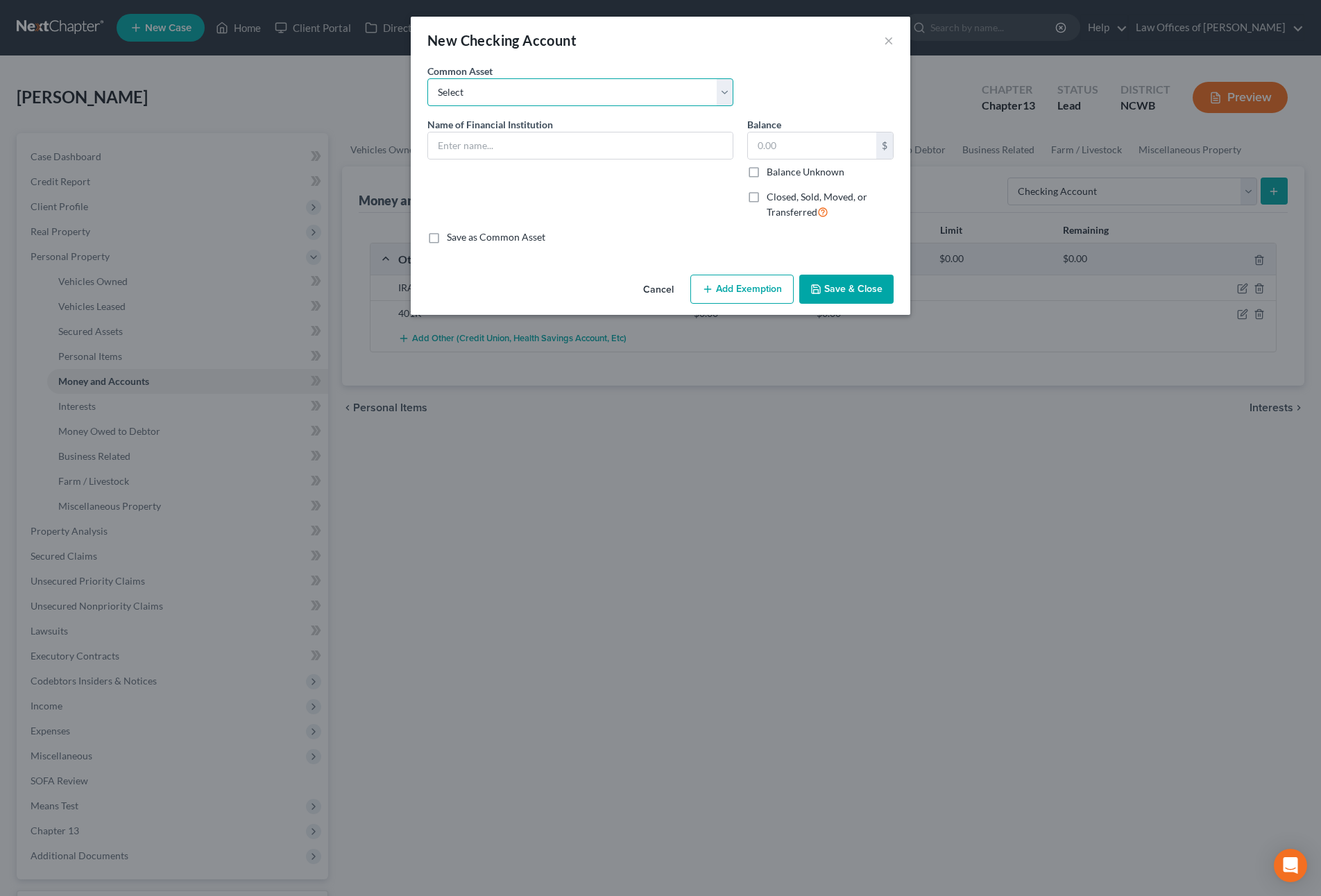
click at [473, 99] on select "Select Truist Checking account ending -8787 SECU BBT Jnt w/girlfriend. 1/2 val …" at bounding box center [580, 92] width 306 height 28
select select "0"
click at [427, 78] on select "Select Truist Checking account ending -8787 SECU BBT Jnt w/girlfriend. 1/2 val …" at bounding box center [580, 92] width 306 height 28
type input "Truist Checking account ending -8787"
type input "0"
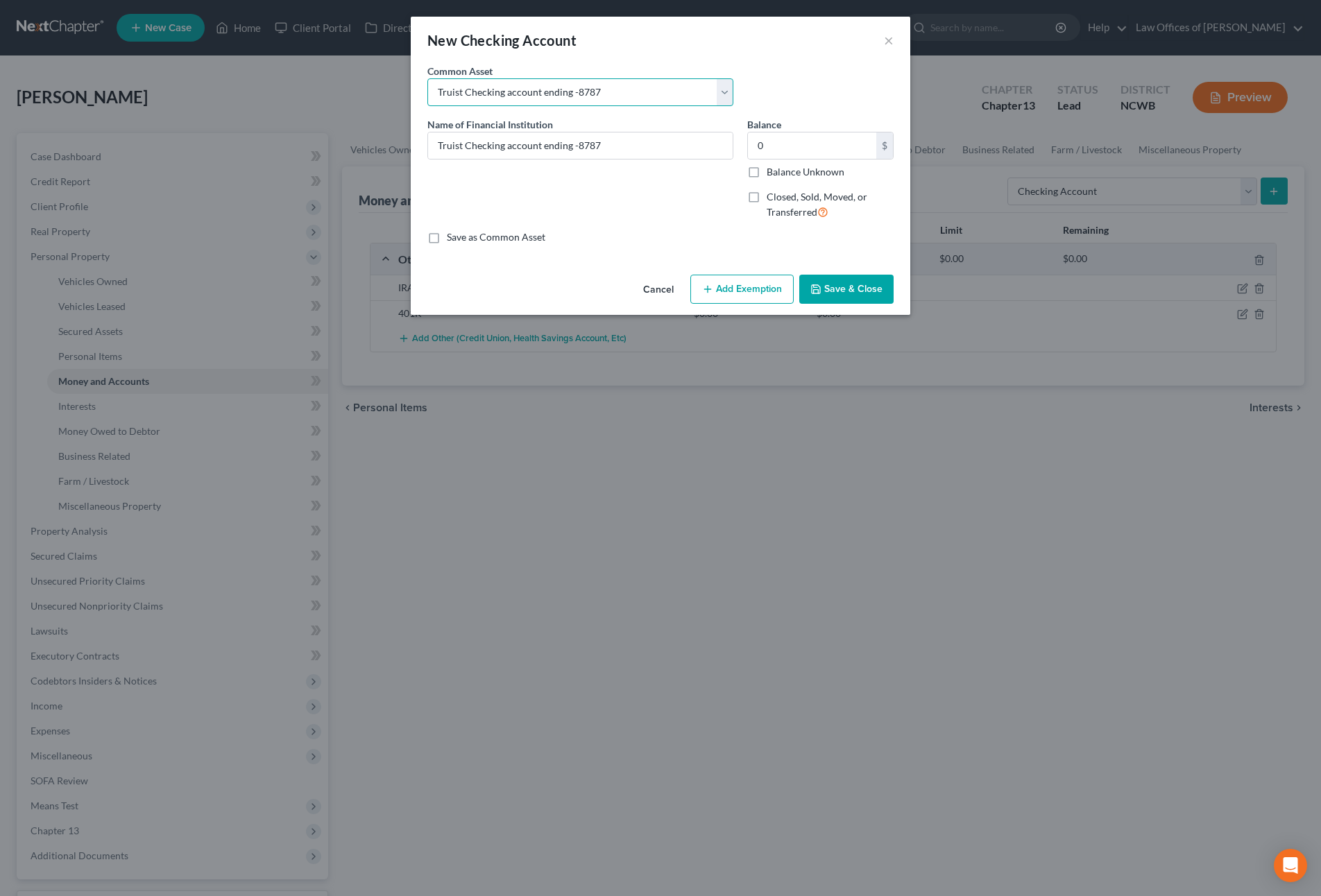
click at [723, 94] on select "Select Truist Checking account ending -8787 SECU BBT Jnt w/girlfriend. 1/2 val …" at bounding box center [580, 92] width 306 height 28
select select "17"
click at [427, 78] on select "Select Truist Checking account ending -8787 SECU BBT Jnt w/girlfriend. 1/2 val …" at bounding box center [580, 92] width 306 height 28
click at [617, 146] on input "Truist Checking account ending -" at bounding box center [580, 146] width 304 height 26
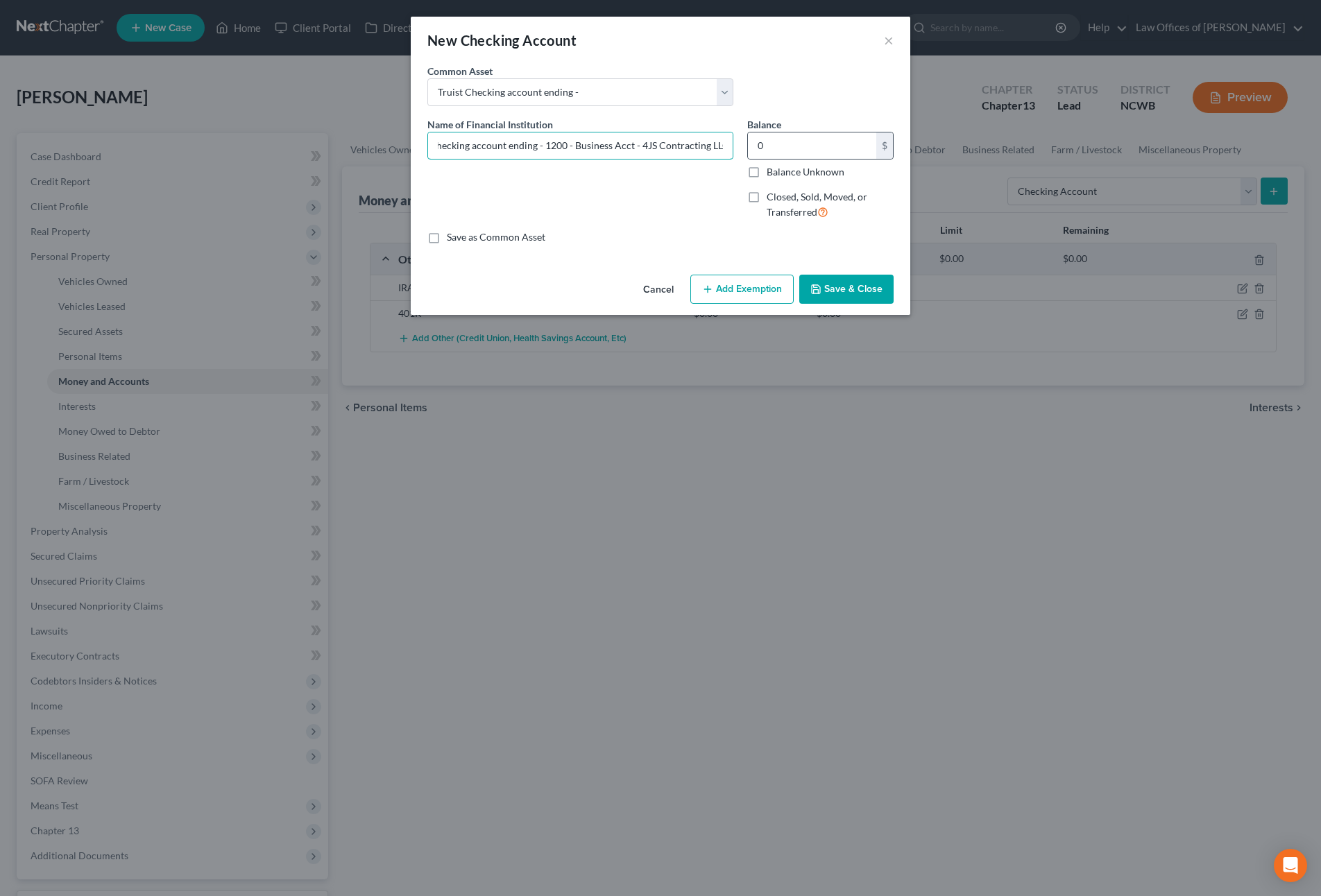
type input "Truist Checking account ending - 1200 - Business Acct - 4JS Contracting LLC"
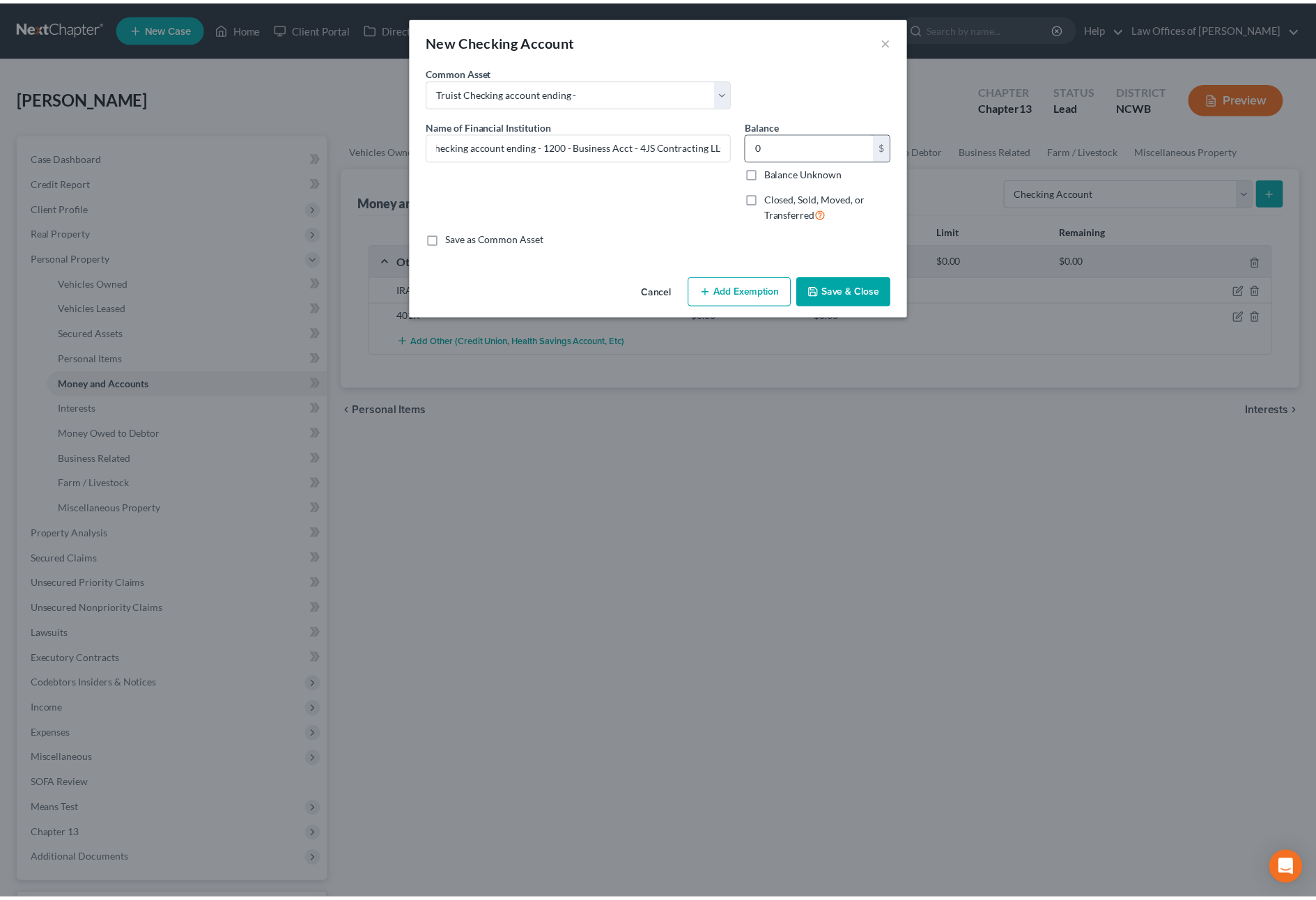
scroll to position [0, 0]
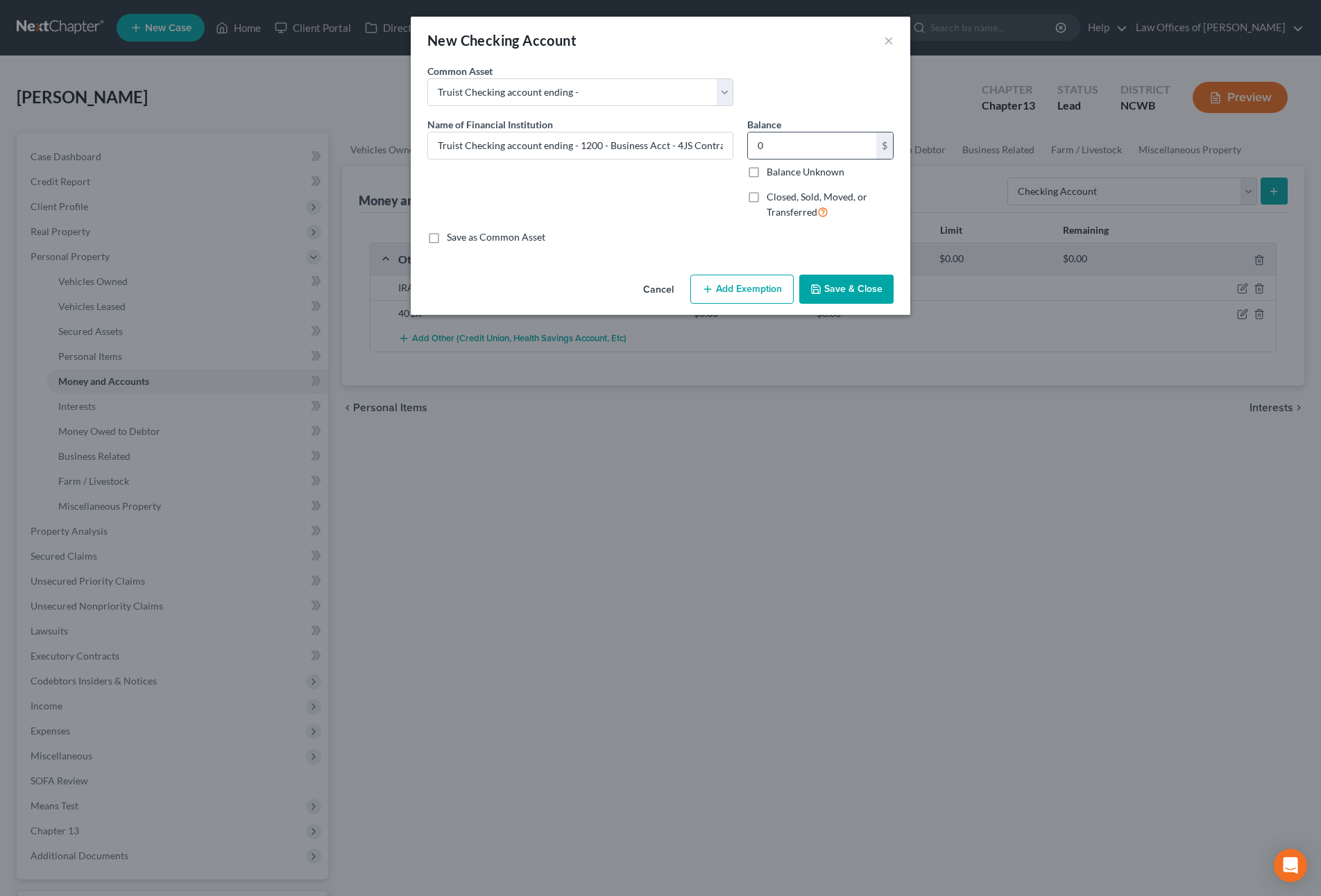
click at [761, 159] on div "0 $" at bounding box center [820, 146] width 146 height 28
click at [776, 150] on input "0" at bounding box center [811, 146] width 128 height 26
type input "7.00"
click at [862, 292] on button "Save & Close" at bounding box center [846, 290] width 94 height 29
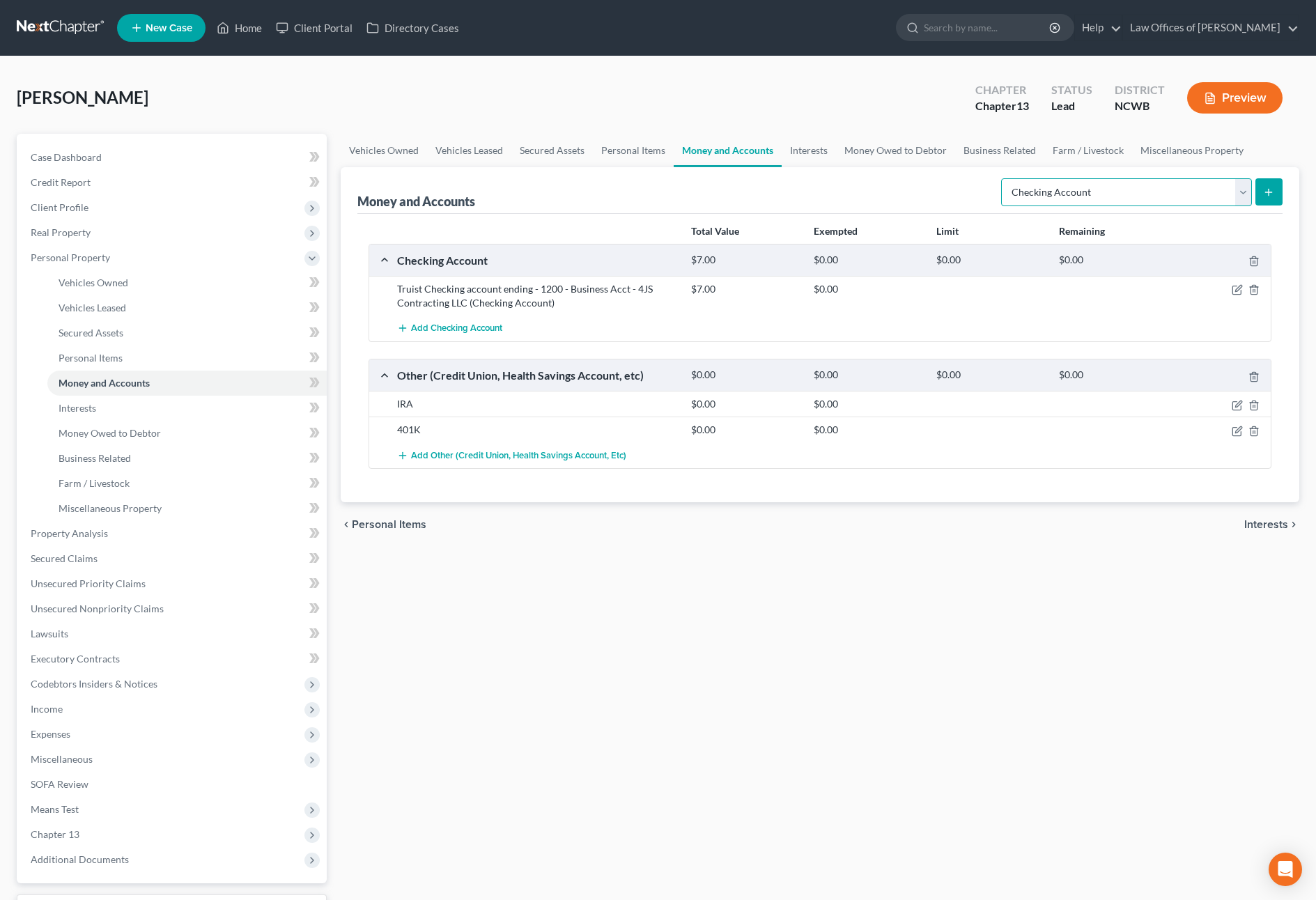
click at [1039, 194] on select "Select Account Type Brokerage Cash on Hand Certificates of Deposit Checking Acc…" at bounding box center [1126, 192] width 251 height 28
select select "other"
click at [1004, 179] on select "Select Account Type Brokerage Cash on Hand Certificates of Deposit Checking Acc…" at bounding box center [1126, 192] width 251 height 28
click at [1263, 184] on button "submit" at bounding box center [1269, 192] width 27 height 27
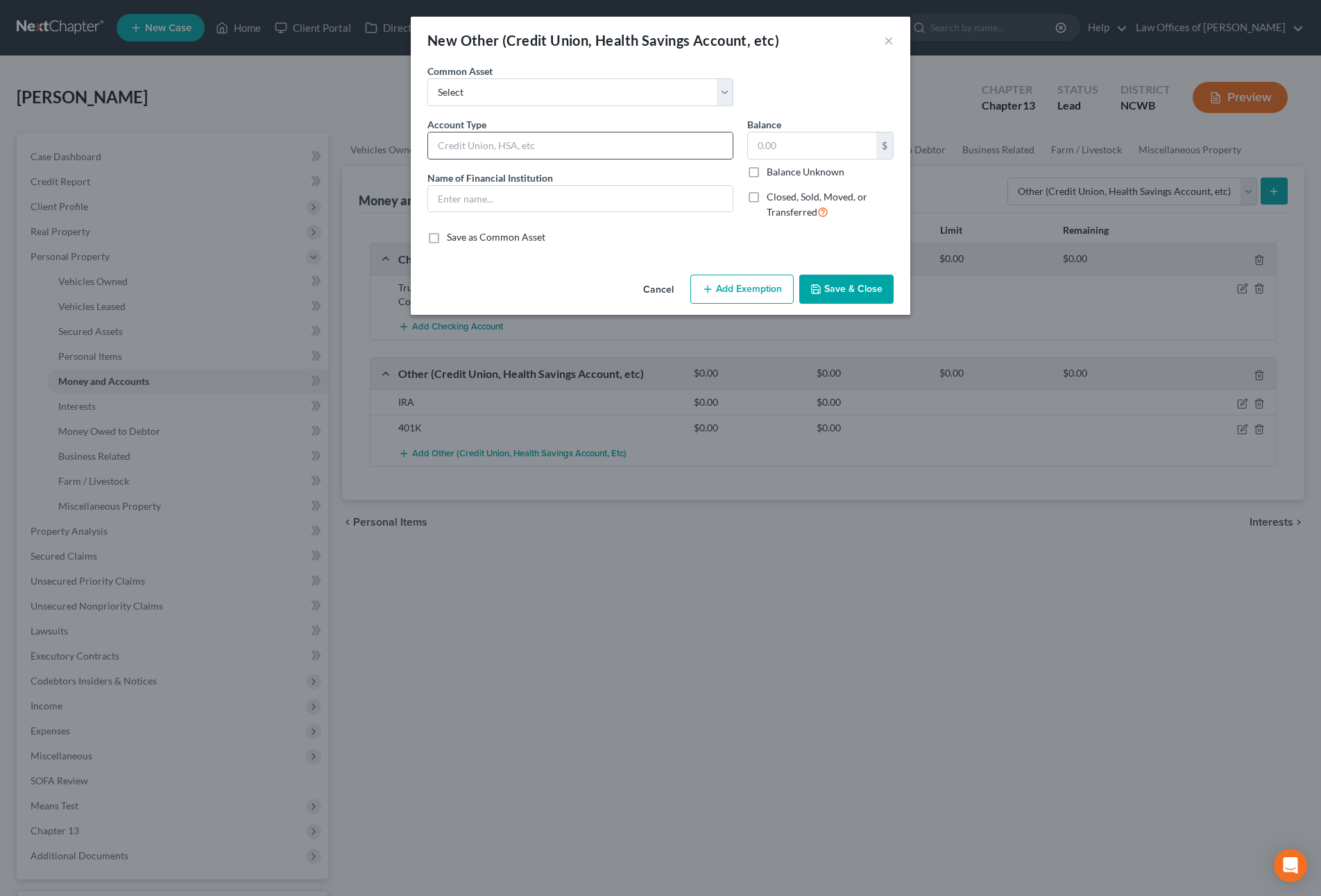
click at [588, 151] on input "text" at bounding box center [580, 146] width 304 height 26
click at [619, 92] on select "Select FSA PayPal HSA IRA PayPal EFT Venmo Cash App Cryptocurrency Zelle Crypto…" at bounding box center [580, 92] width 306 height 28
click at [919, 99] on div "New Other (Credit Union, Health Savings Account, etc) × An exemption set must f…" at bounding box center [660, 448] width 1321 height 896
click at [940, 105] on div "New Other (Credit Union, Health Savings Account, etc) × An exemption set must f…" at bounding box center [660, 448] width 1321 height 896
click at [888, 39] on button "×" at bounding box center [888, 40] width 10 height 17
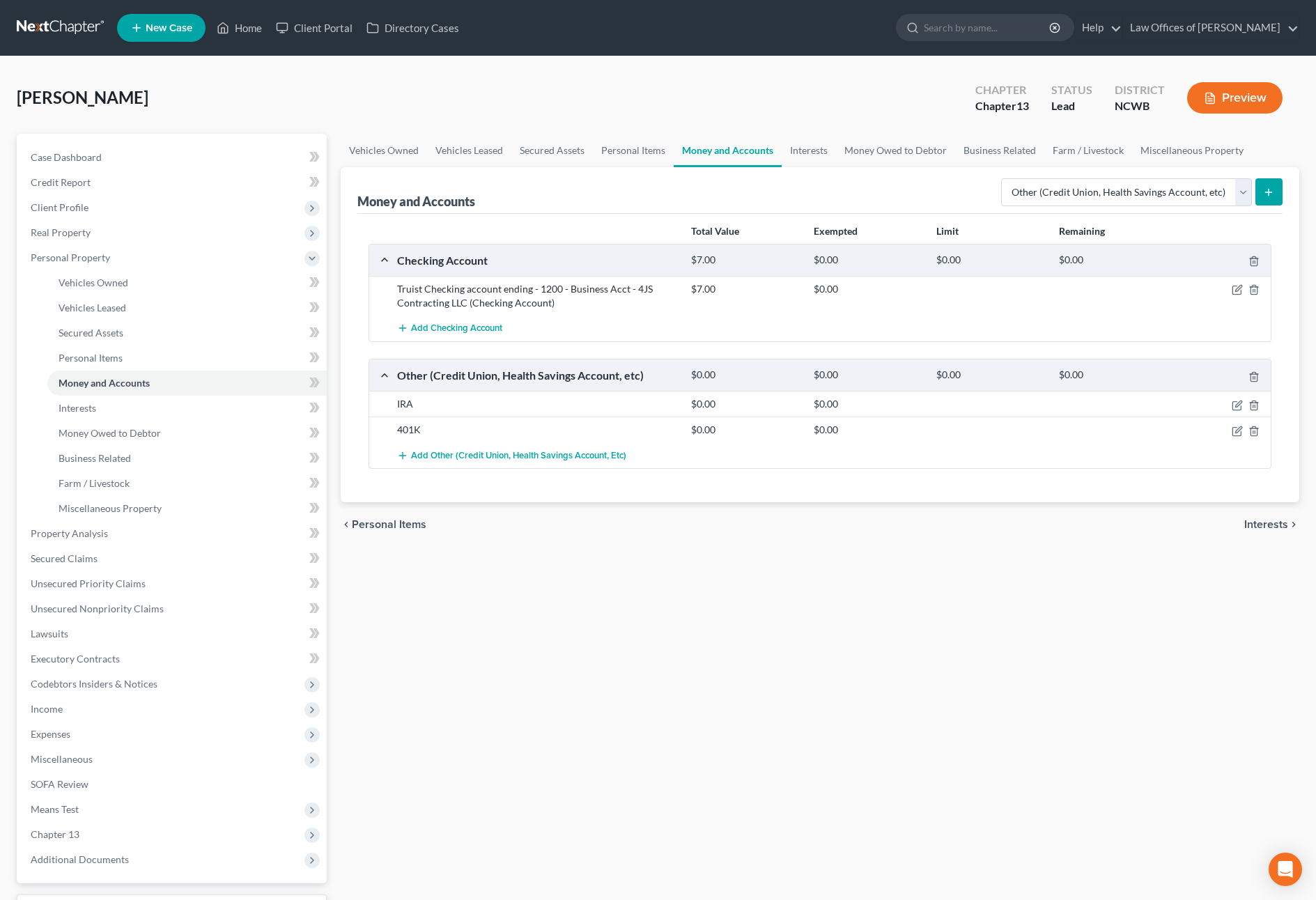
click at [1277, 529] on span "Interests" at bounding box center [1267, 524] width 44 height 11
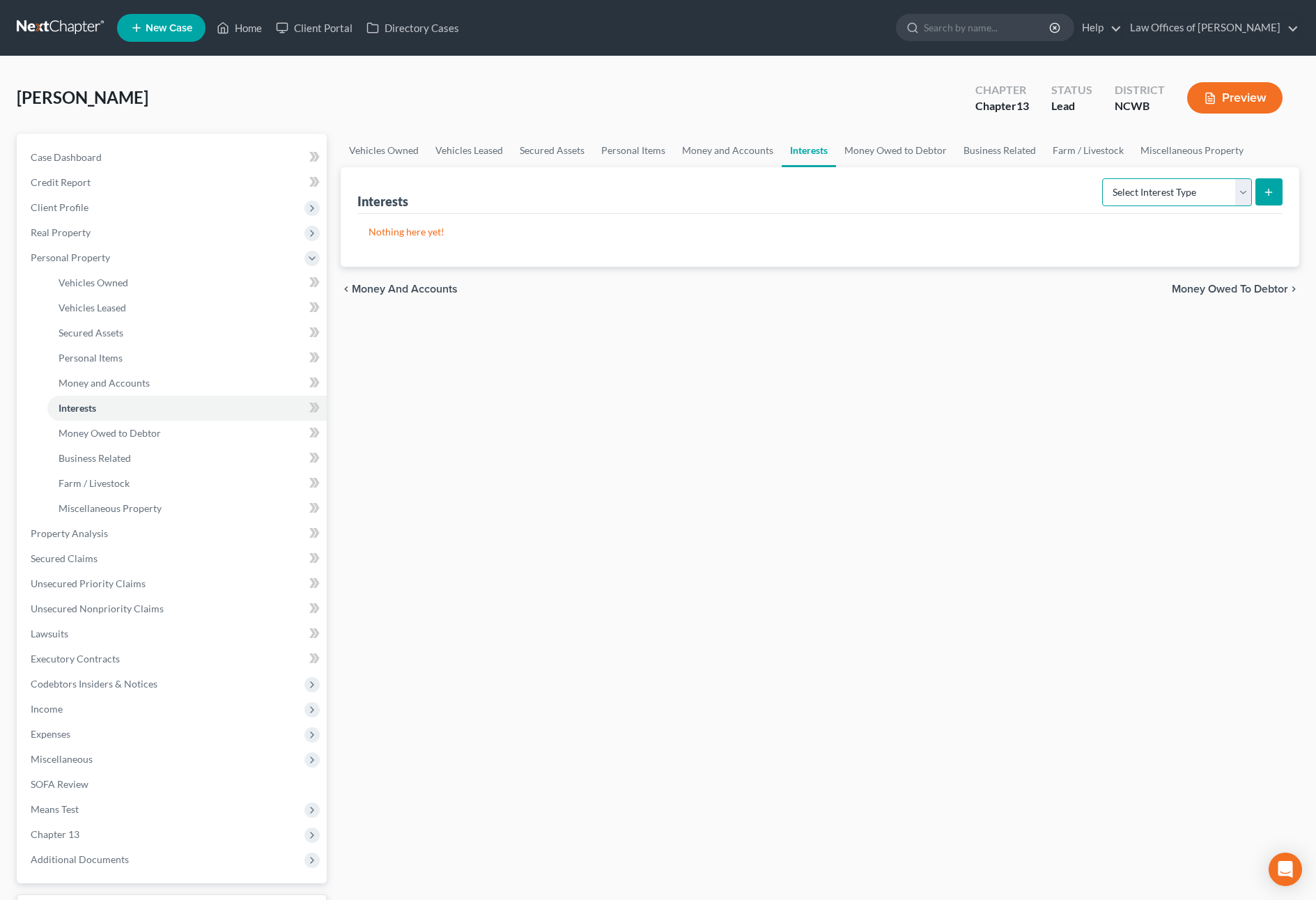
click at [1235, 191] on select "Select Interest Type 401K Annuity Bond Education IRA Government Bond Government…" at bounding box center [1177, 192] width 150 height 28
select select "401k"
click at [1104, 179] on select "Select Interest Type 401K Annuity Bond Education IRA Government Bond Government…" at bounding box center [1177, 192] width 150 height 28
click at [1269, 195] on line "submit" at bounding box center [1269, 192] width 0 height 7
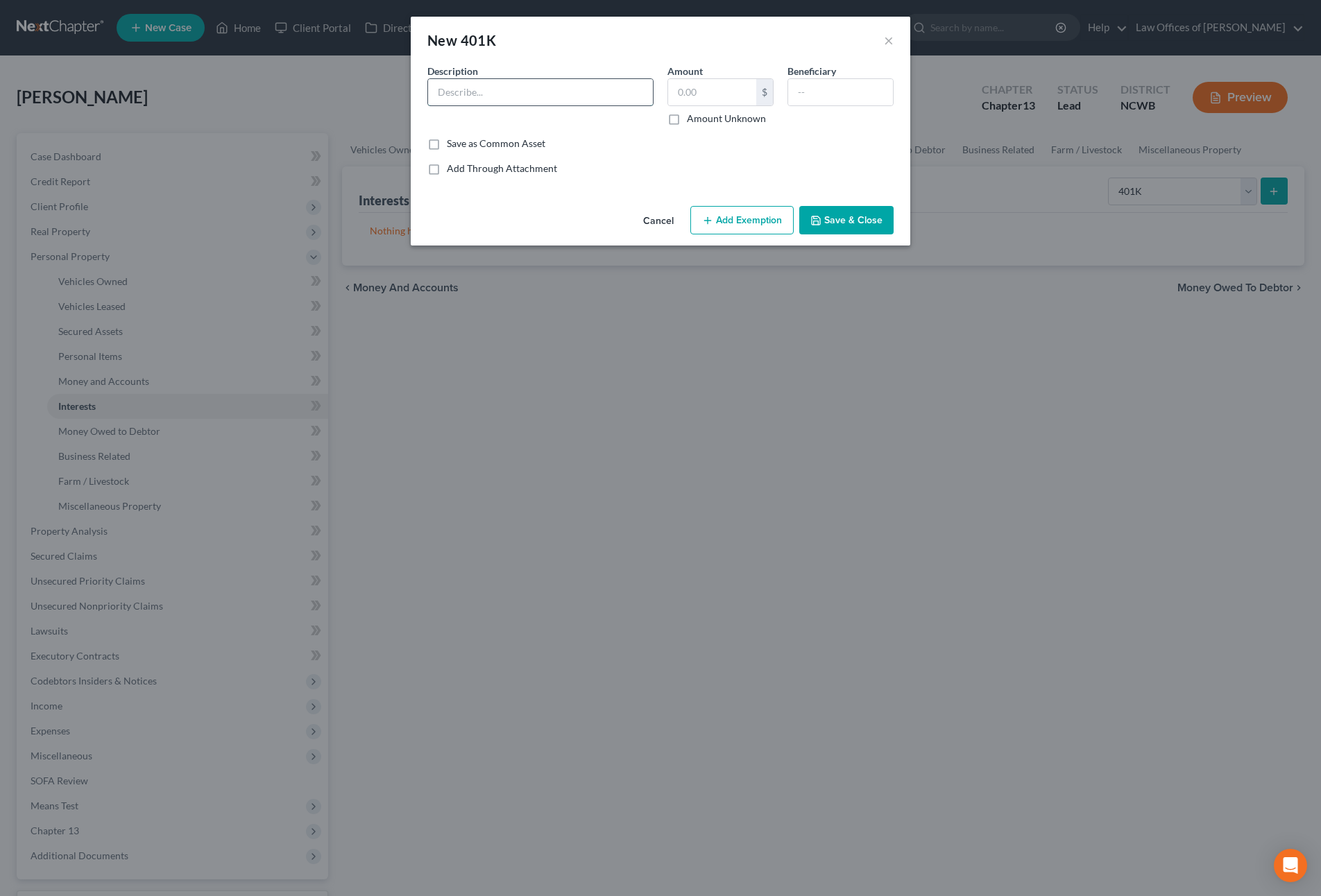
click at [593, 94] on input "text" at bounding box center [540, 92] width 225 height 26
type input "401(k) - Empower"
type input "20,657.66"
click at [826, 216] on button "Save & Close" at bounding box center [846, 221] width 94 height 29
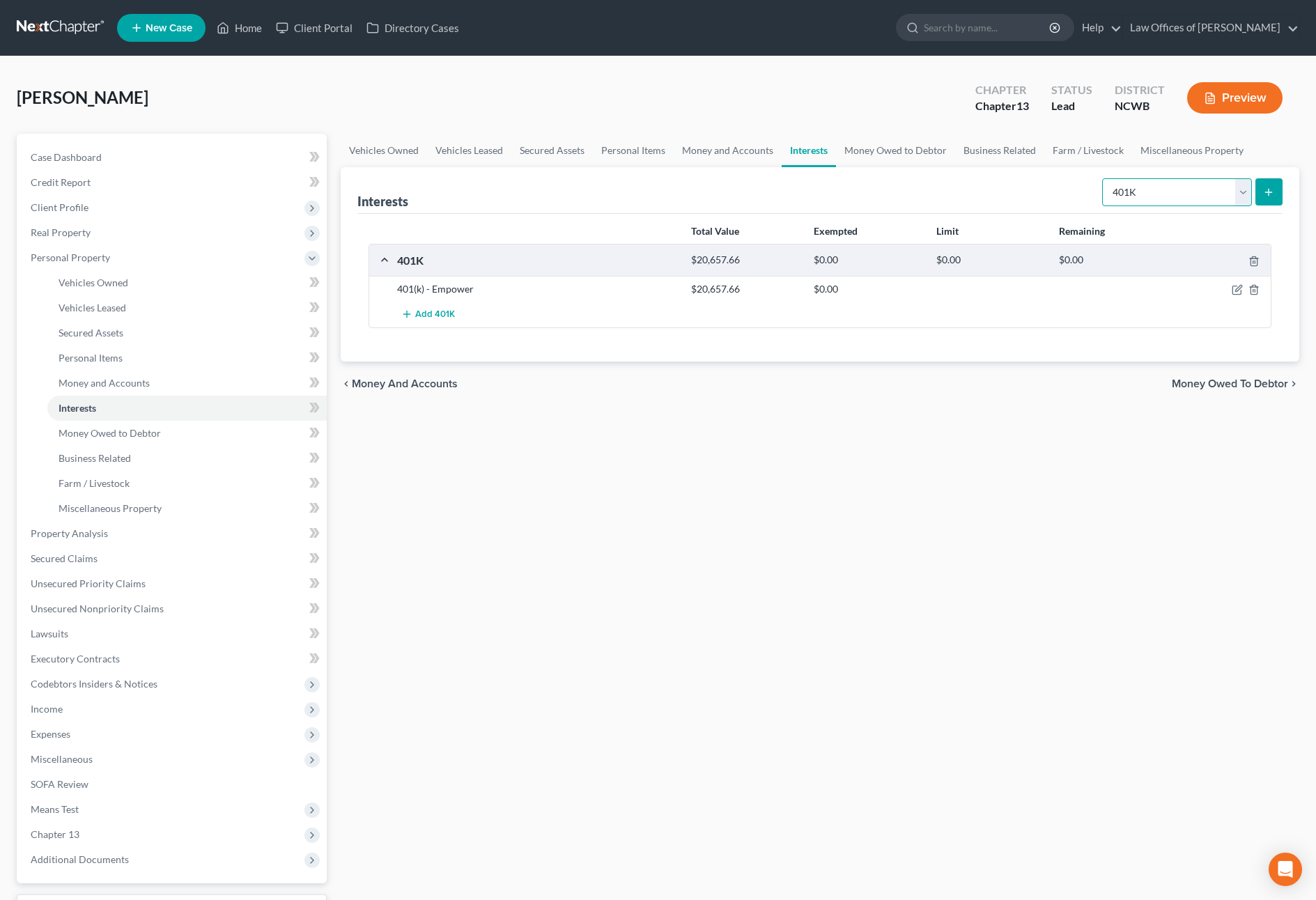
click at [1169, 191] on select "Select Interest Type 401K Annuity Bond Education IRA Government Bond Government…" at bounding box center [1177, 192] width 150 height 28
select select "term_life_insurance"
click at [1104, 179] on select "Select Interest Type 401K Annuity Bond Education IRA Government Bond Government…" at bounding box center [1177, 192] width 150 height 28
click at [1273, 195] on icon "submit" at bounding box center [1268, 192] width 11 height 11
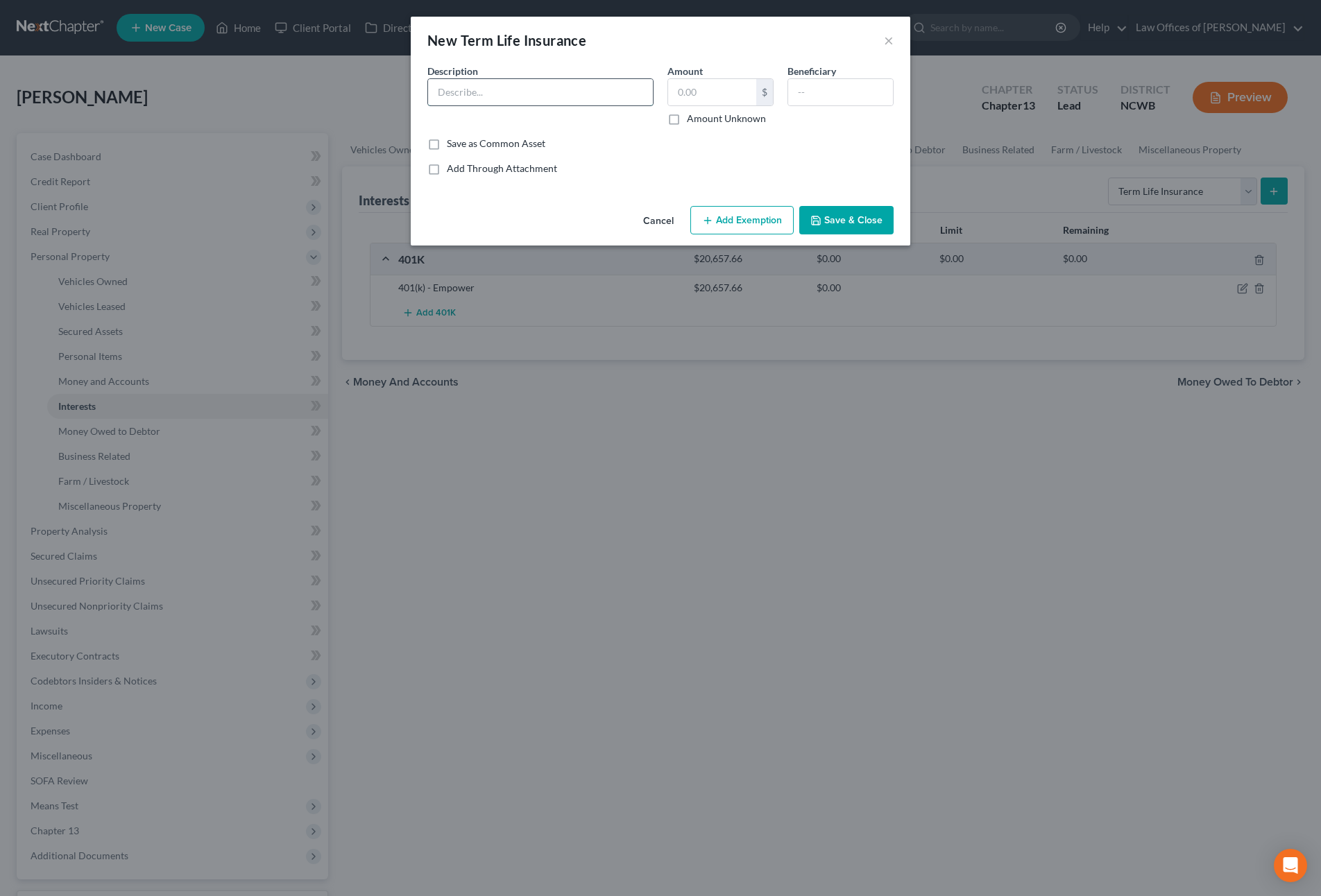
click at [507, 91] on input "text" at bounding box center [540, 92] width 225 height 26
click at [516, 89] on input "Hartford - Term LLife insurance" at bounding box center [540, 92] width 225 height 26
click at [509, 99] on input "Hartford - Term LLife insurance" at bounding box center [540, 92] width 225 height 26
type input "Hartford - Term Life insurance"
click at [838, 208] on button "Save & Close" at bounding box center [846, 221] width 94 height 29
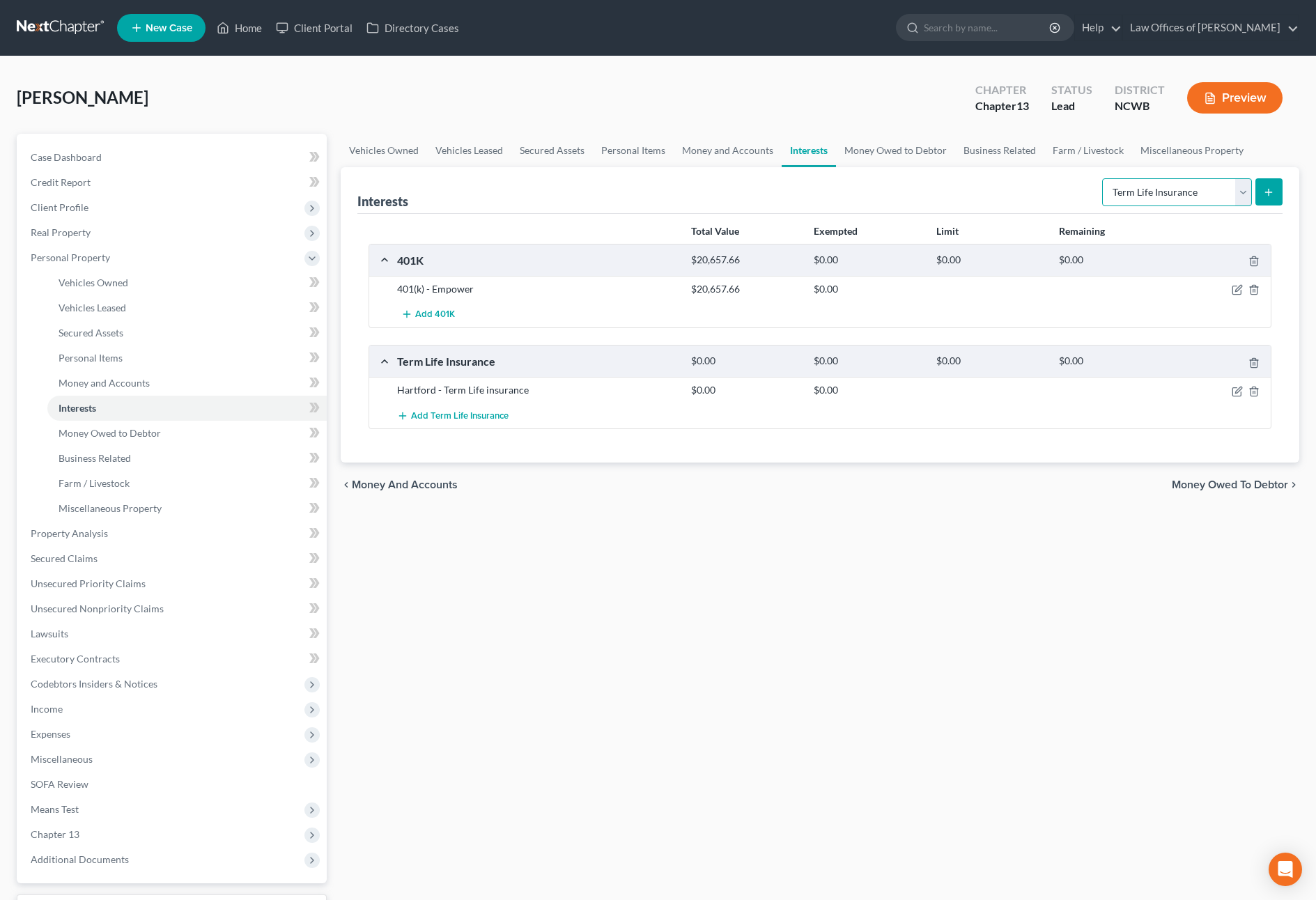
click at [1143, 193] on select "Select Interest Type 401K Annuity Bond Education IRA Government Bond Government…" at bounding box center [1177, 192] width 150 height 28
select select "401k"
click at [1104, 179] on select "Select Interest Type 401K Annuity Bond Education IRA Government Bond Government…" at bounding box center [1177, 192] width 150 height 28
click at [1265, 190] on icon "submit" at bounding box center [1268, 192] width 11 height 11
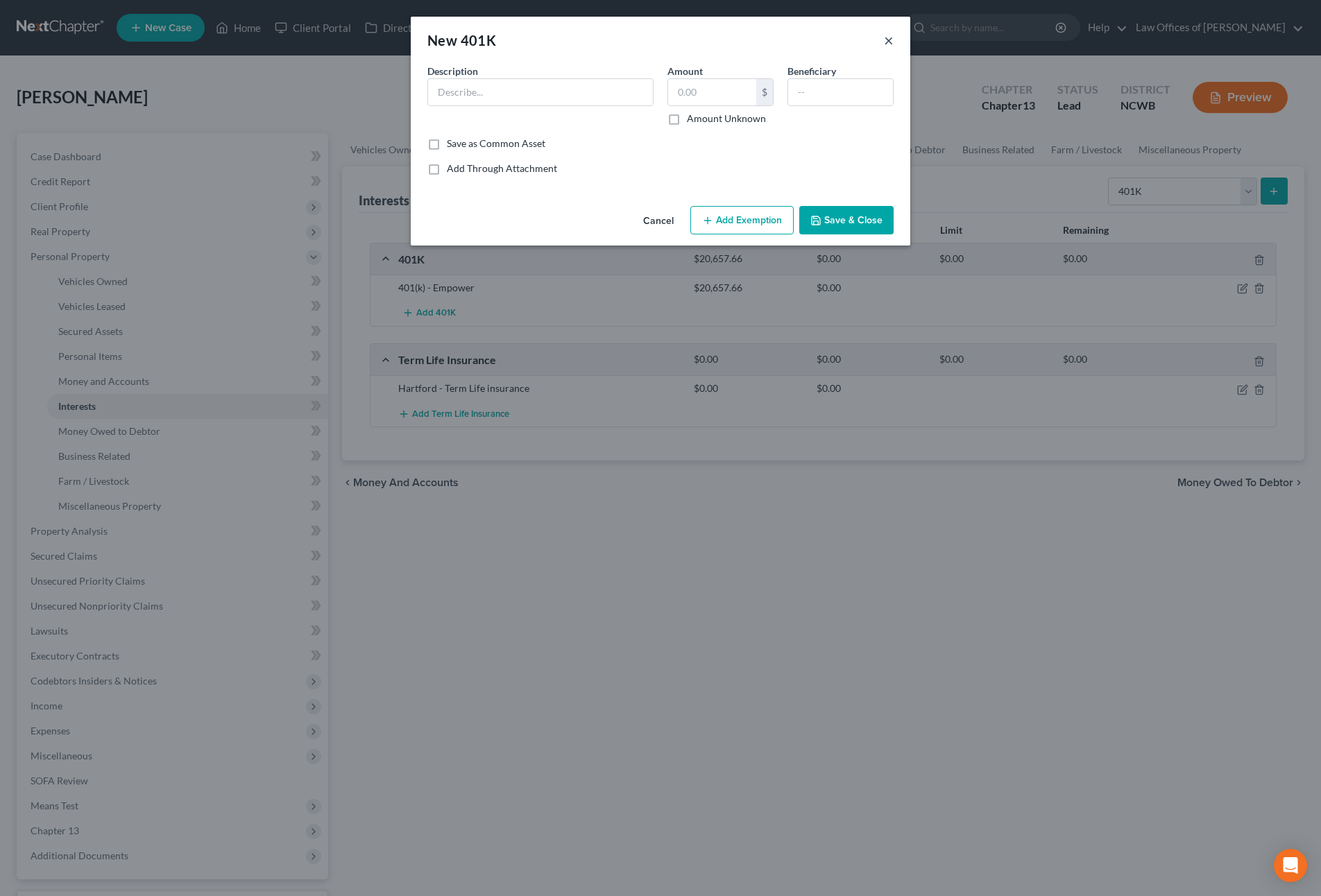
click at [892, 44] on button "×" at bounding box center [888, 40] width 10 height 17
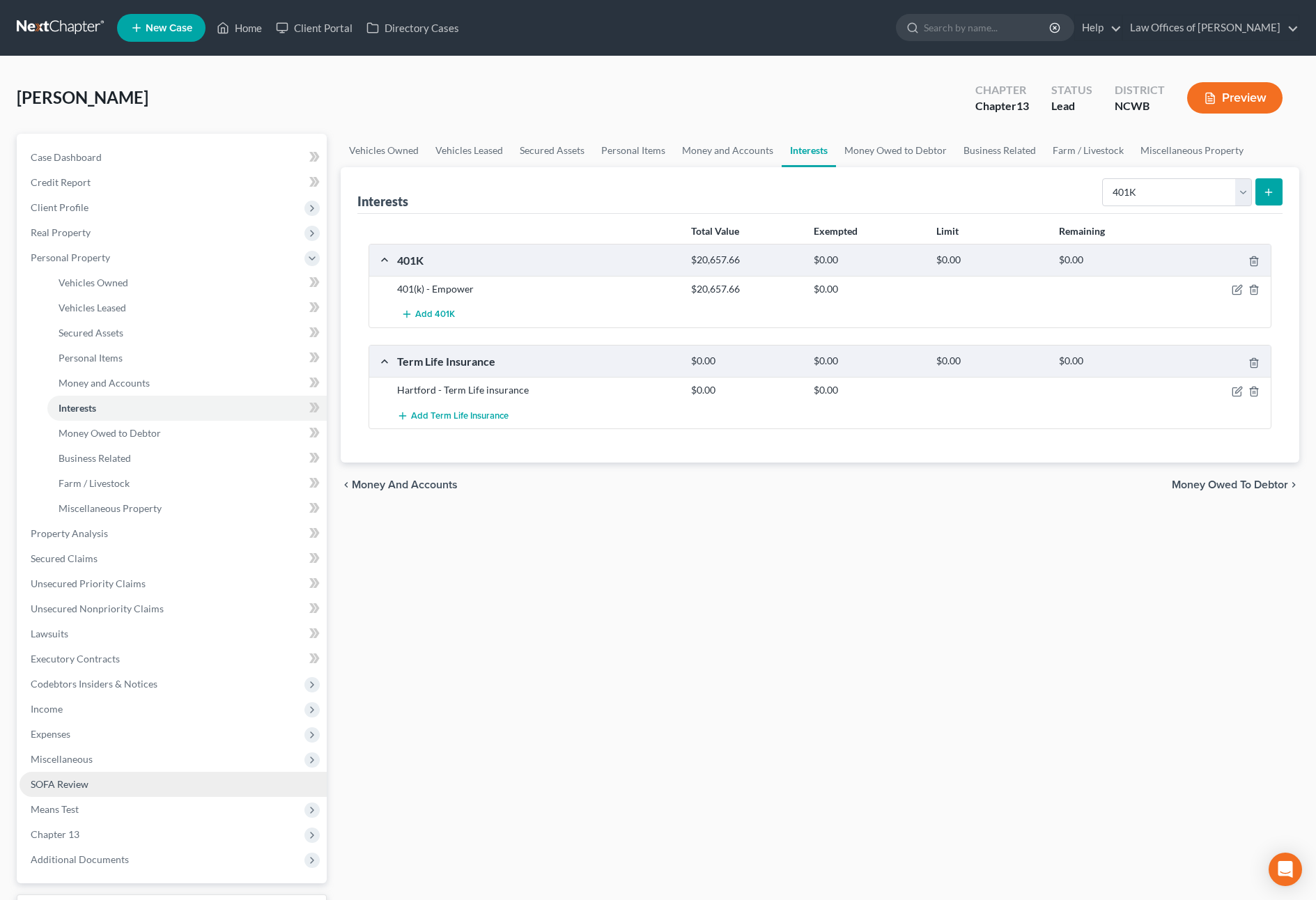
click at [51, 788] on span "SOFA Review" at bounding box center [60, 784] width 58 height 12
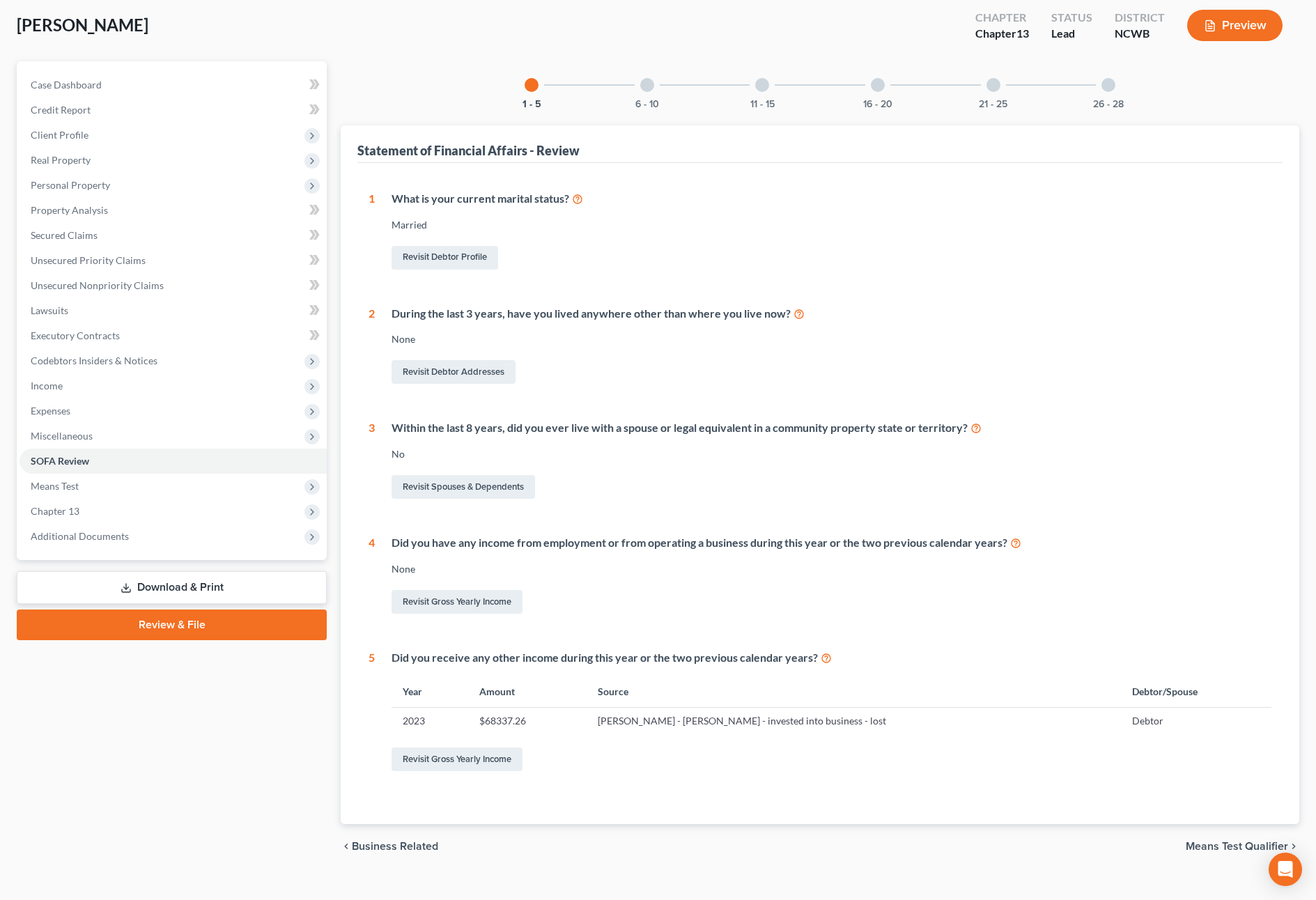
scroll to position [94, 0]
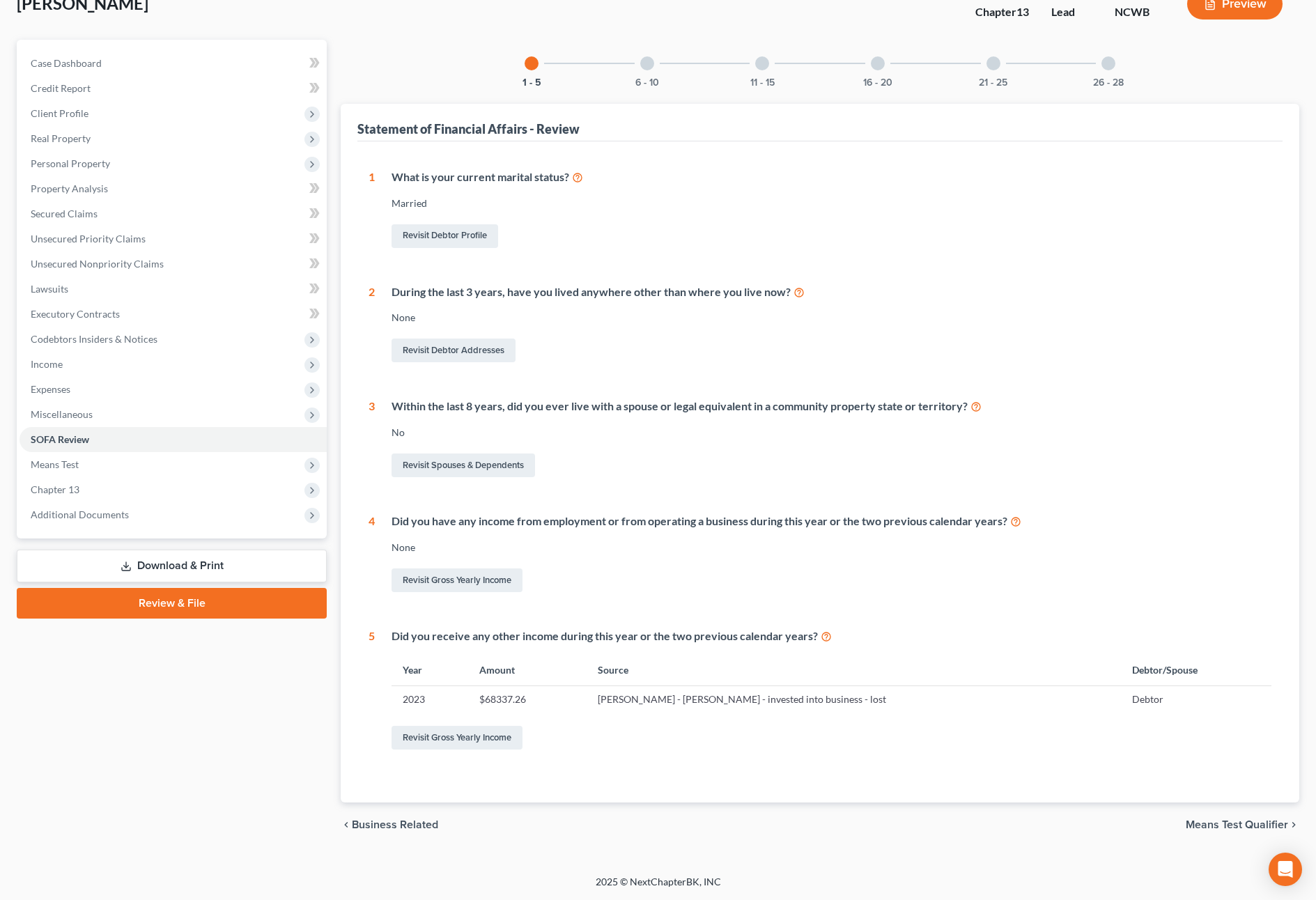
click at [647, 68] on div at bounding box center [647, 63] width 14 height 14
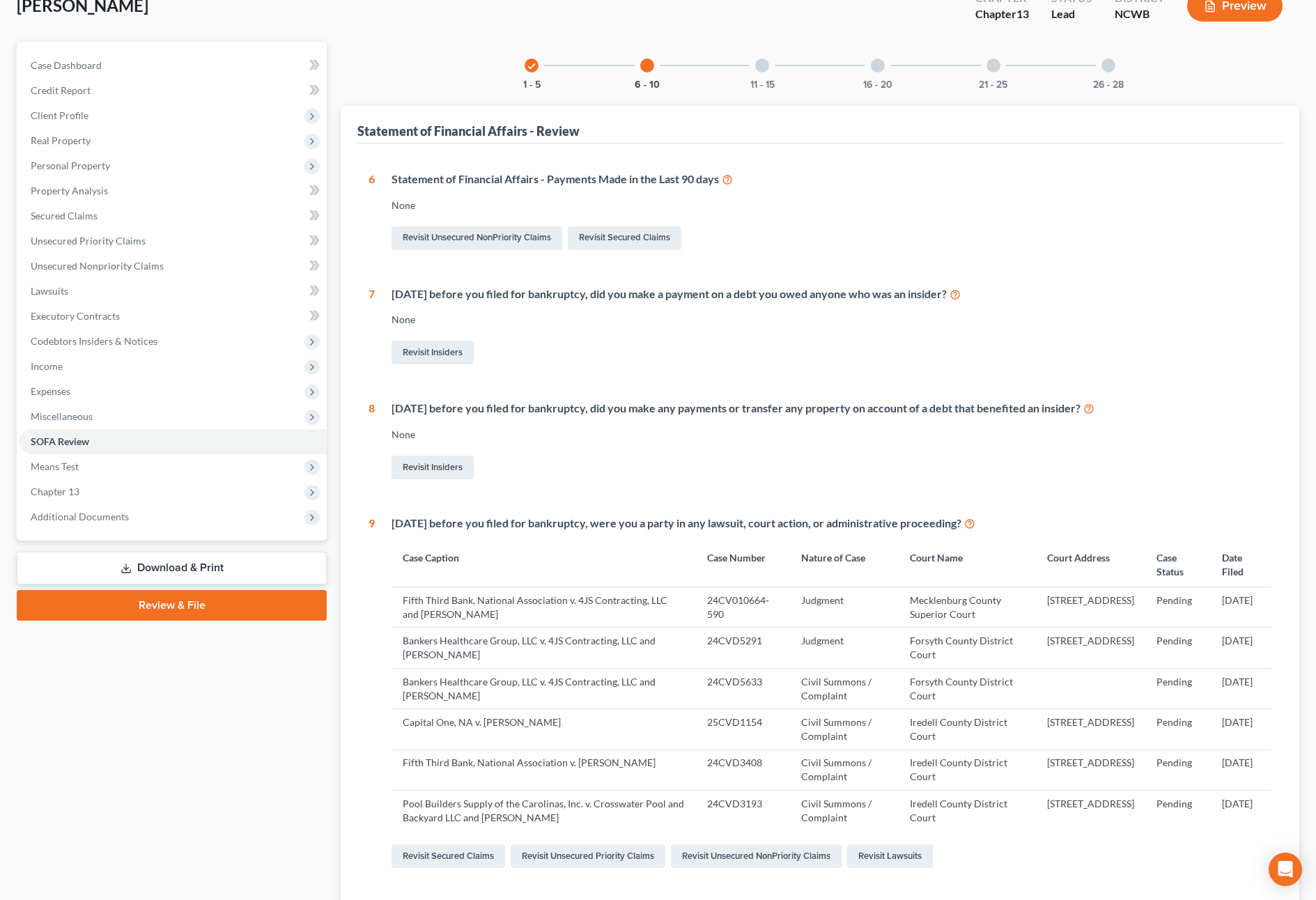
scroll to position [47, 0]
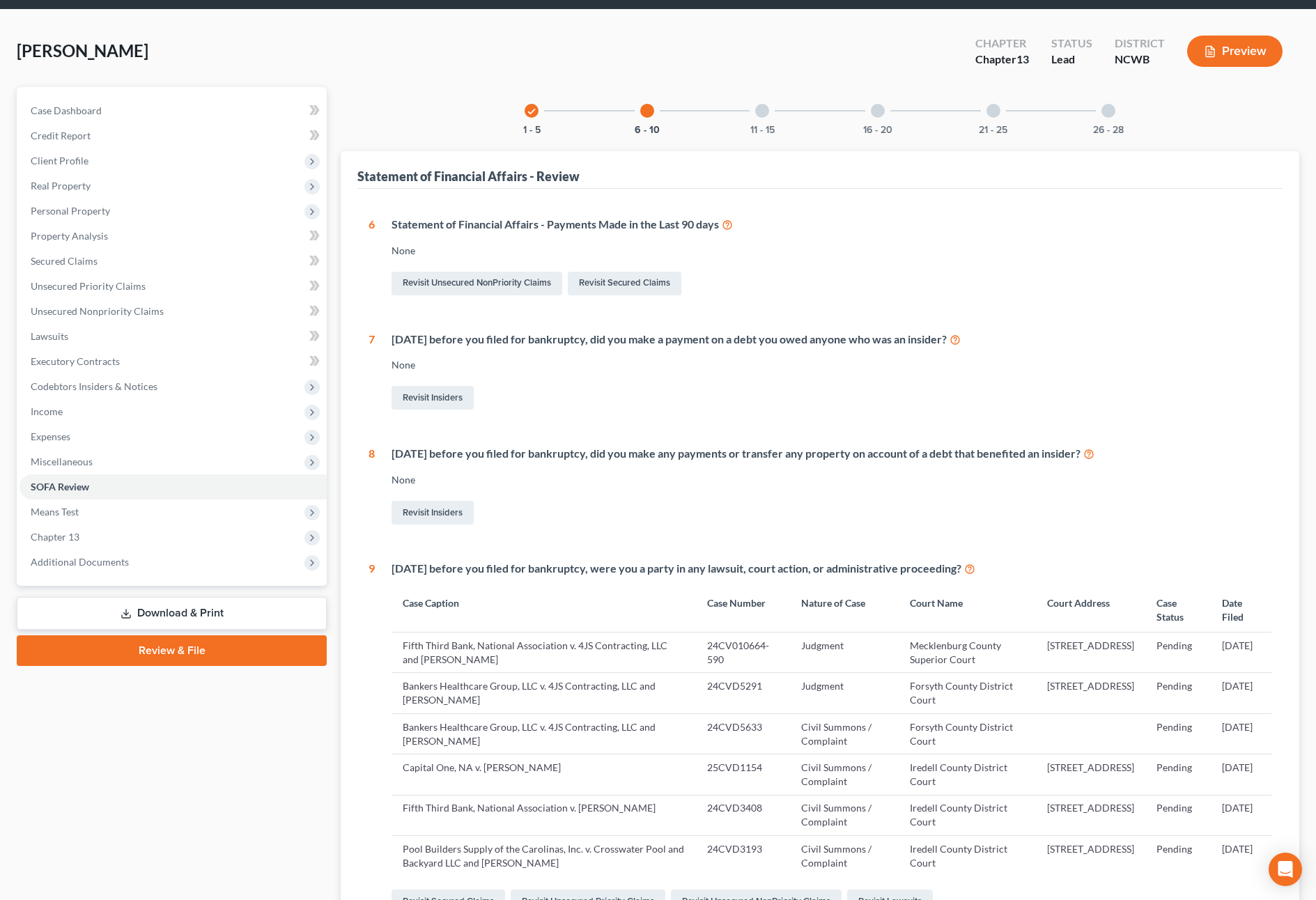
click at [761, 115] on div at bounding box center [762, 110] width 14 height 14
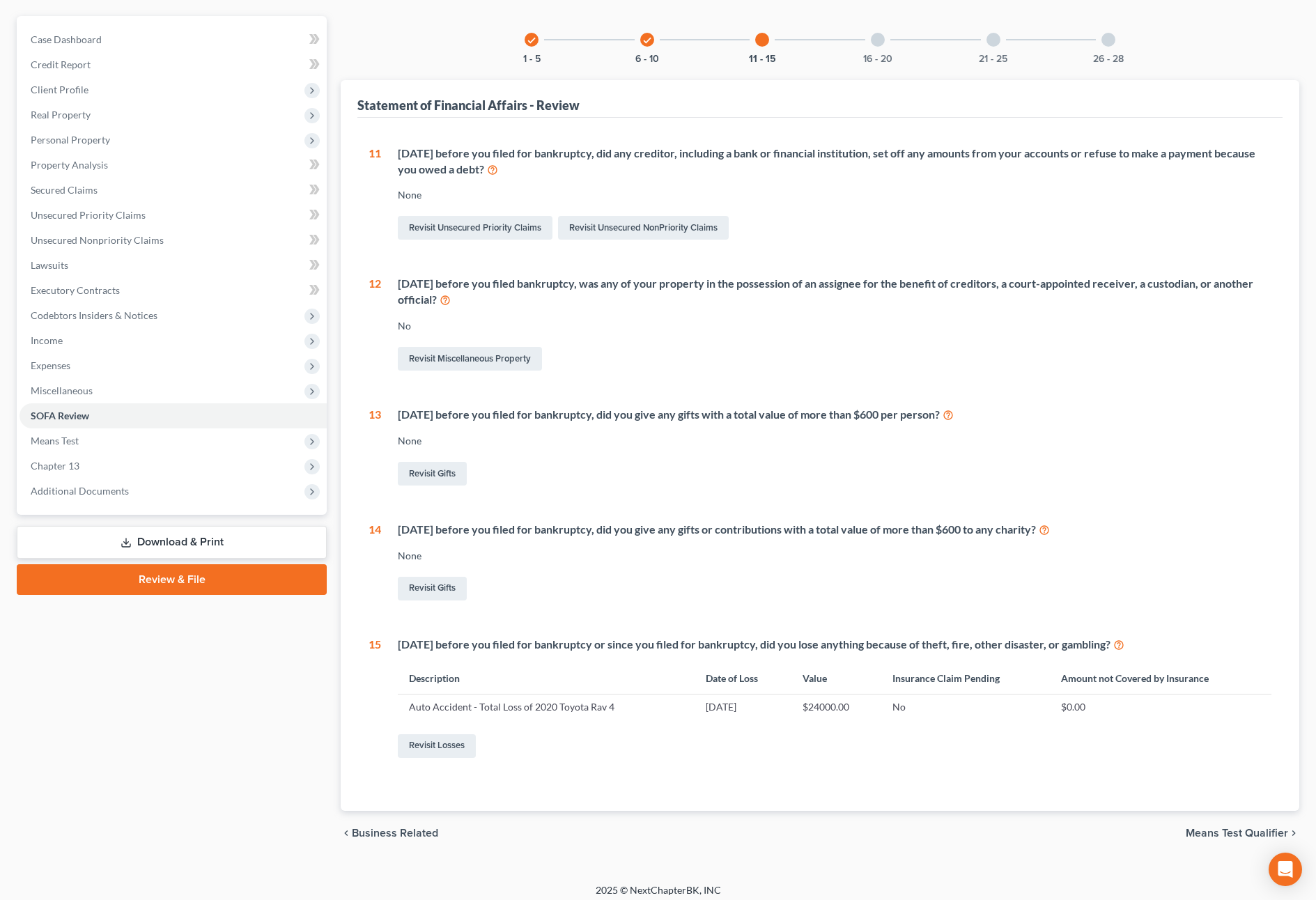
scroll to position [126, 0]
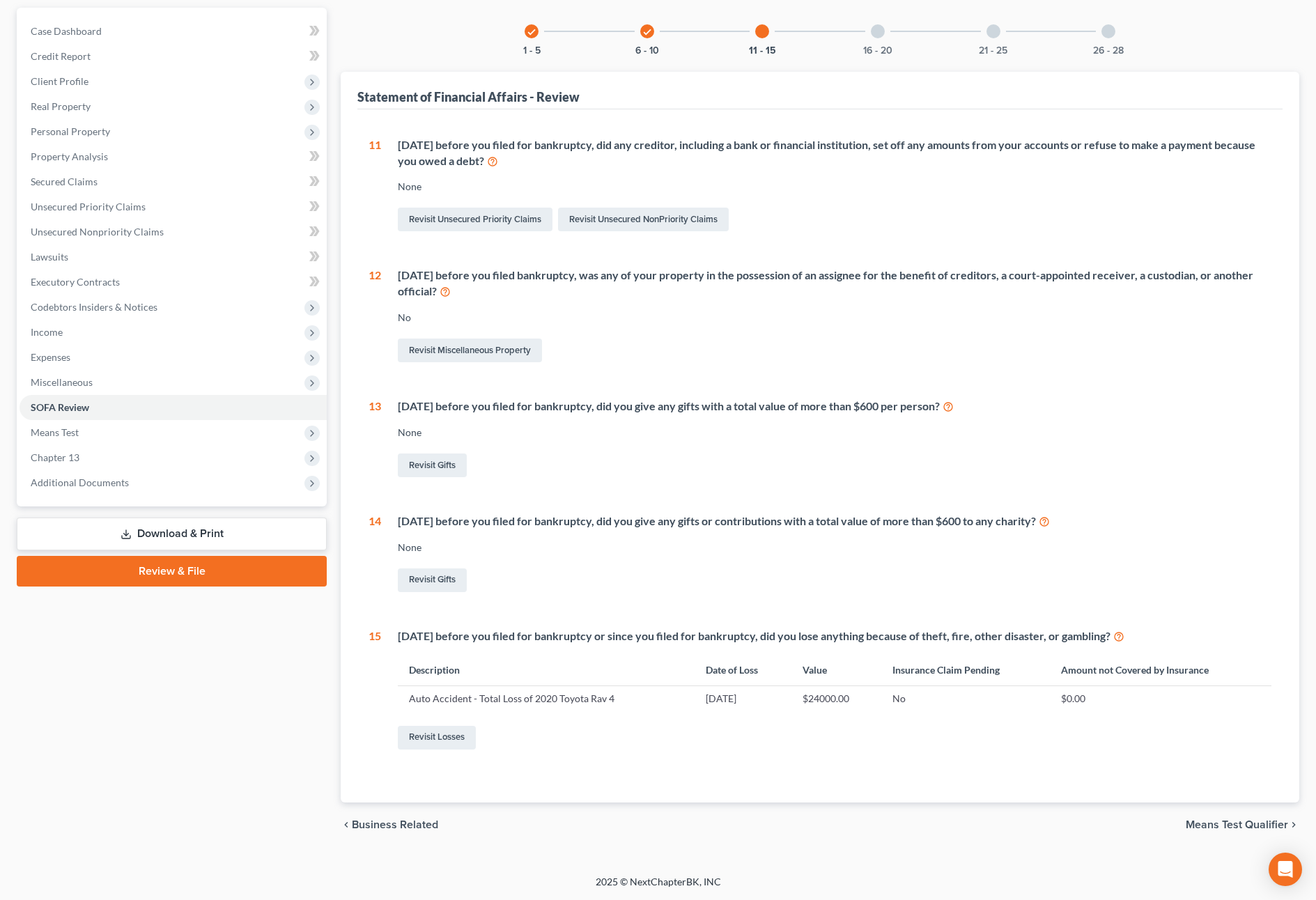
click at [881, 35] on div at bounding box center [877, 31] width 14 height 14
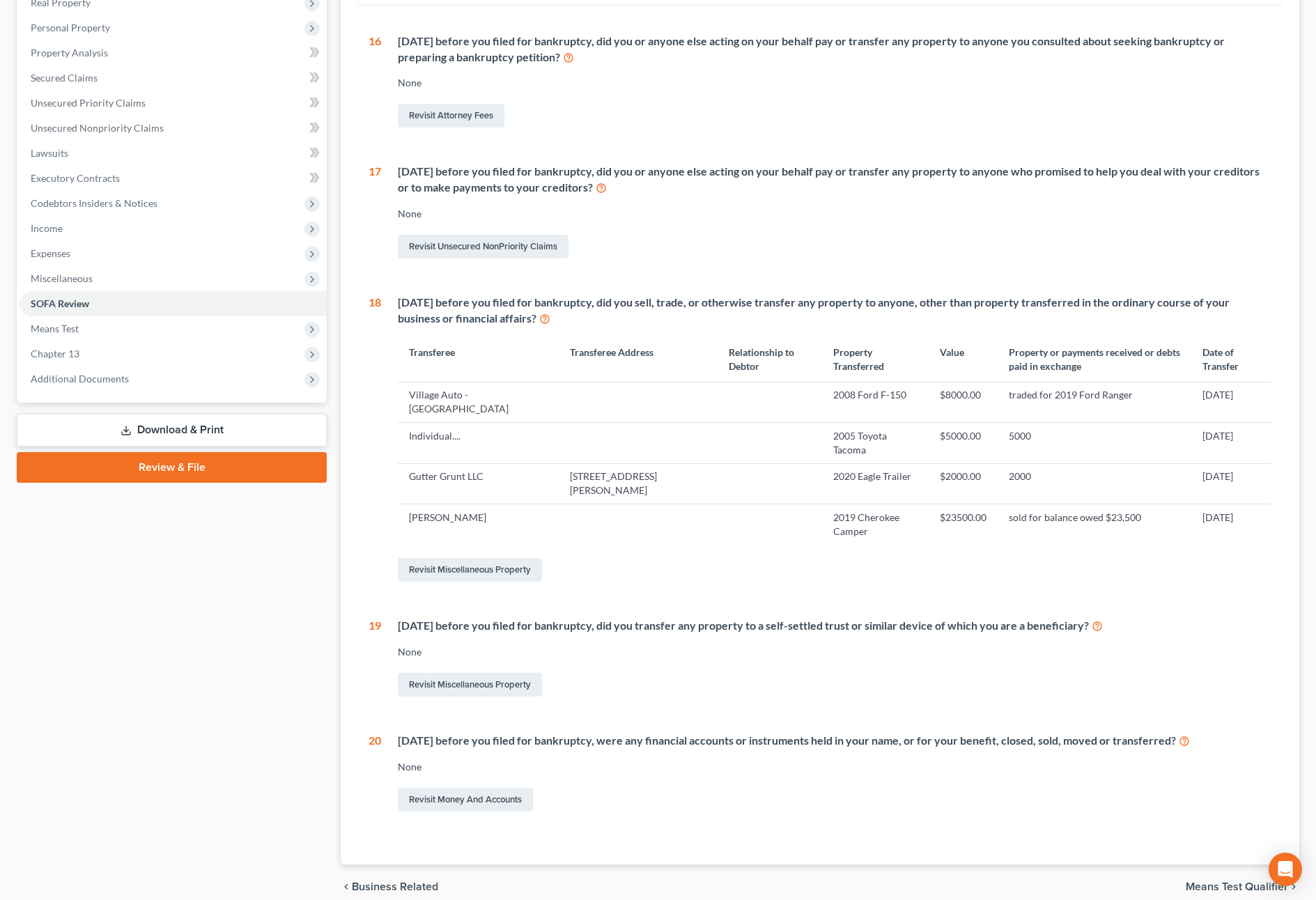
scroll to position [265, 0]
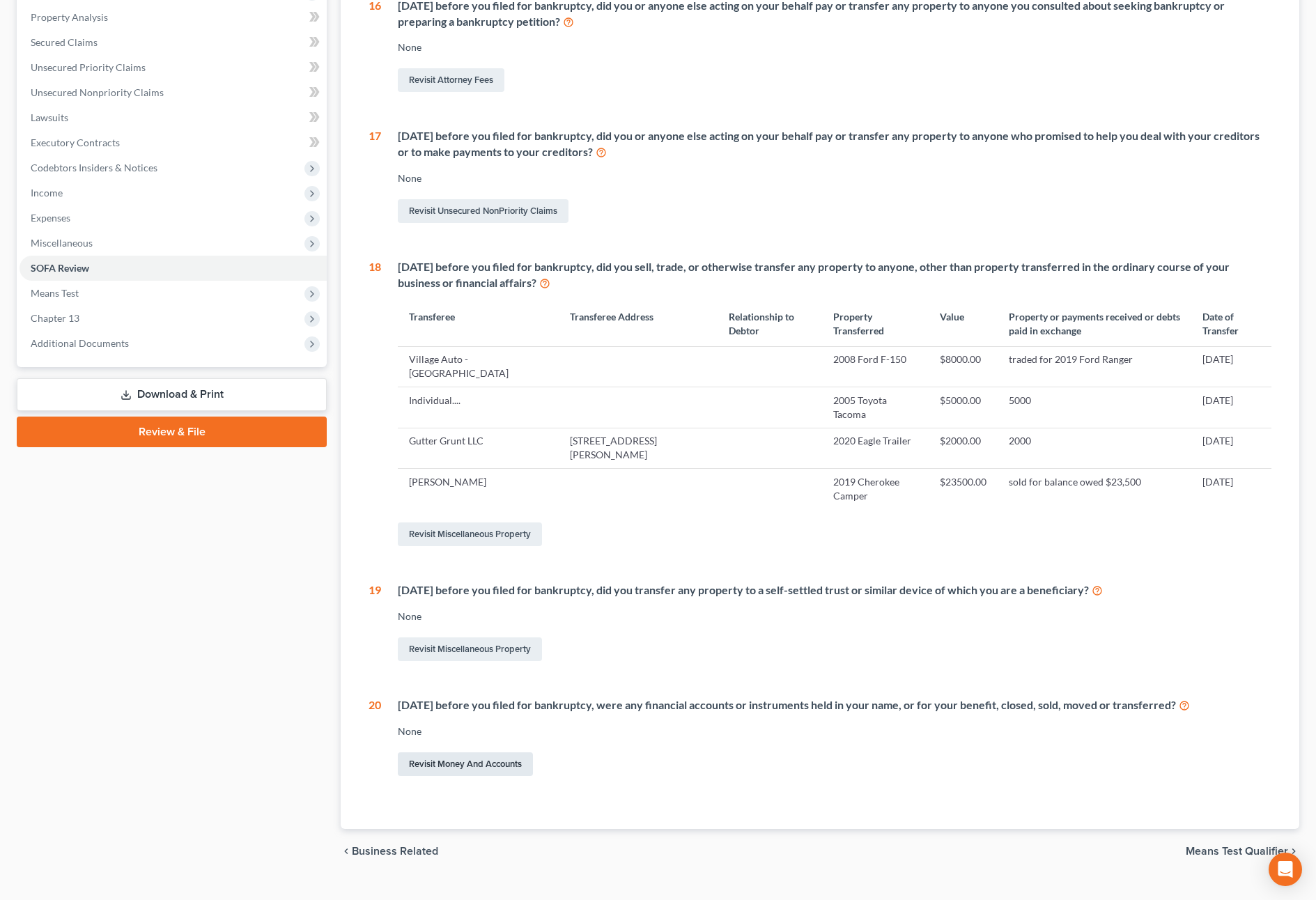
click at [515, 768] on link "Revisit Money and Accounts" at bounding box center [465, 764] width 135 height 24
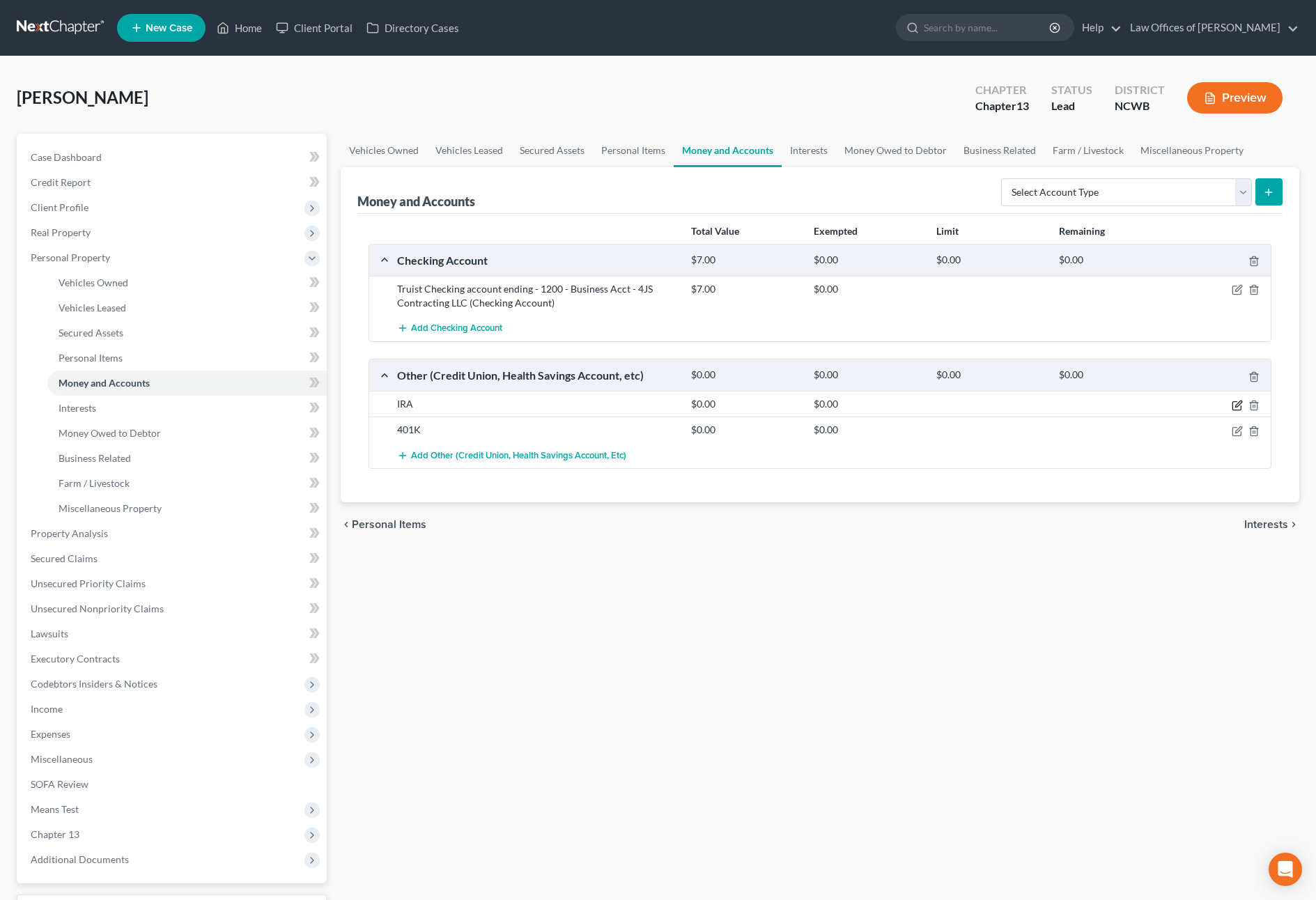
click at [1241, 403] on icon "button" at bounding box center [1238, 403] width 7 height 7
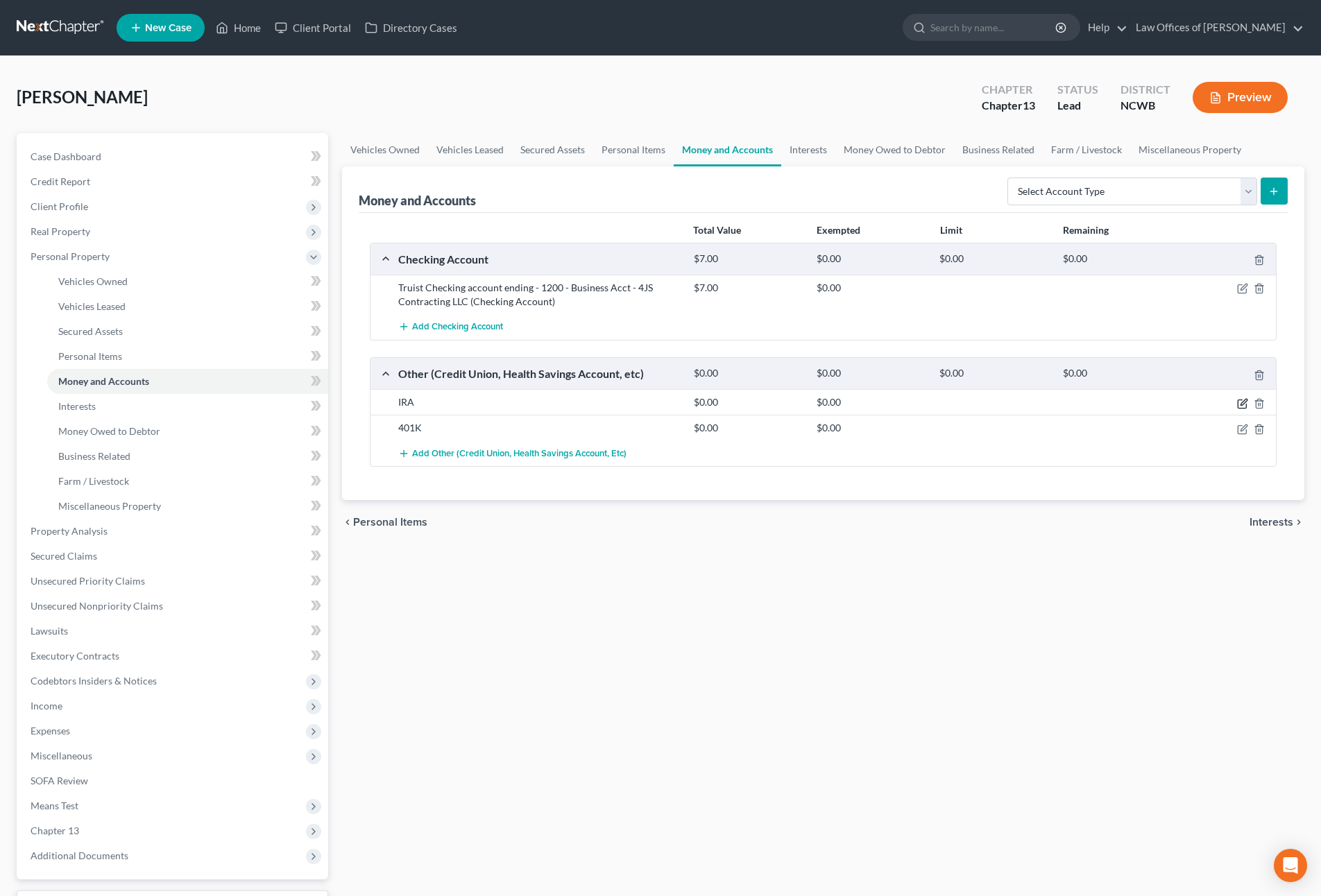
select select "28"
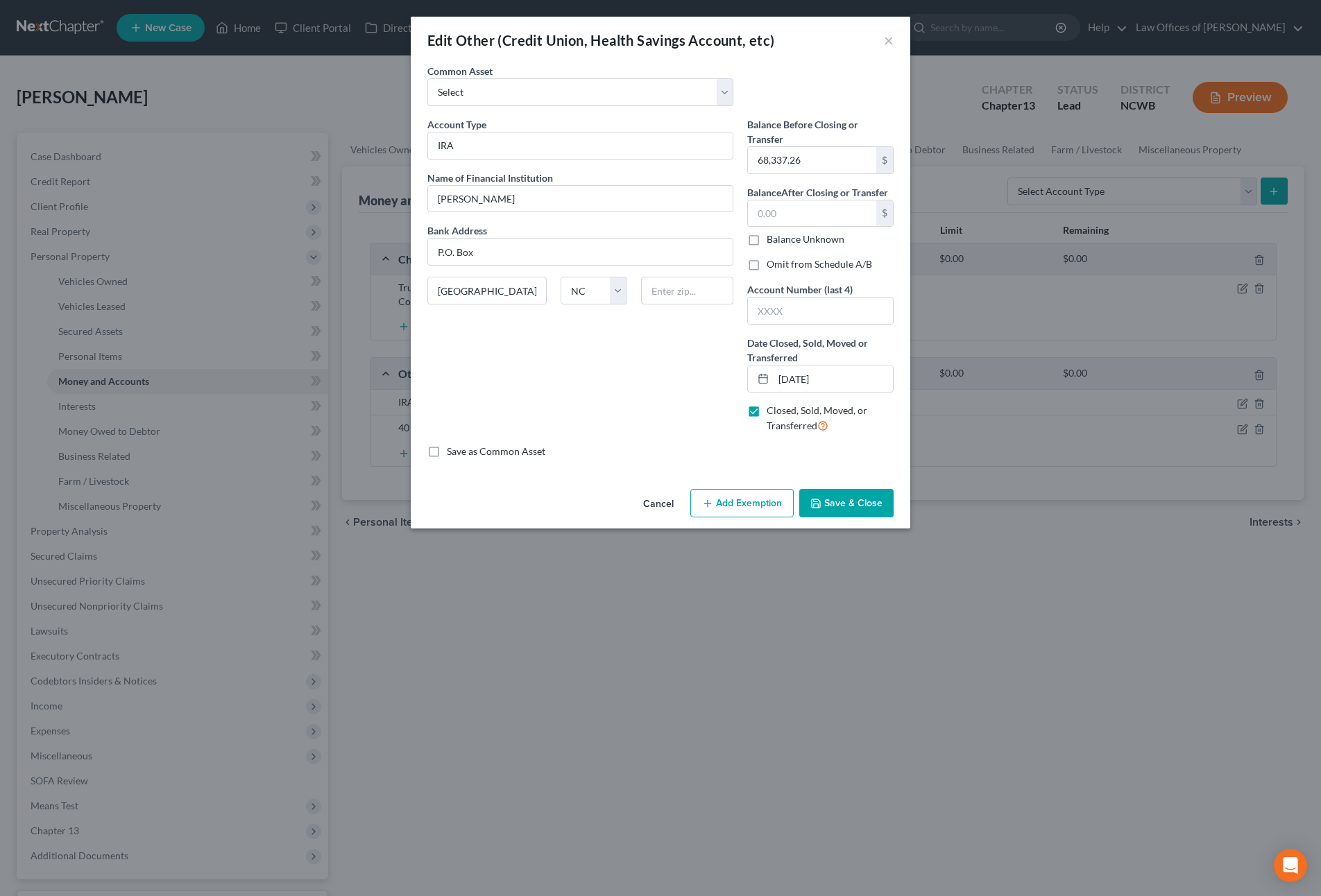
click at [882, 40] on div "Edit Other (Credit Union, Health Savings Account, etc) ×" at bounding box center [660, 40] width 500 height 47
click at [892, 42] on button "×" at bounding box center [888, 40] width 10 height 17
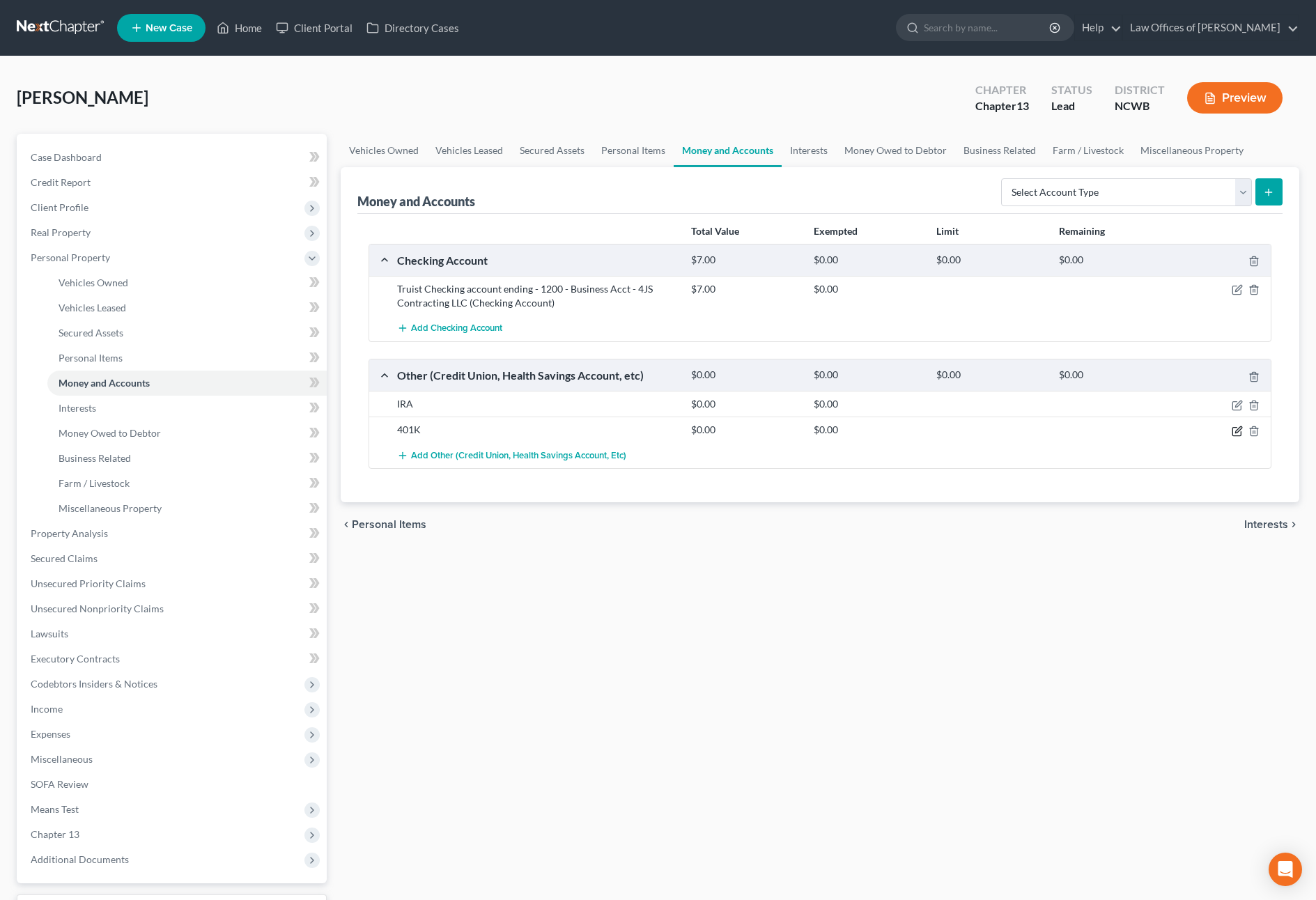
click at [1234, 432] on icon "button" at bounding box center [1237, 431] width 11 height 11
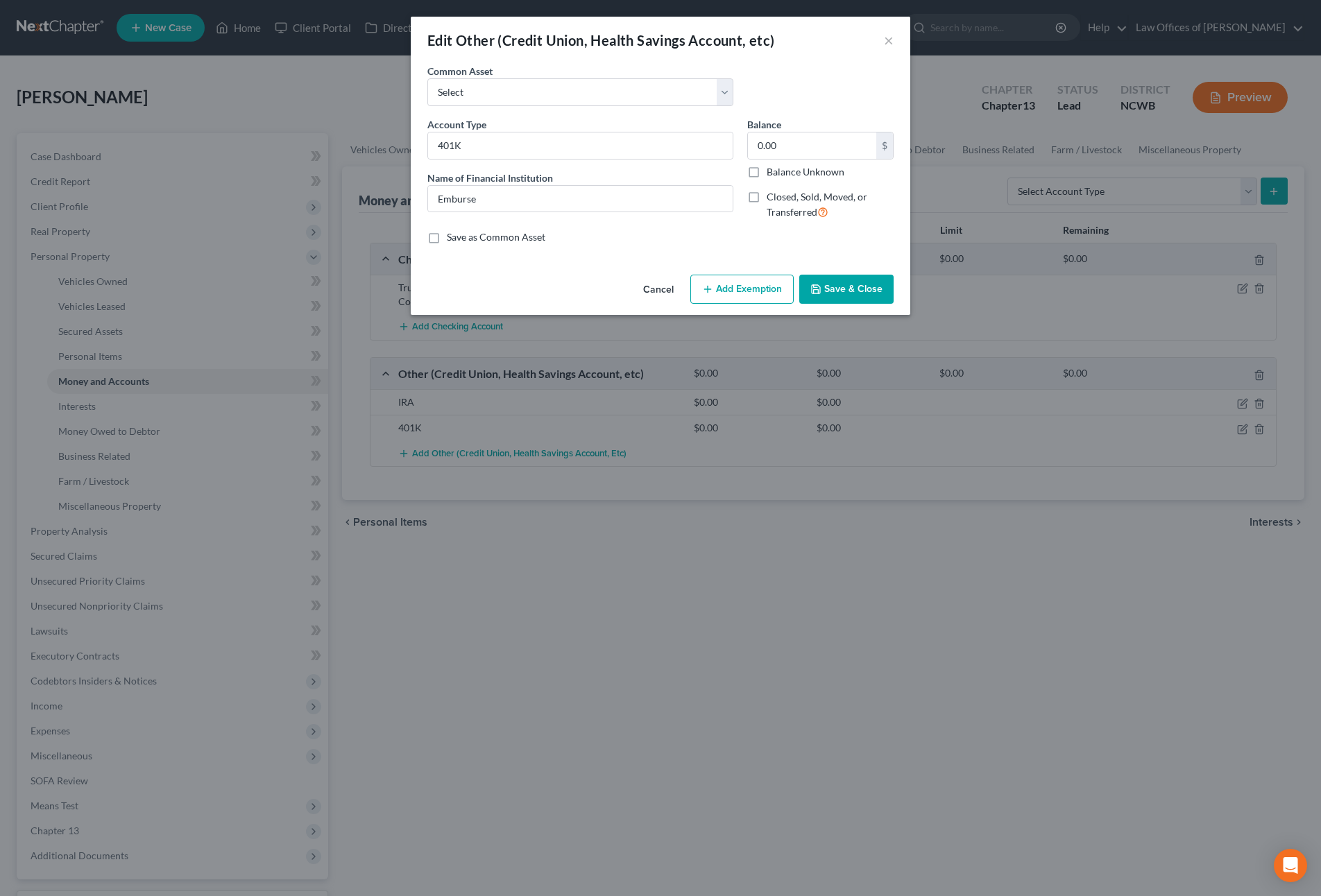
click at [870, 290] on button "Save & Close" at bounding box center [846, 290] width 94 height 29
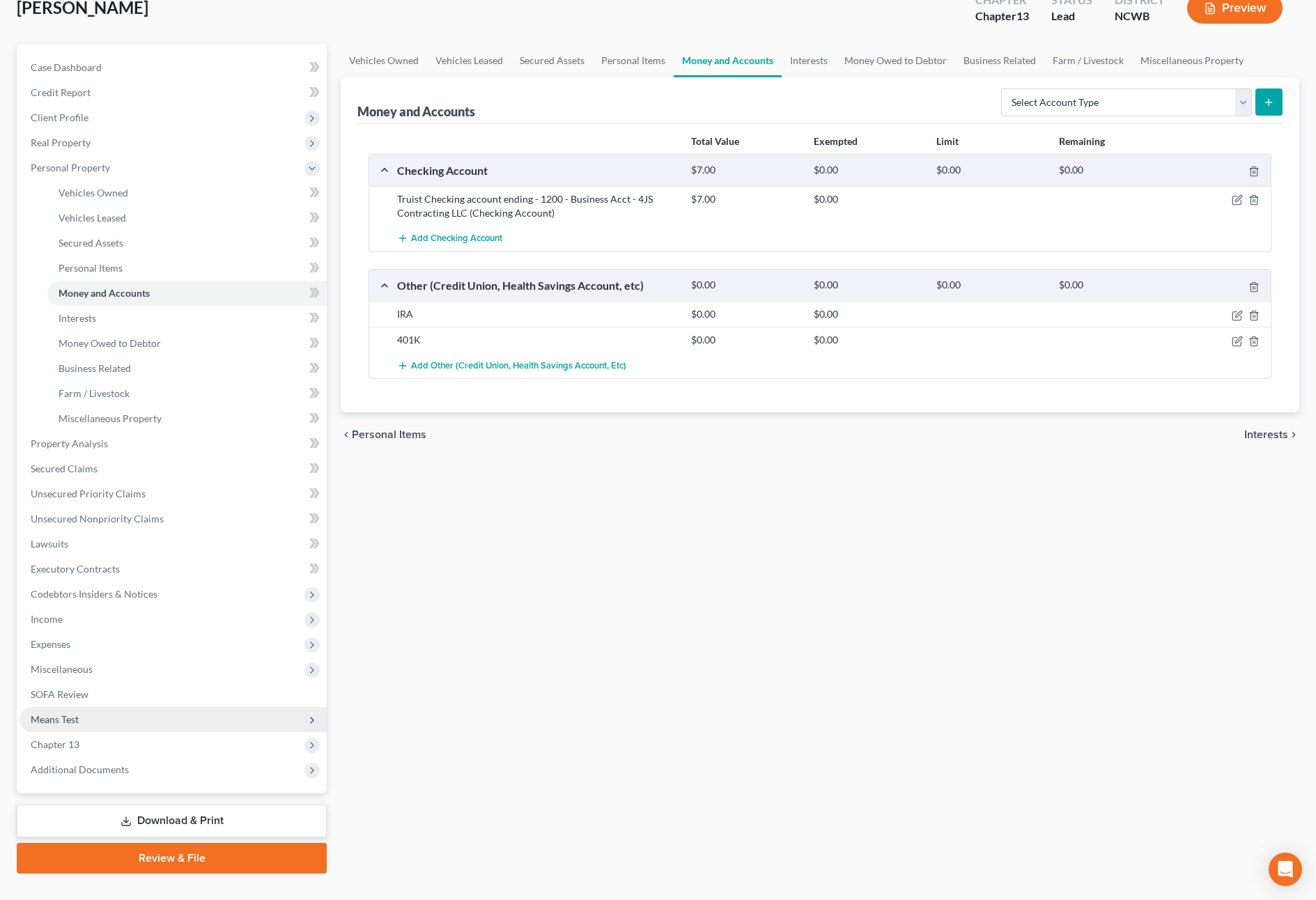
scroll to position [116, 0]
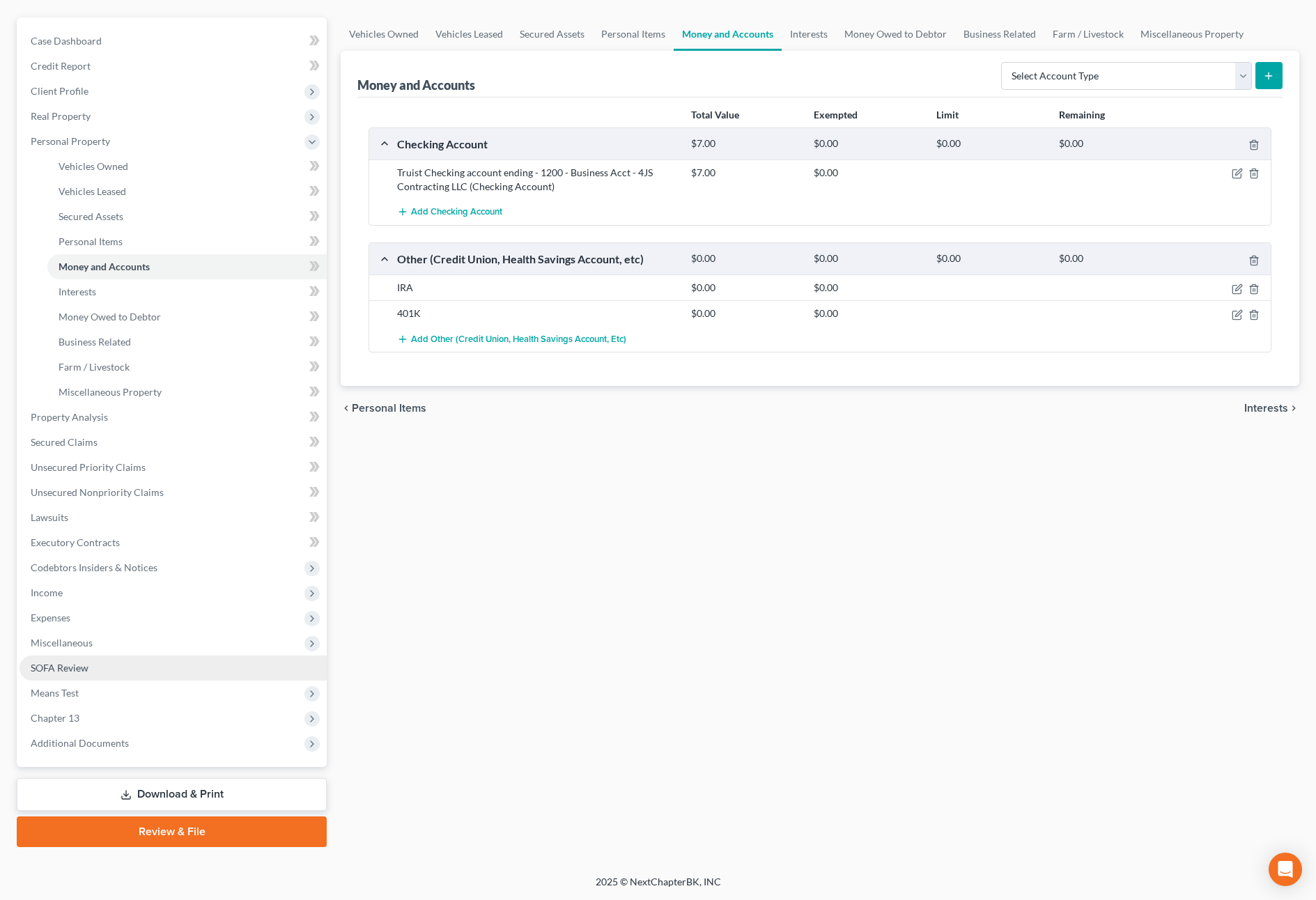
click at [57, 664] on span "SOFA Review" at bounding box center [60, 668] width 58 height 12
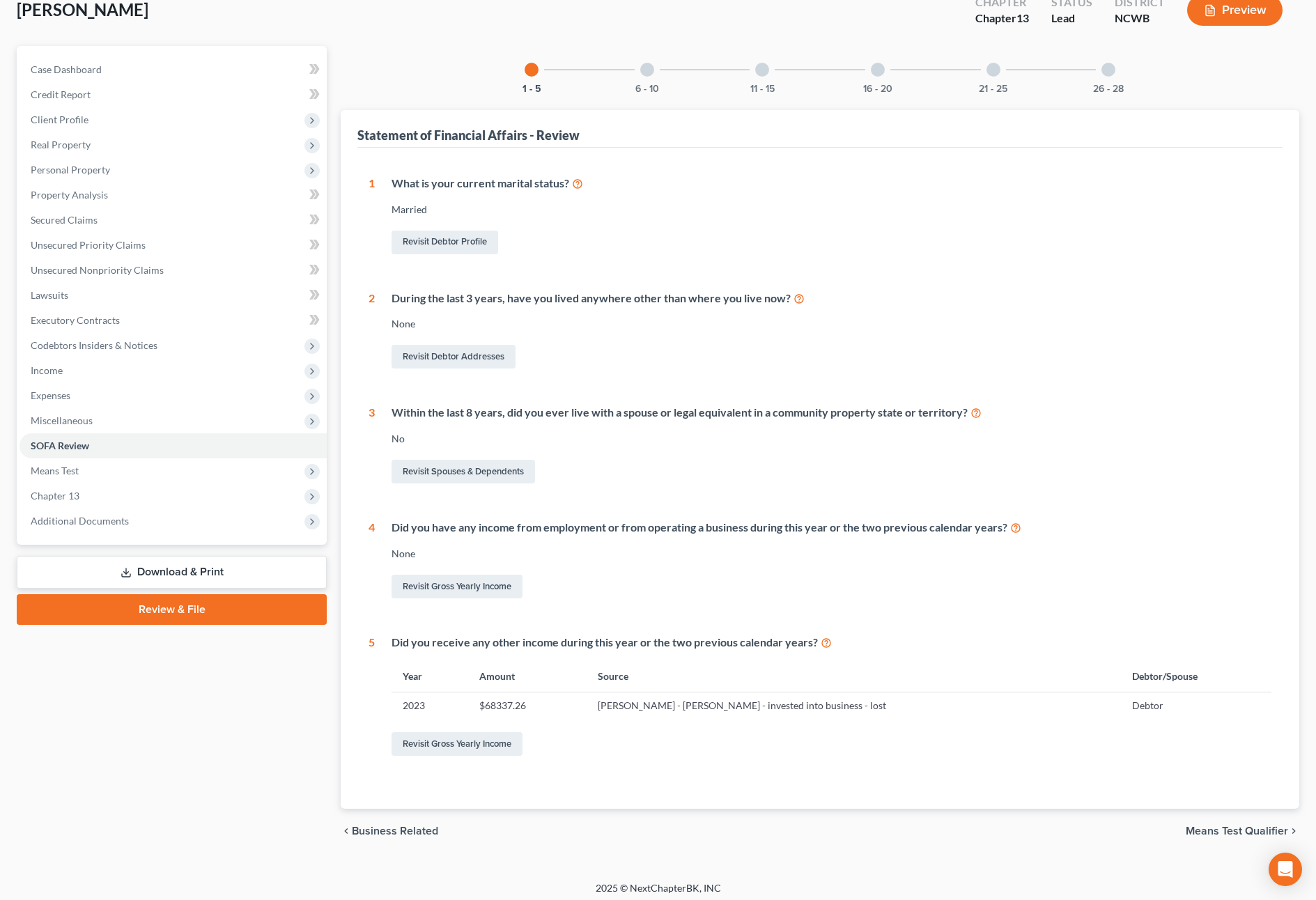
scroll to position [94, 0]
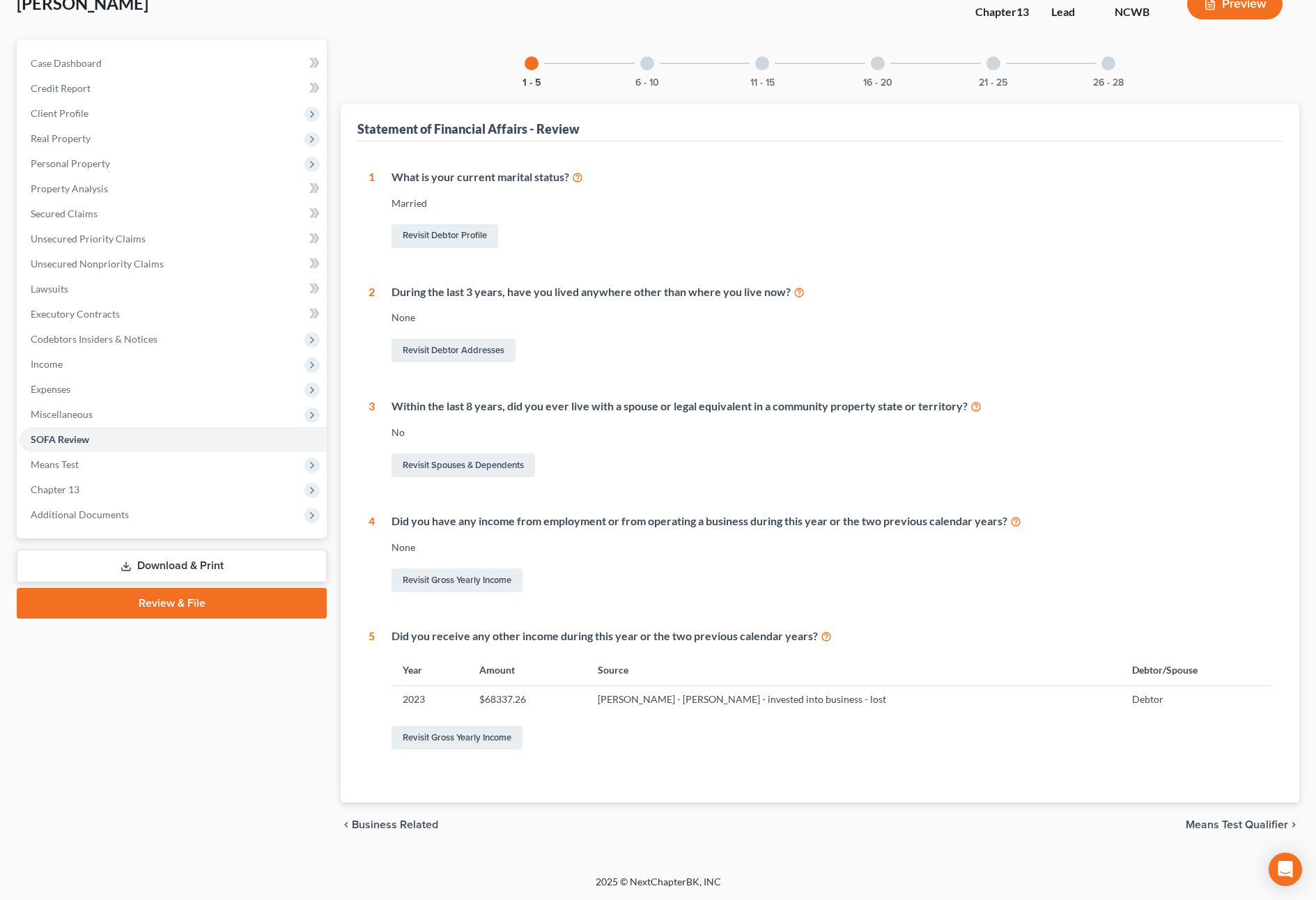
click at [647, 62] on div at bounding box center [647, 63] width 14 height 14
